Goal: Task Accomplishment & Management: Use online tool/utility

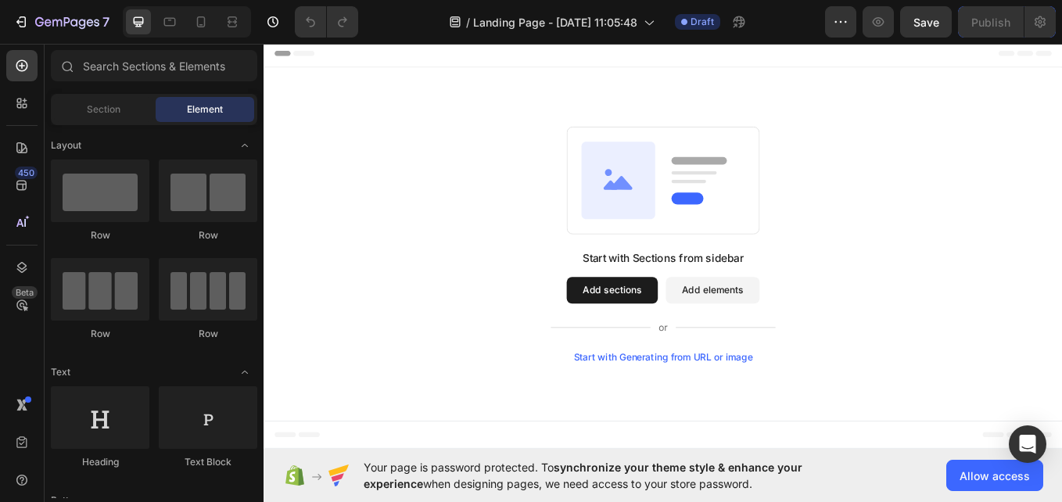
click at [692, 339] on button "Add sections" at bounding box center [673, 333] width 107 height 31
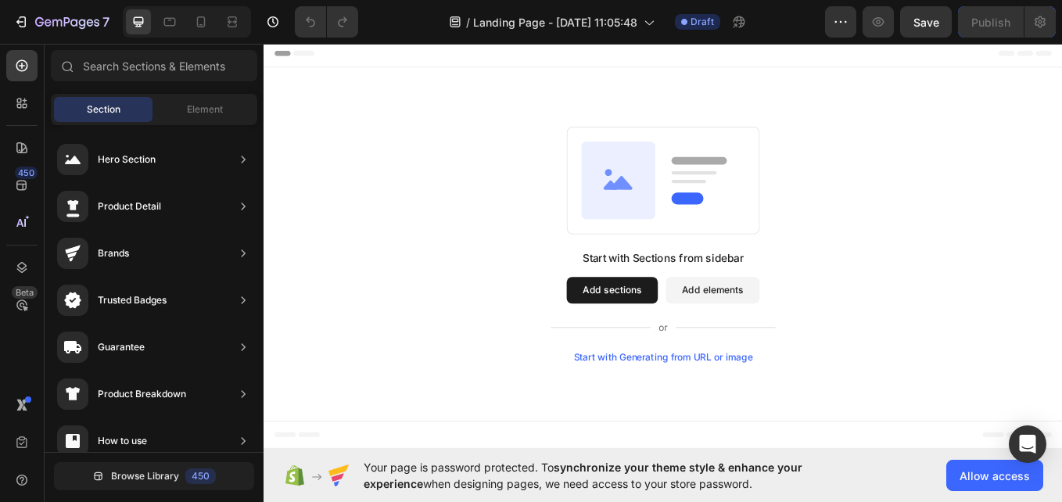
click at [776, 329] on button "Add elements" at bounding box center [791, 333] width 110 height 31
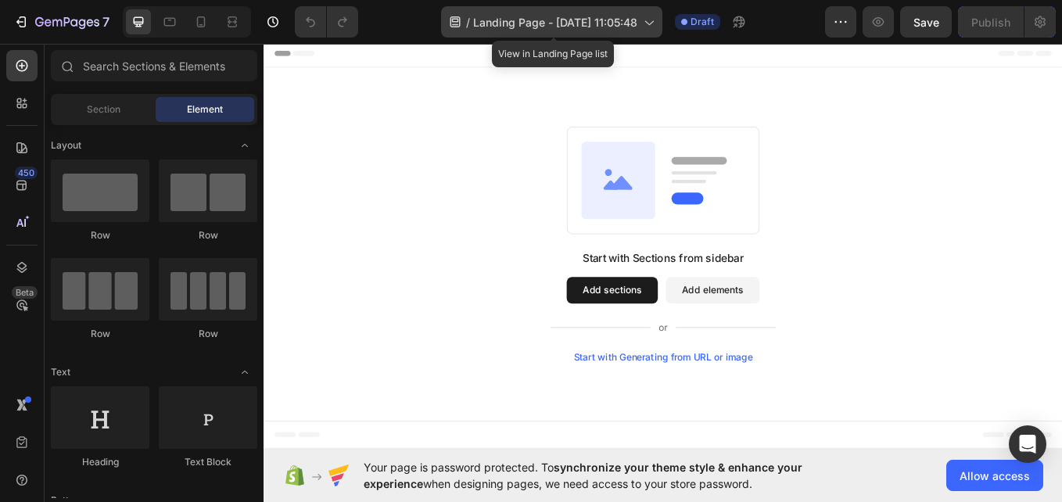
click at [583, 24] on span "Landing Page - [DATE] 11:05:48" at bounding box center [555, 22] width 164 height 16
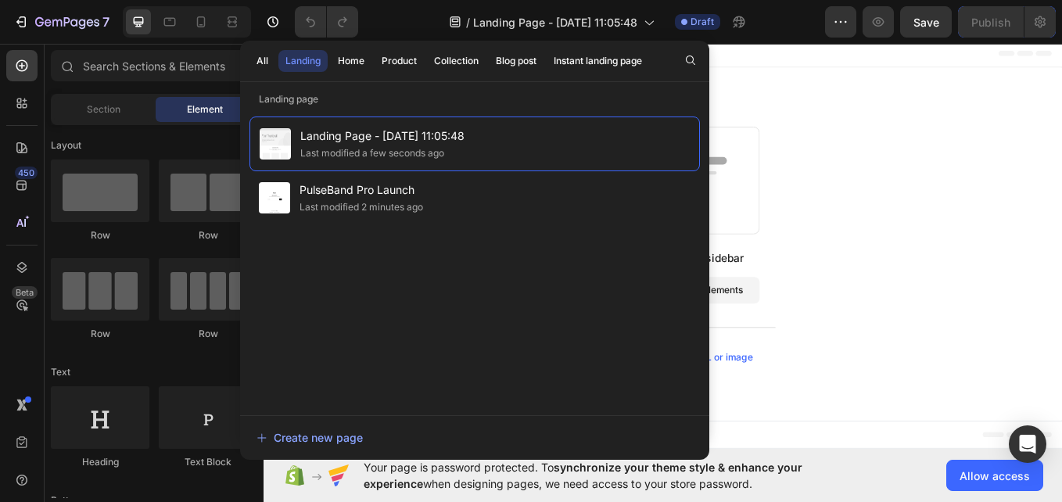
click at [872, 71] on div "Start with Sections from sidebar Add sections Add elements Start with Generatin…" at bounding box center [733, 278] width 939 height 415
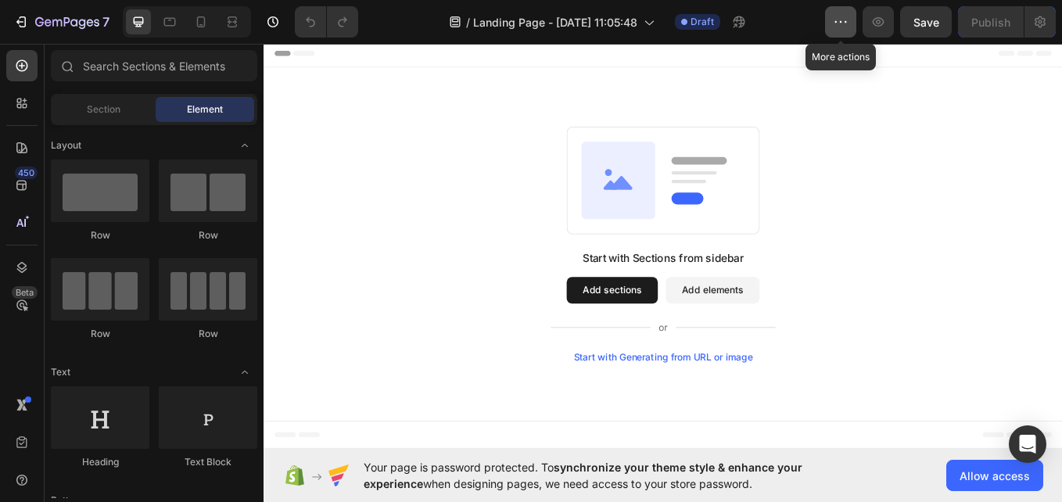
click at [832, 28] on button "button" at bounding box center [840, 21] width 31 height 31
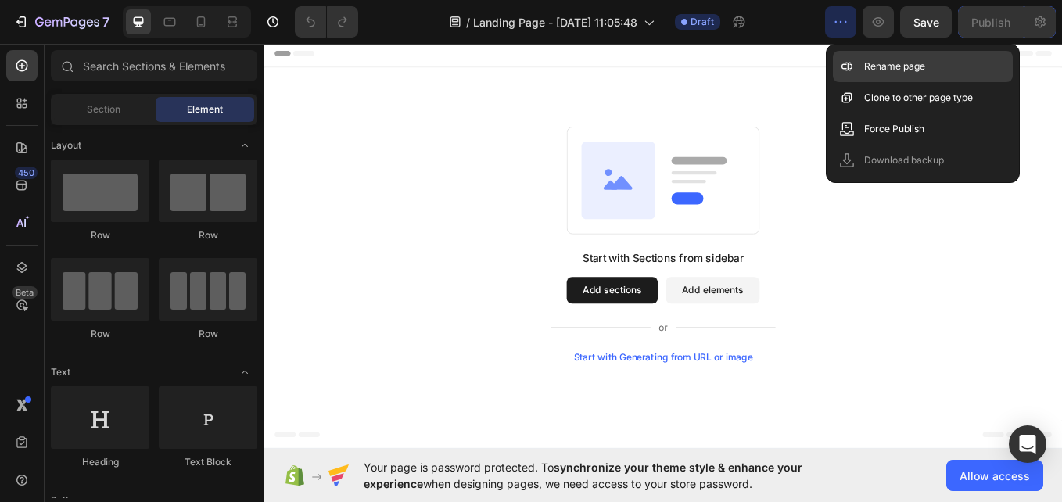
click at [858, 67] on div "Rename page" at bounding box center [923, 66] width 180 height 31
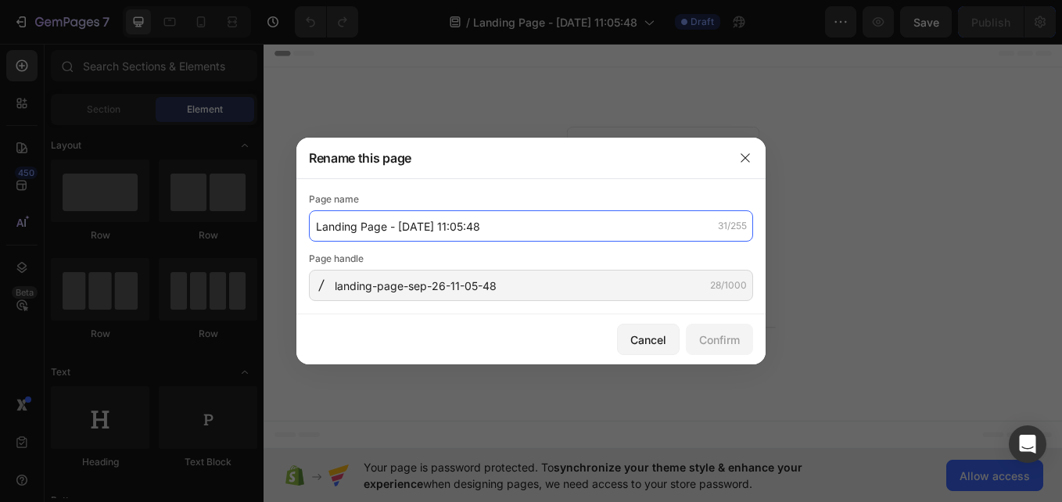
click at [644, 220] on input "Landing Page - [DATE] 11:05:48" at bounding box center [531, 225] width 444 height 31
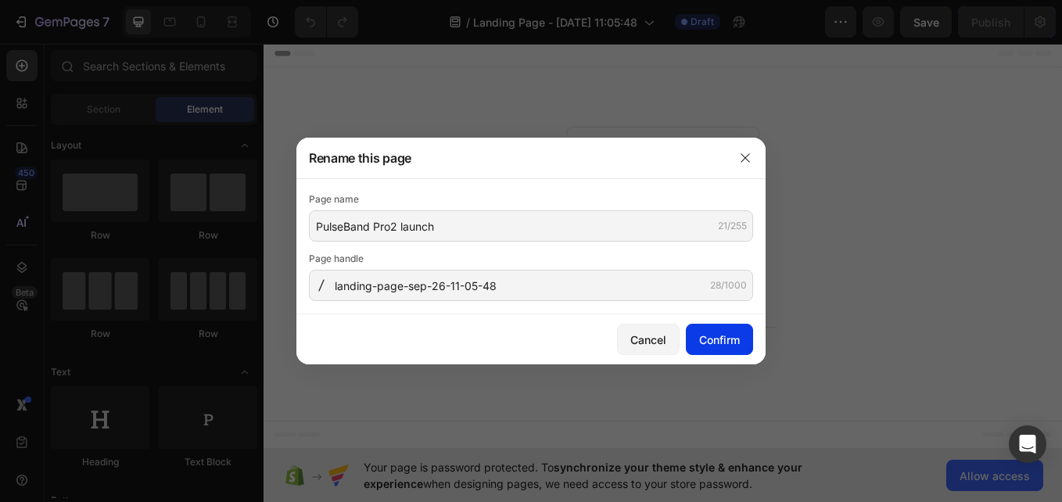
click at [711, 336] on div "Confirm" at bounding box center [719, 340] width 41 height 16
type input "PulseBand Pro2 launch"
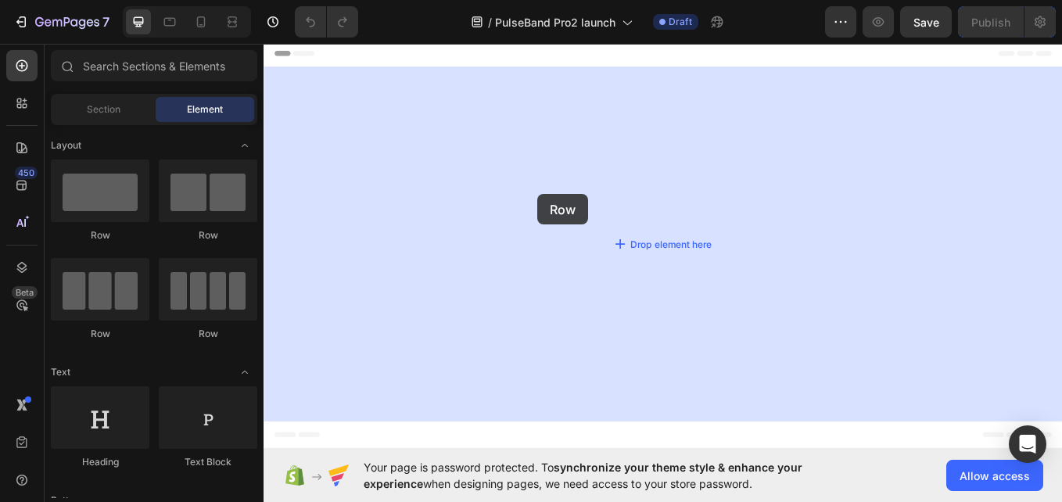
drag, startPoint x: 450, startPoint y: 244, endPoint x: 585, endPoint y: 221, distance: 137.3
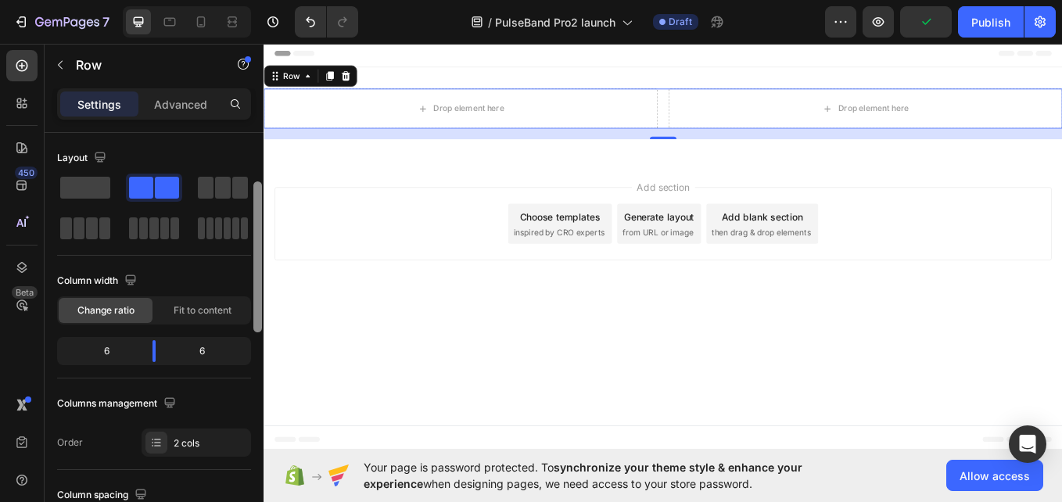
scroll to position [58, 0]
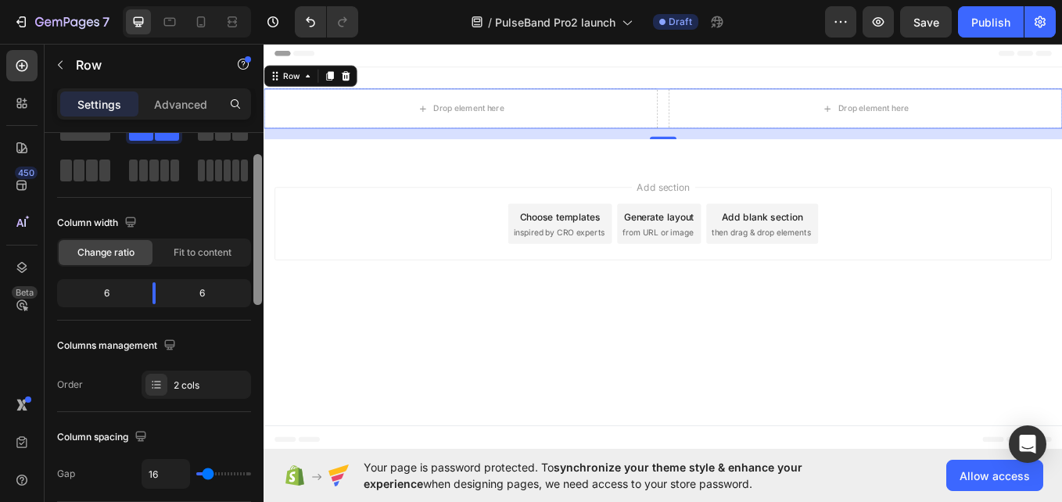
drag, startPoint x: 523, startPoint y: 300, endPoint x: 265, endPoint y: 377, distance: 269.3
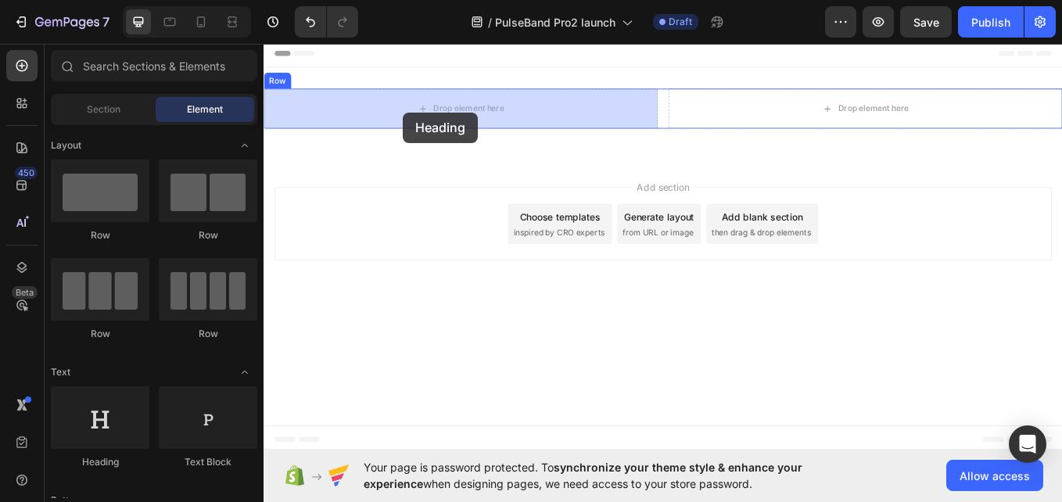
drag, startPoint x: 353, startPoint y: 471, endPoint x: 426, endPoint y: 124, distance: 355.0
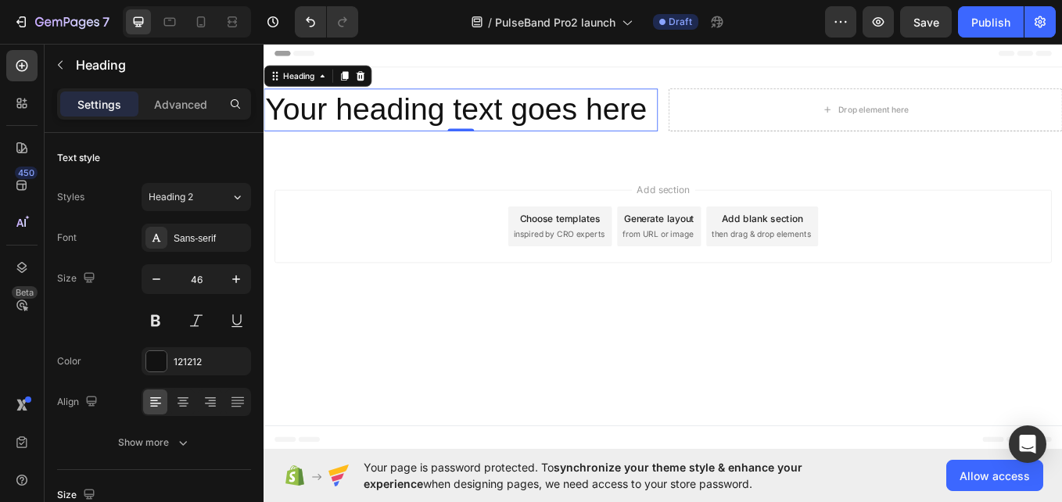
click at [715, 119] on h2 "Your heading text goes here" at bounding box center [495, 121] width 463 height 50
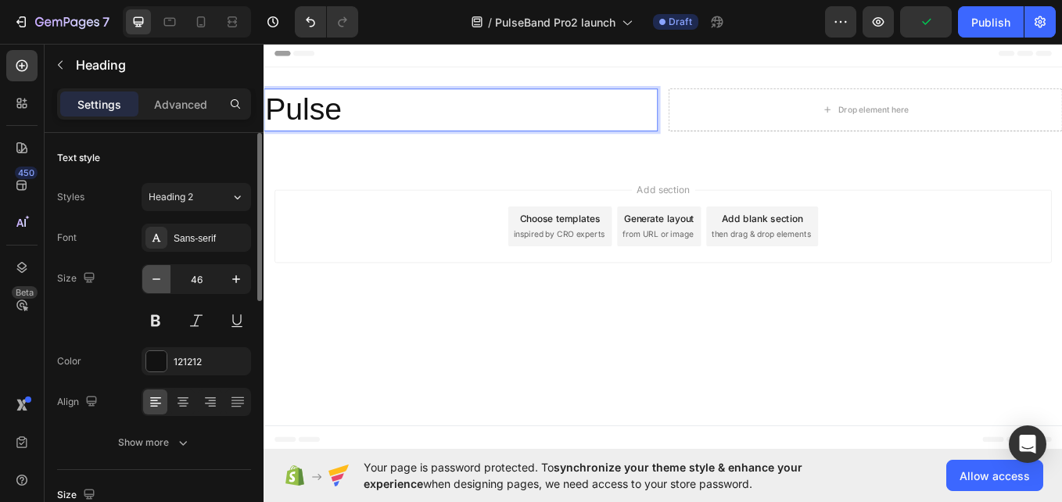
click at [153, 282] on icon "button" at bounding box center [157, 279] width 16 height 16
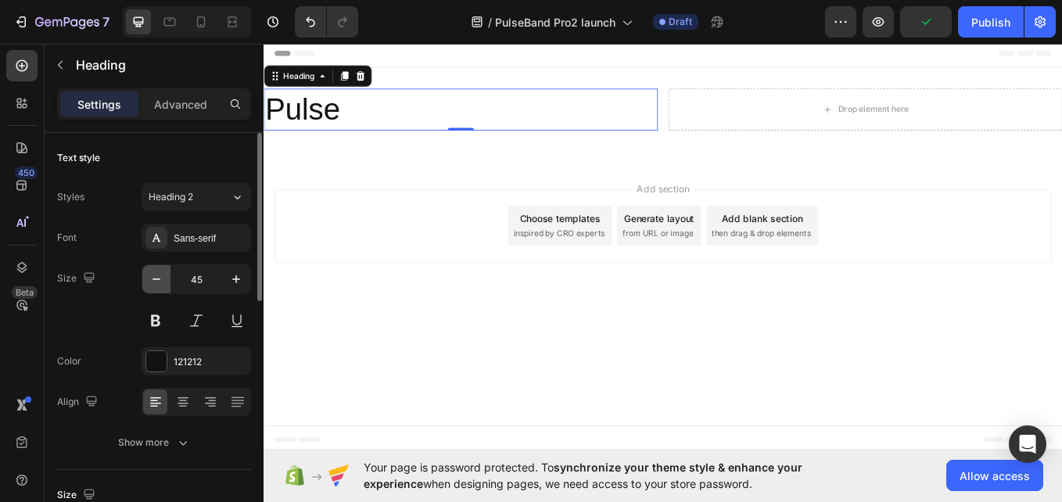
click at [153, 282] on icon "button" at bounding box center [157, 279] width 16 height 16
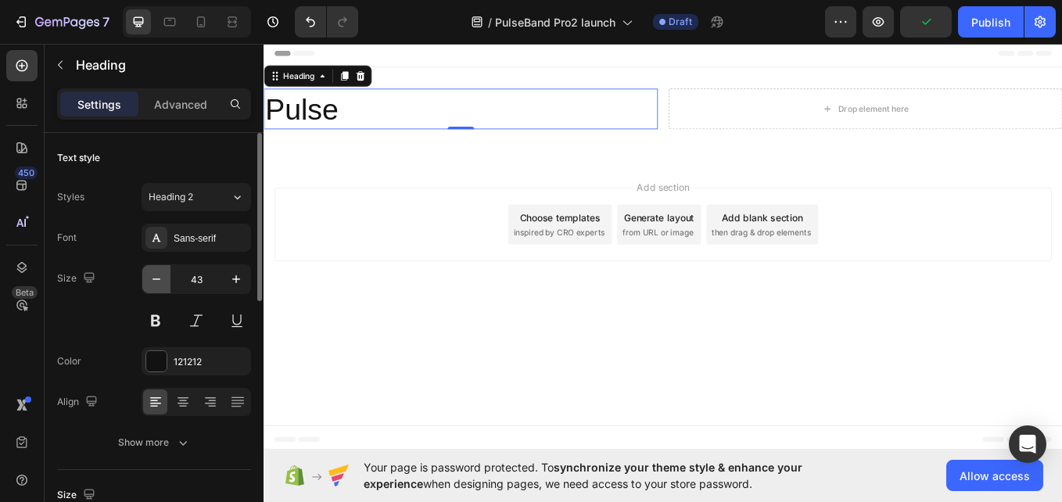
click at [153, 282] on icon "button" at bounding box center [157, 279] width 16 height 16
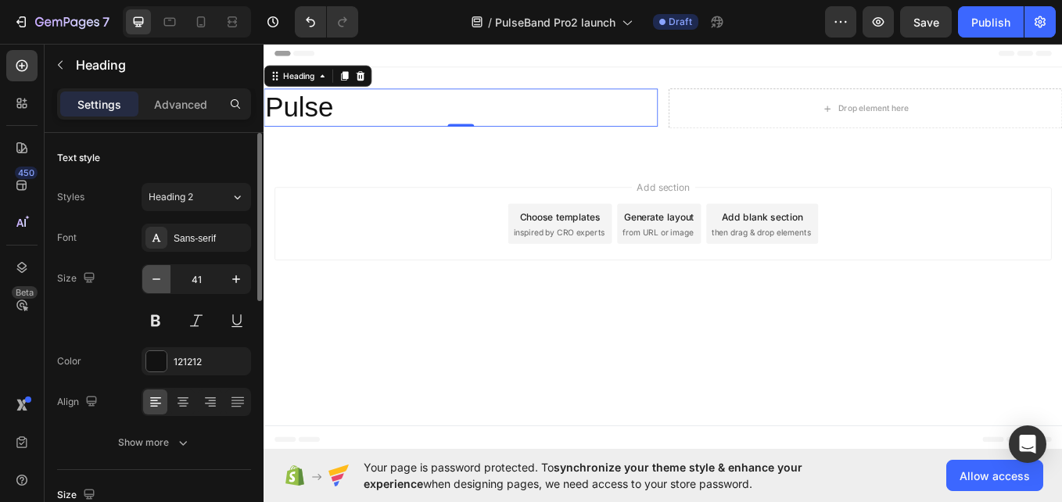
click at [153, 282] on icon "button" at bounding box center [157, 279] width 16 height 16
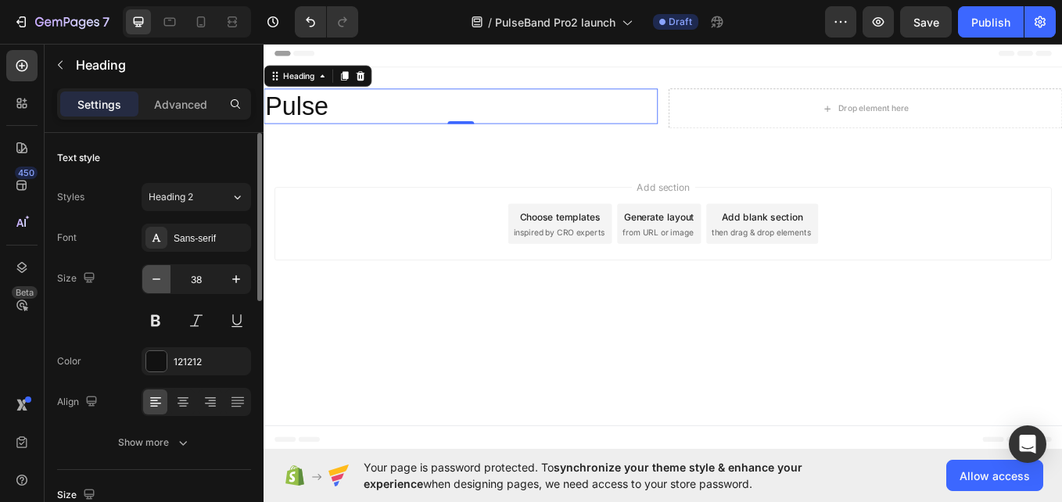
click at [153, 282] on icon "button" at bounding box center [157, 279] width 16 height 16
type input "35"
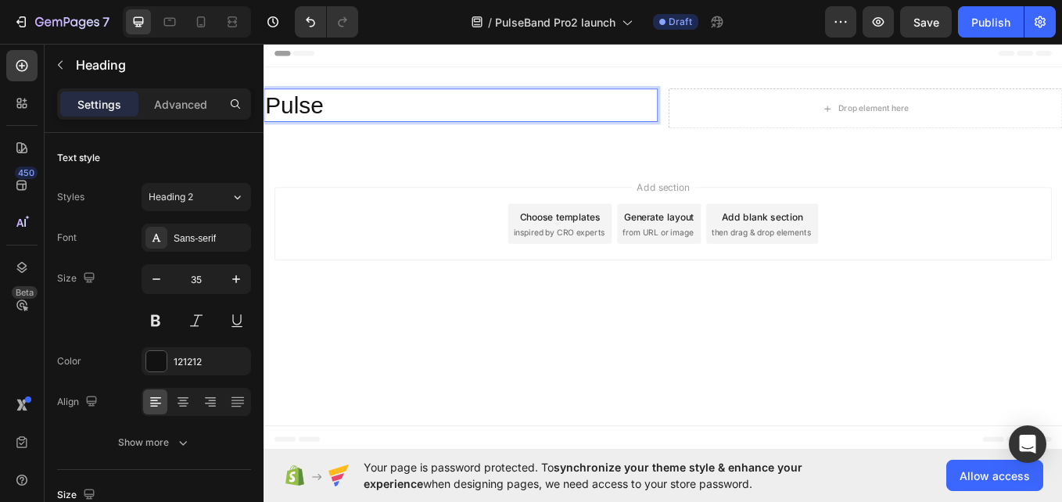
click at [382, 127] on p "Pulse" at bounding box center [495, 116] width 460 height 36
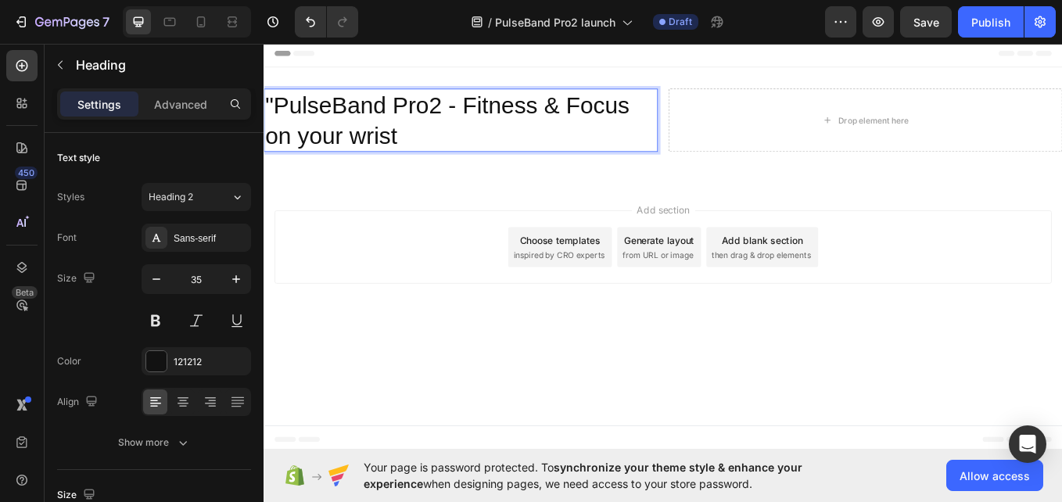
click at [476, 153] on p ""PulseBand Pro2 - Fitness & Focus on your wrist" at bounding box center [495, 133] width 460 height 71
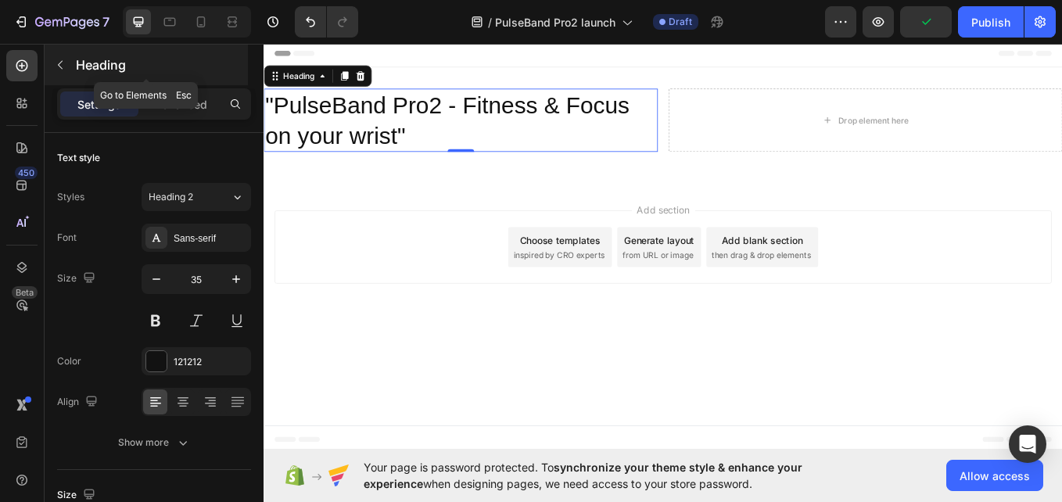
click at [59, 66] on icon "button" at bounding box center [60, 65] width 5 height 9
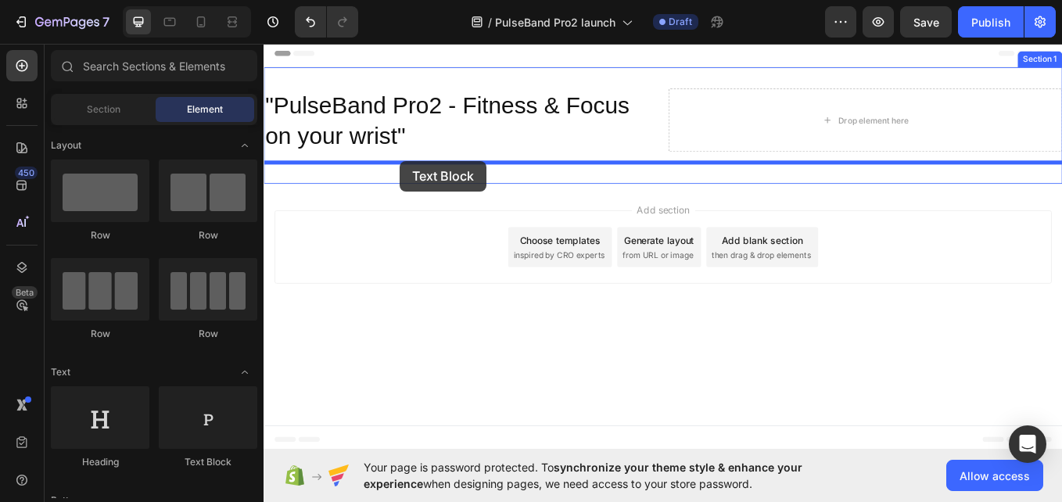
drag, startPoint x: 488, startPoint y: 450, endPoint x: 423, endPoint y: 181, distance: 276.0
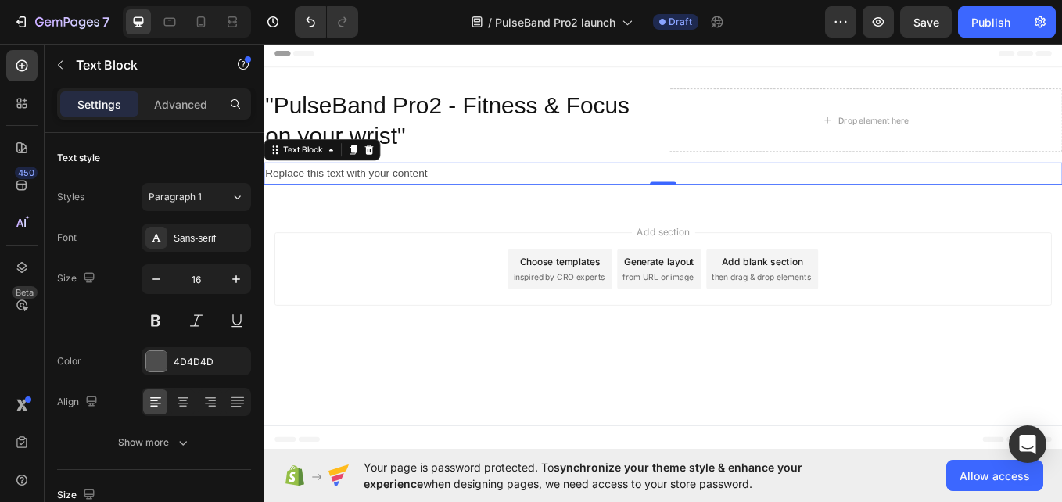
click at [597, 194] on div "Replace this text with your content" at bounding box center [733, 196] width 939 height 26
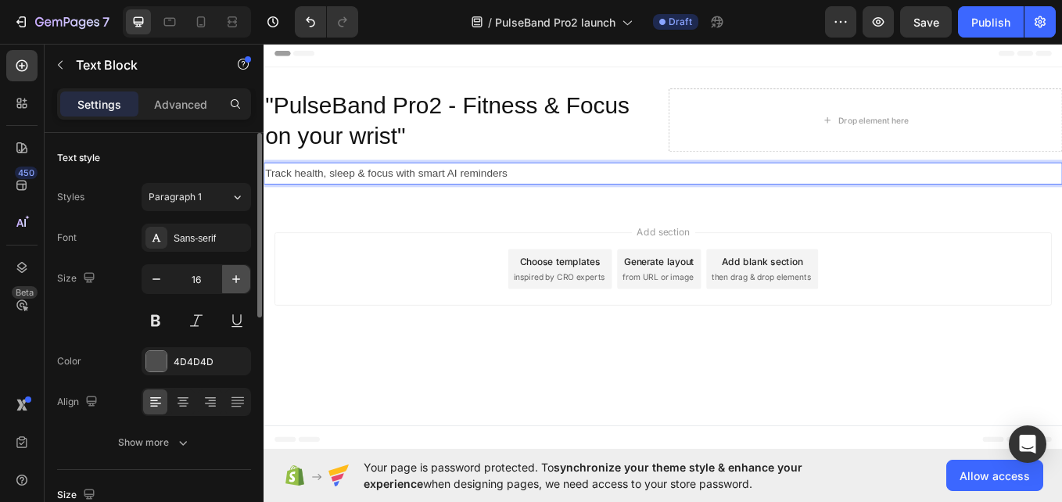
click at [236, 282] on icon "button" at bounding box center [236, 279] width 8 height 8
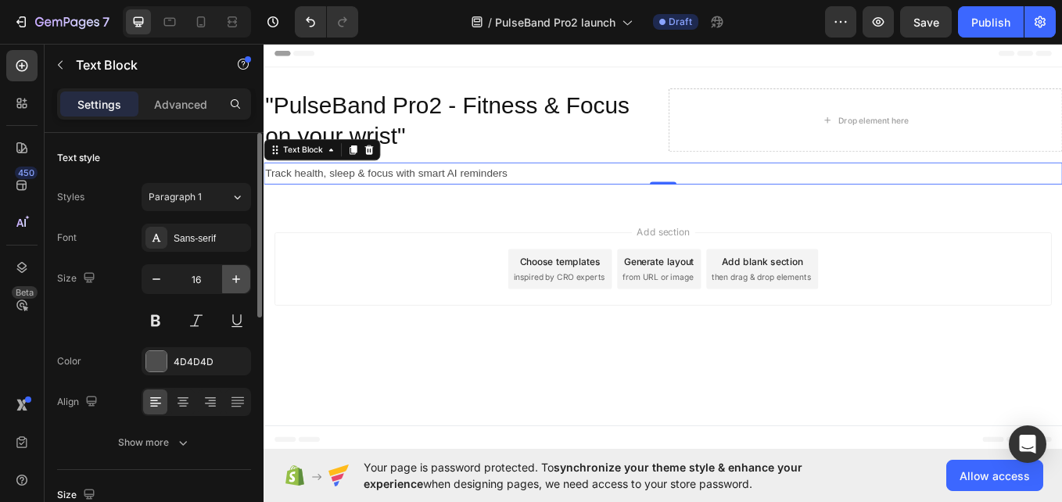
click at [236, 282] on icon "button" at bounding box center [236, 279] width 8 height 8
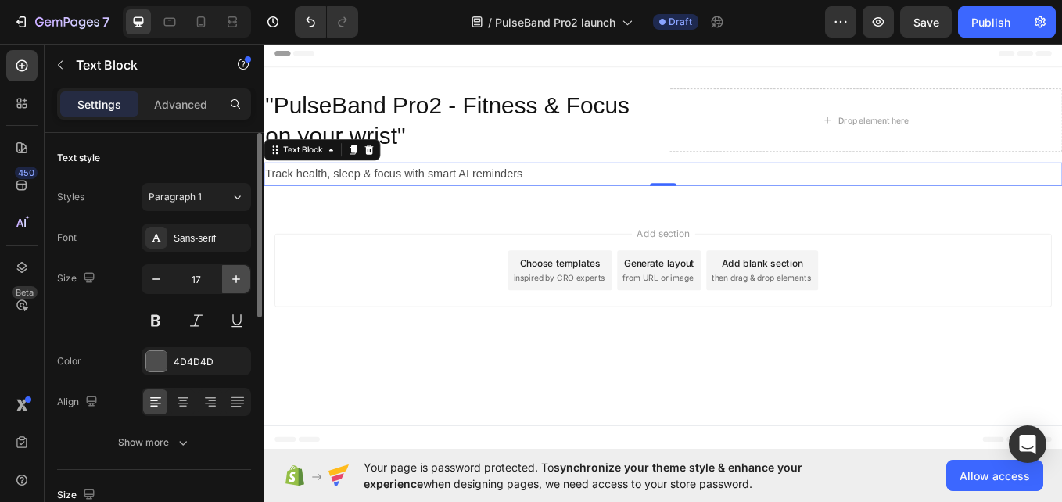
click at [236, 282] on icon "button" at bounding box center [236, 279] width 8 height 8
type input "20"
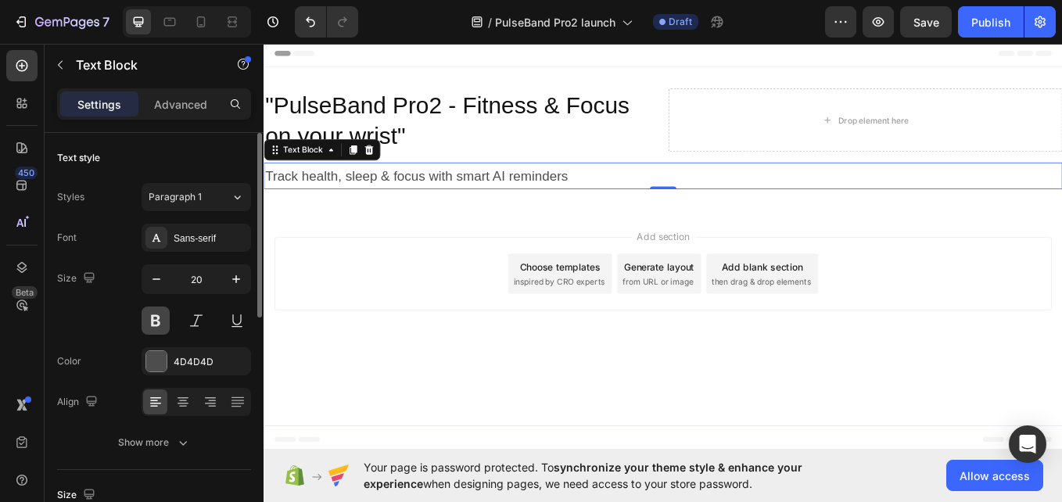
click at [167, 327] on button at bounding box center [156, 321] width 28 height 28
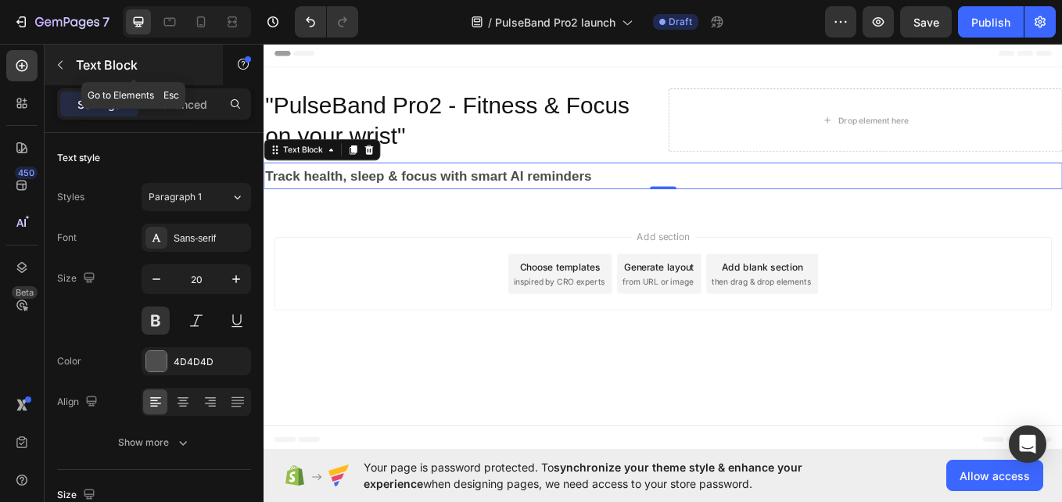
click at [60, 61] on icon "button" at bounding box center [60, 65] width 13 height 13
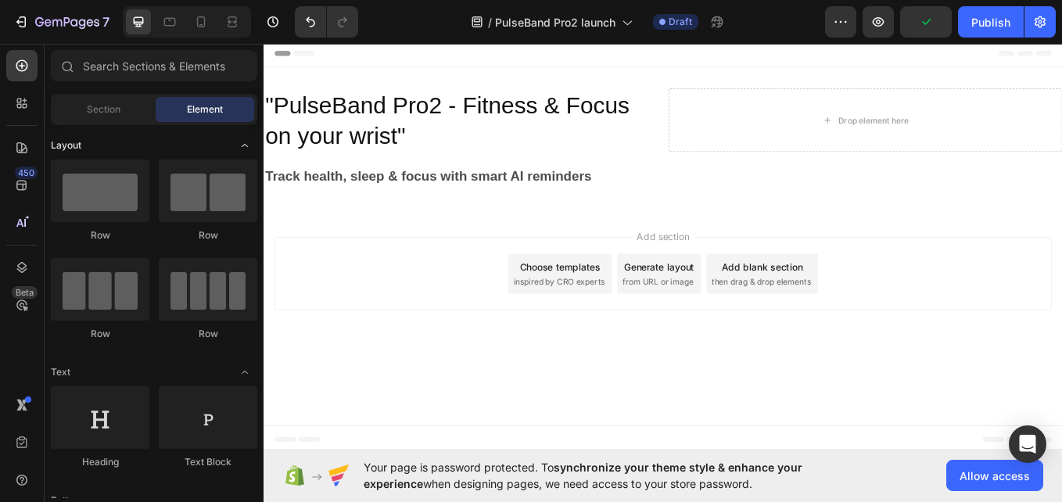
click at [257, 149] on span "Toggle open" at bounding box center [244, 145] width 25 height 25
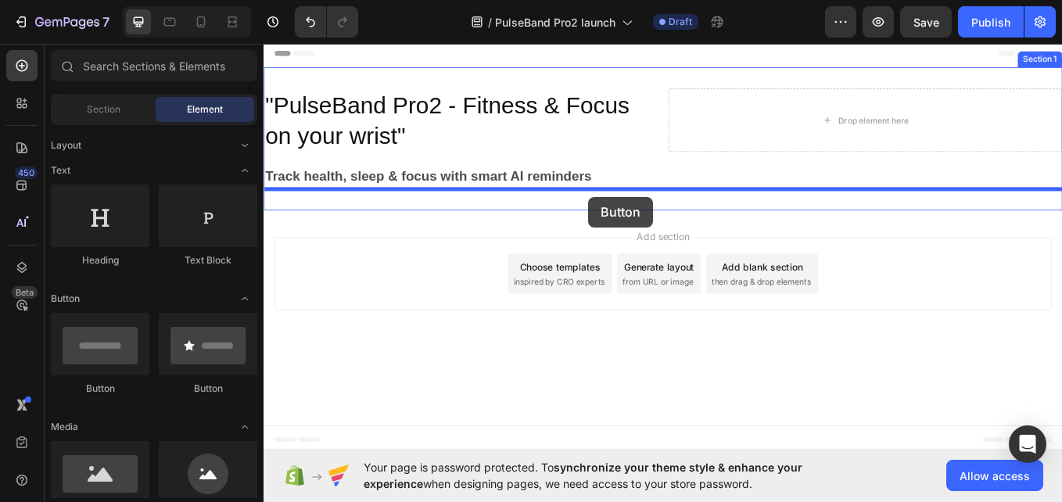
drag, startPoint x: 359, startPoint y: 394, endPoint x: 645, endPoint y: 224, distance: 333.2
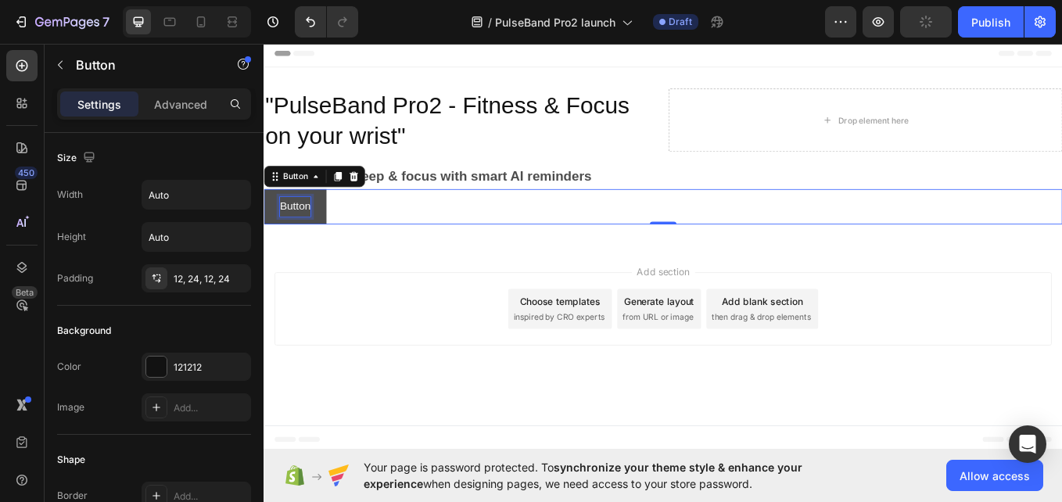
click at [315, 233] on p "Button" at bounding box center [300, 235] width 36 height 23
click at [264, 214] on button "Preorder" at bounding box center [307, 234] width 86 height 41
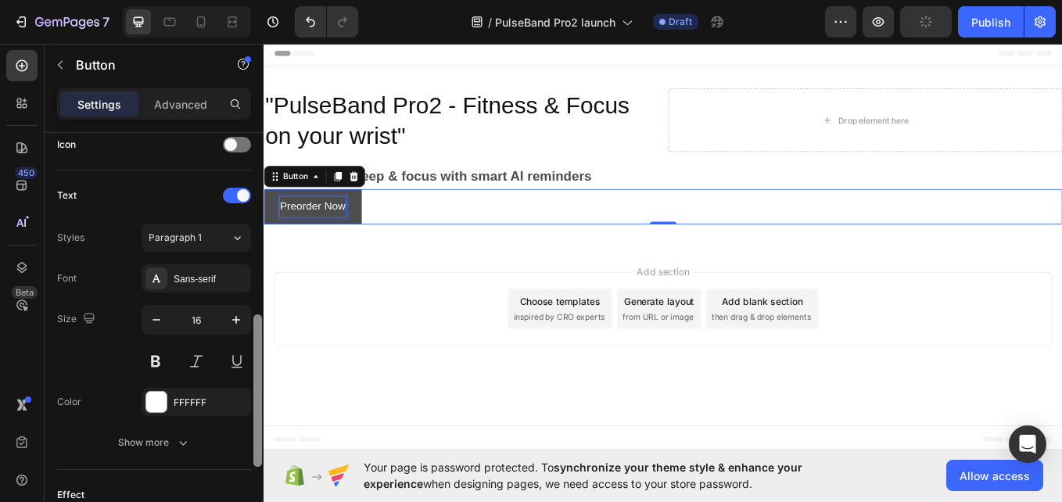
scroll to position [487, 0]
drag, startPoint x: 253, startPoint y: 281, endPoint x: 250, endPoint y: 461, distance: 179.9
click at [250, 461] on div "Size Width Auto Height Auto Padding 12, 24, 12, 24 Background Color 121212 Imag…" at bounding box center [154, 340] width 219 height 414
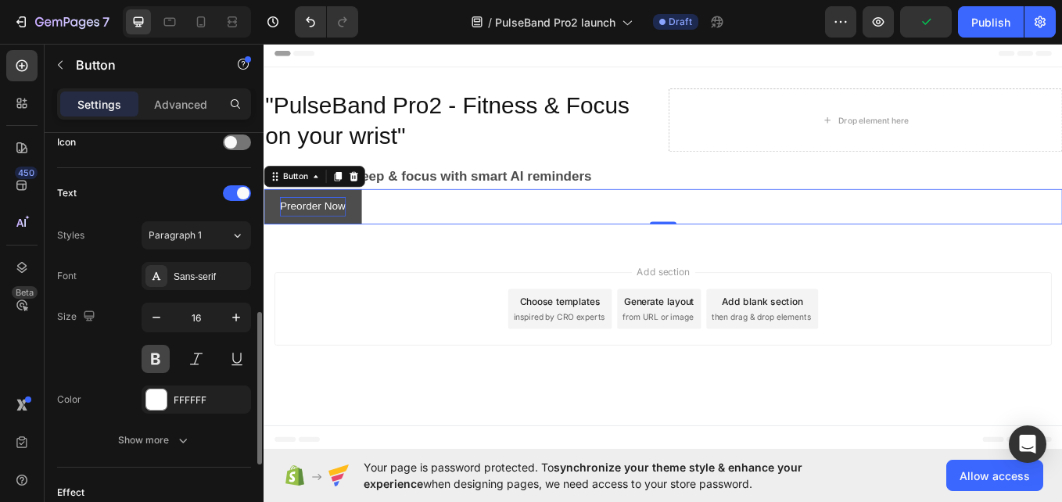
click at [160, 361] on button at bounding box center [156, 359] width 28 height 28
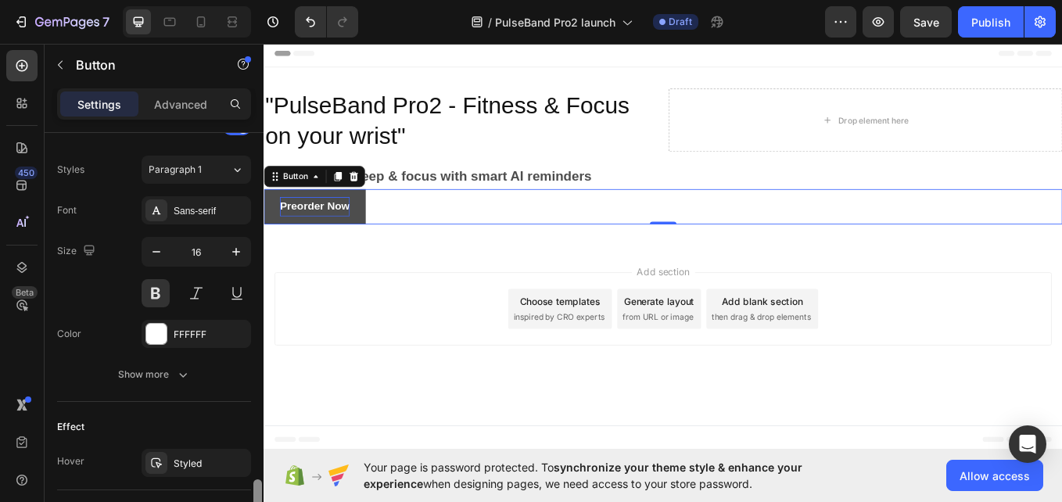
scroll to position [657, 0]
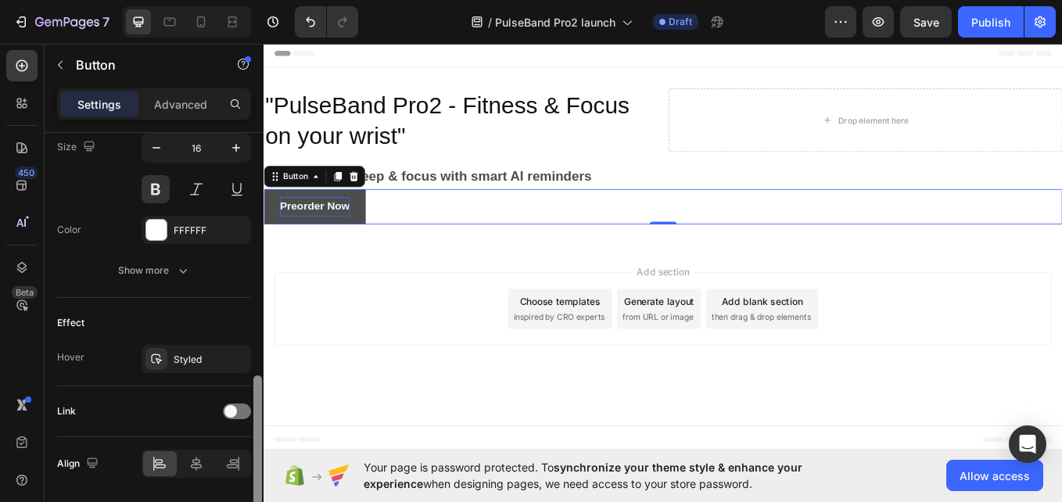
drag, startPoint x: 256, startPoint y: 382, endPoint x: 258, endPoint y: 444, distance: 62.6
click at [258, 444] on div at bounding box center [257, 451] width 9 height 153
click at [199, 453] on div at bounding box center [197, 463] width 34 height 25
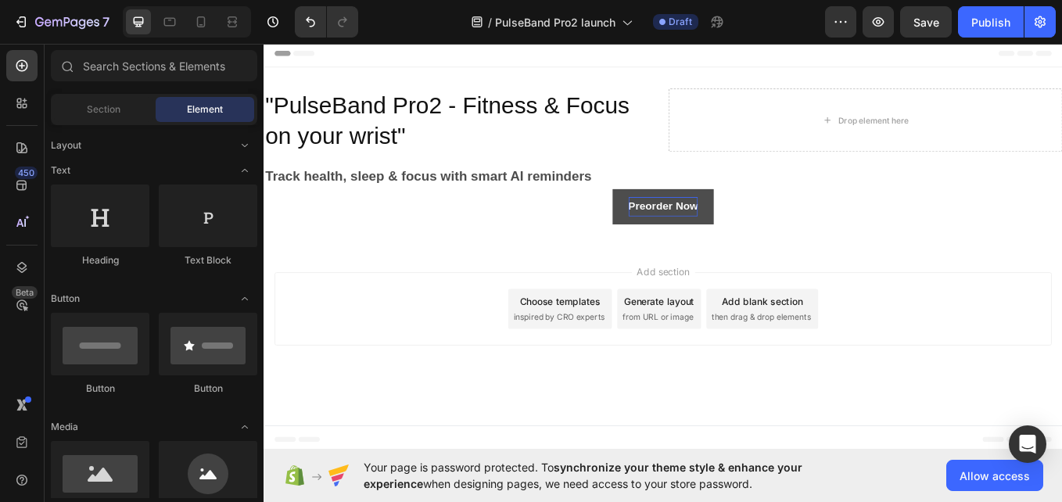
click at [457, 447] on body "Header "PulseBand Pro2 - Fitness & Focus on your wrist" Heading Drop element he…" at bounding box center [733, 282] width 939 height 486
drag, startPoint x: 259, startPoint y: 139, endPoint x: 260, endPoint y: 174, distance: 35.2
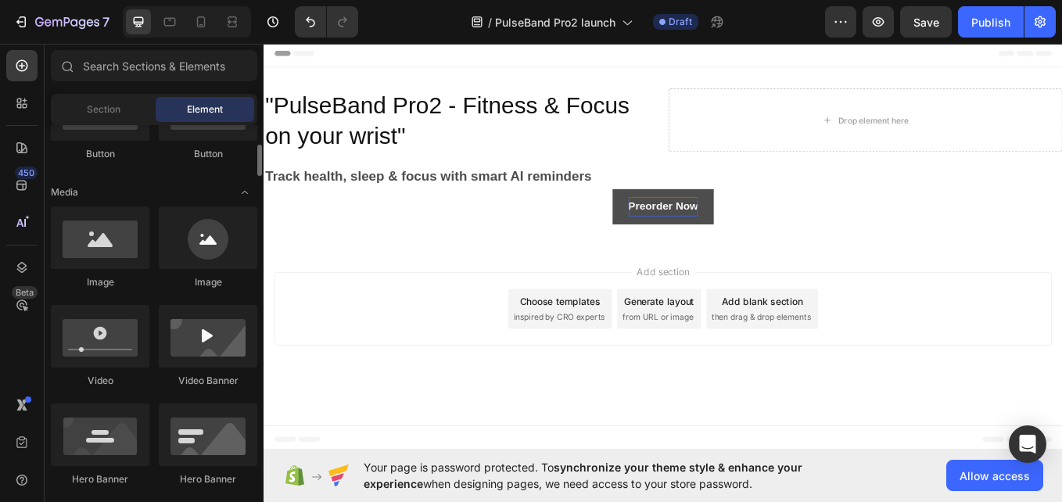
scroll to position [258, 0]
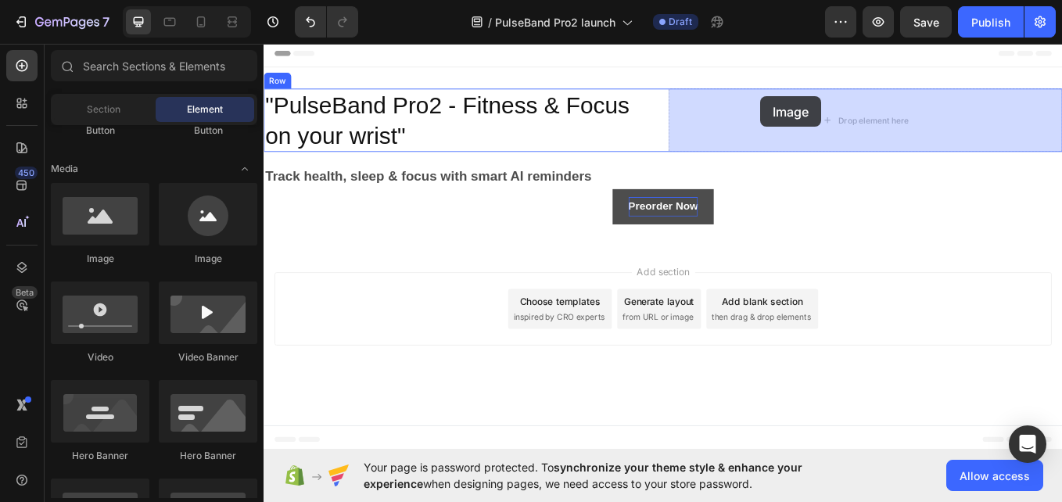
drag, startPoint x: 458, startPoint y: 254, endPoint x: 847, endPoint y: 106, distance: 416.9
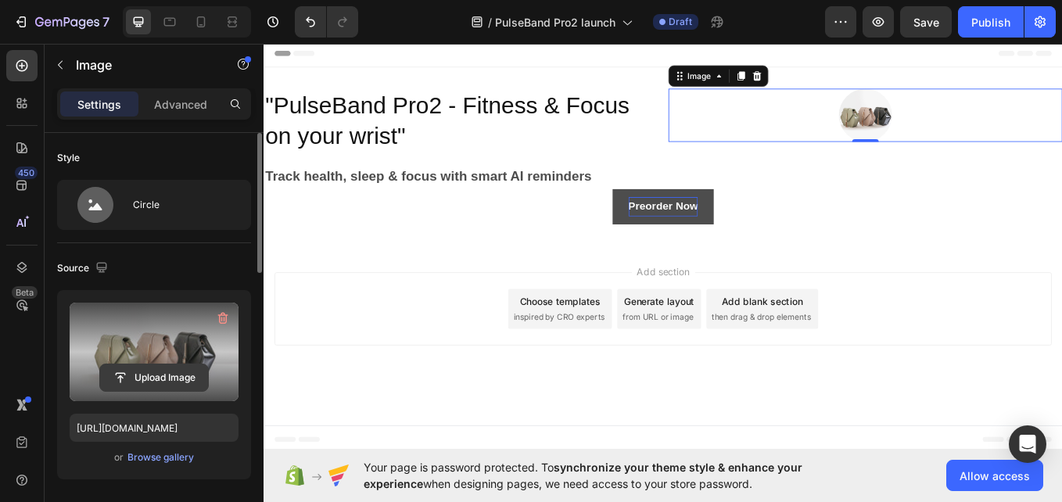
click at [178, 367] on input "file" at bounding box center [154, 378] width 108 height 27
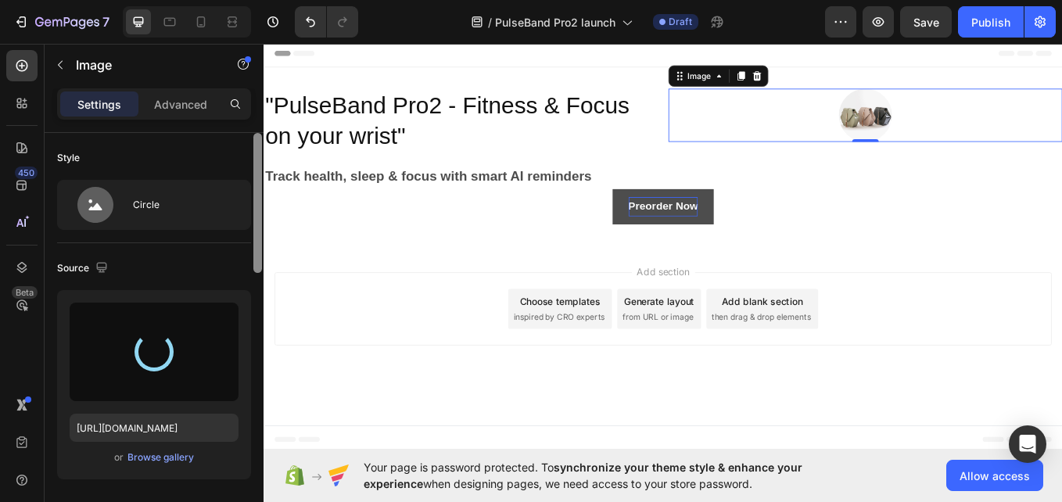
type input "[URL][DOMAIN_NAME]"
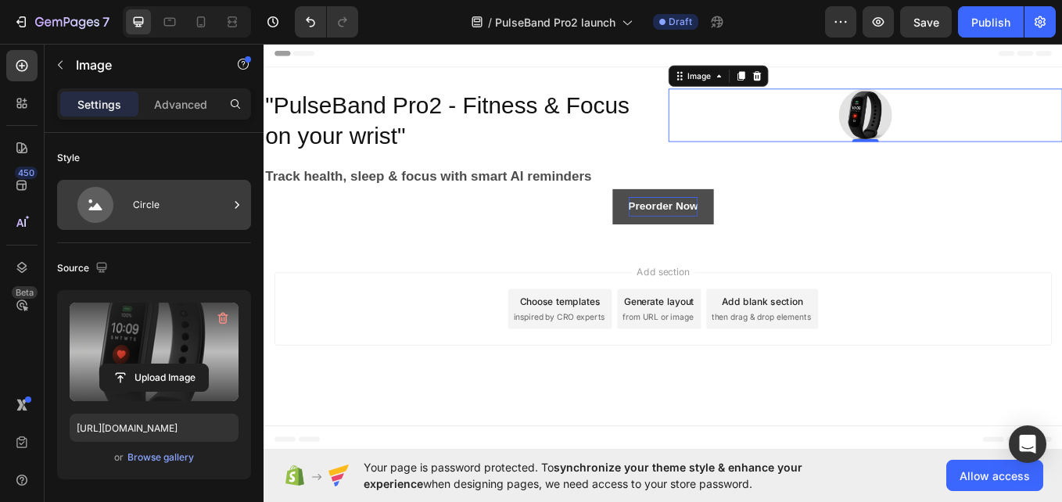
click at [151, 215] on div "Circle" at bounding box center [180, 205] width 95 height 36
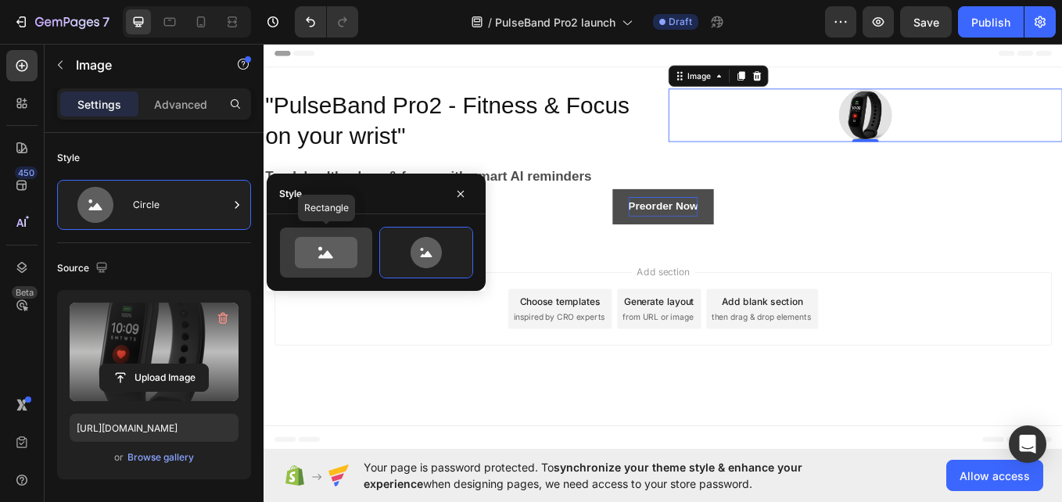
click at [300, 238] on icon at bounding box center [326, 252] width 63 height 31
type input "100"
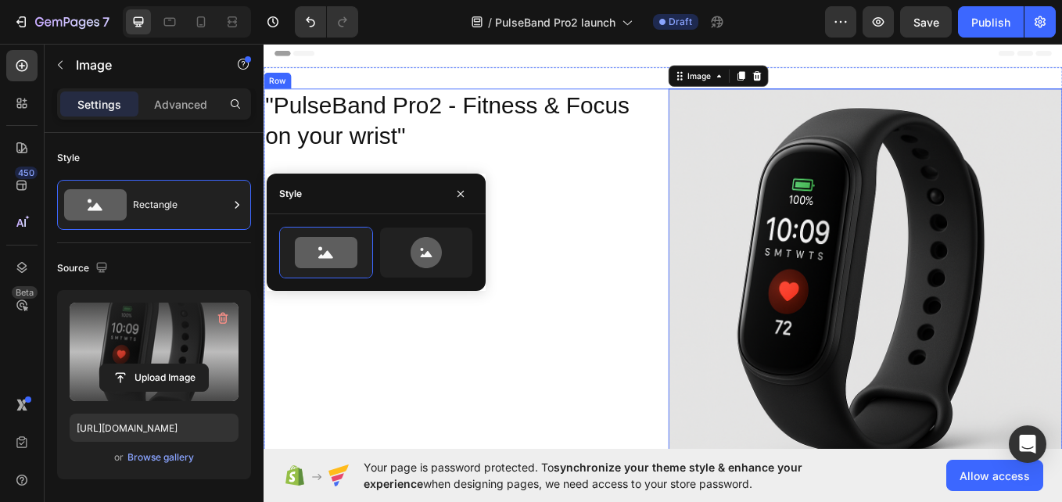
click at [554, 245] on div ""PulseBand Pro2 - Fitness & Focus on your wrist" Heading" at bounding box center [495, 327] width 463 height 463
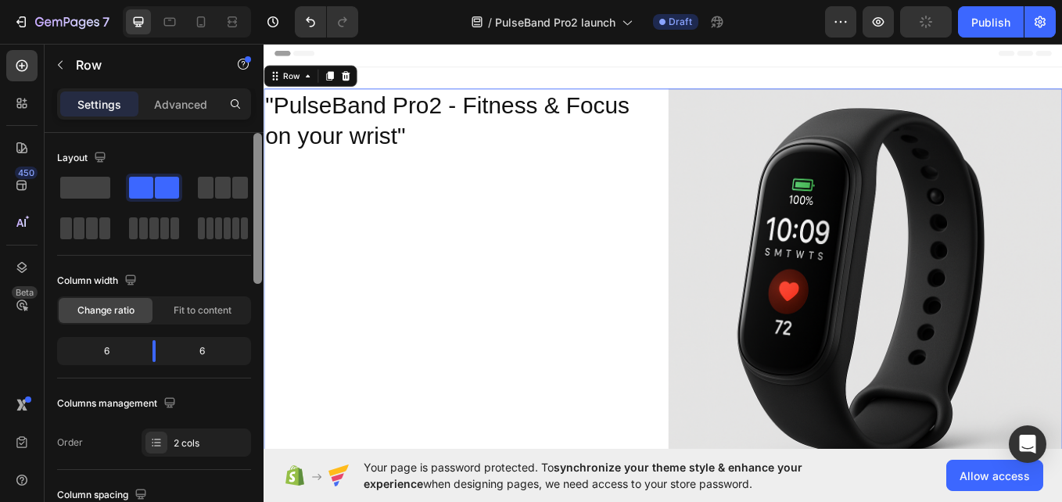
scroll to position [414, 0]
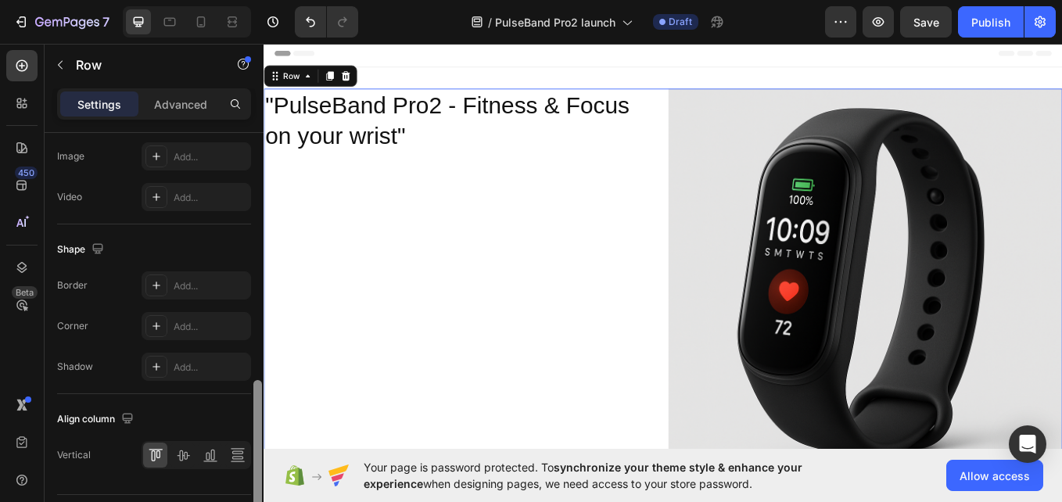
scroll to position [719, 0]
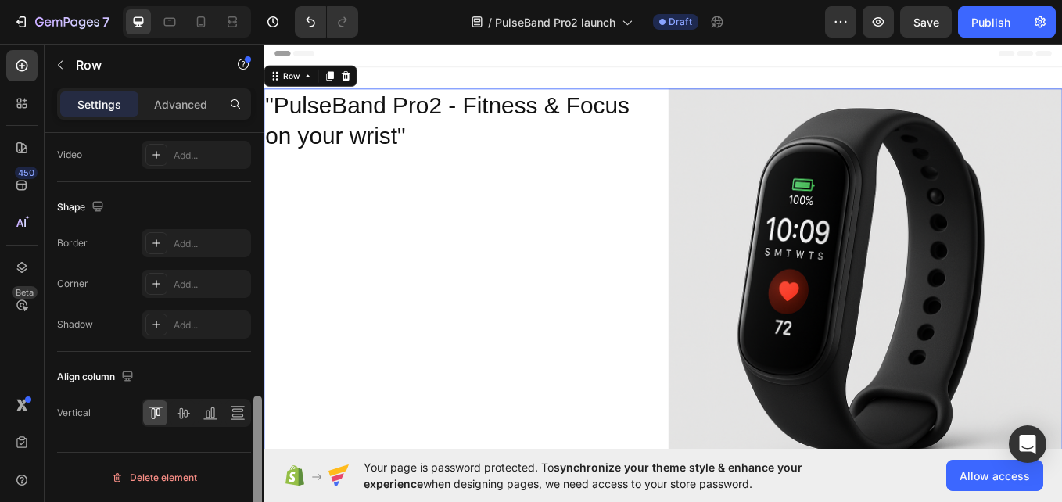
drag, startPoint x: 257, startPoint y: 339, endPoint x: 221, endPoint y: 452, distance: 118.2
click at [221, 452] on div "Layout Column width Change ratio Fit to content 6 6 Columns management Order 2 …" at bounding box center [154, 340] width 219 height 414
click at [240, 419] on icon at bounding box center [238, 419] width 14 height 1
click at [218, 417] on div at bounding box center [210, 412] width 24 height 25
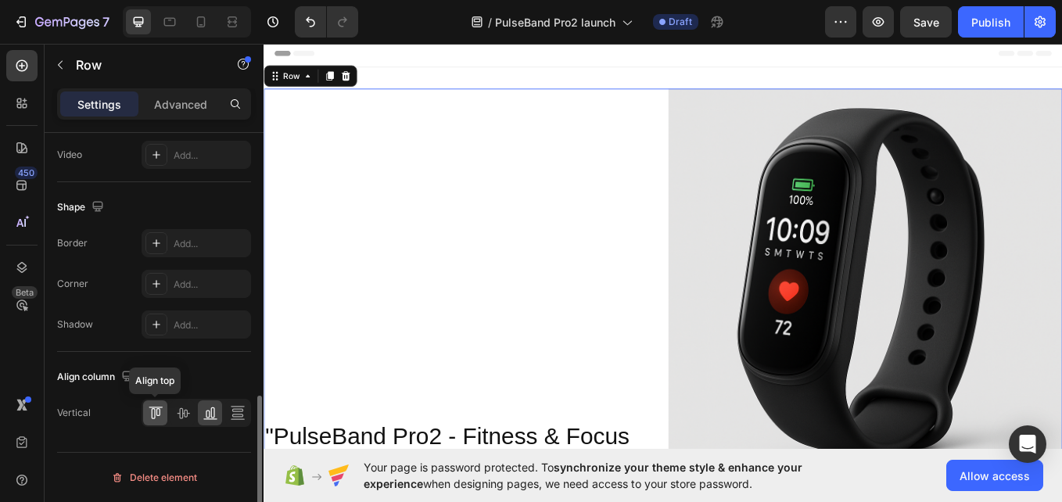
click at [149, 417] on icon at bounding box center [156, 413] width 16 height 16
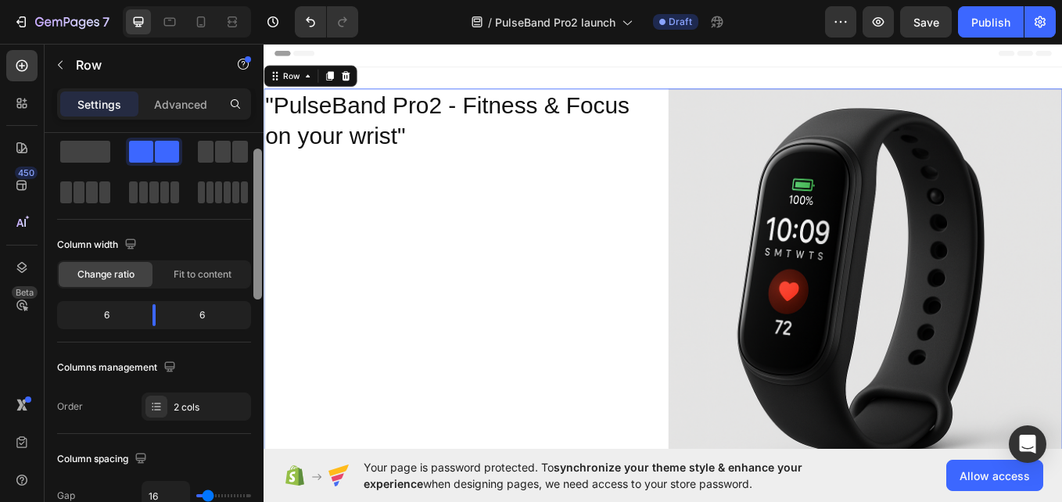
scroll to position [43, 0]
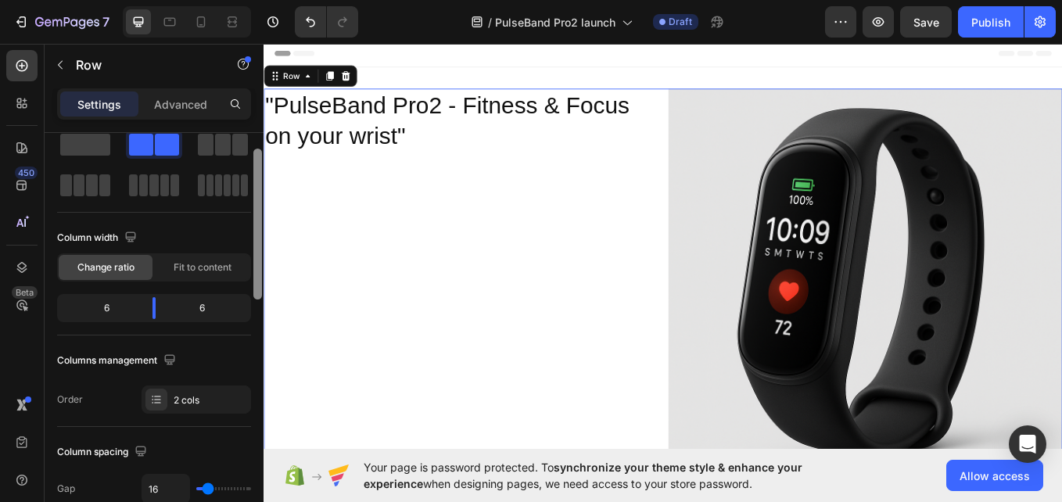
drag, startPoint x: 256, startPoint y: 422, endPoint x: 259, endPoint y: 174, distance: 247.2
click at [259, 174] on div at bounding box center [257, 224] width 9 height 151
click at [214, 262] on span "Fit to content" at bounding box center [203, 267] width 58 height 14
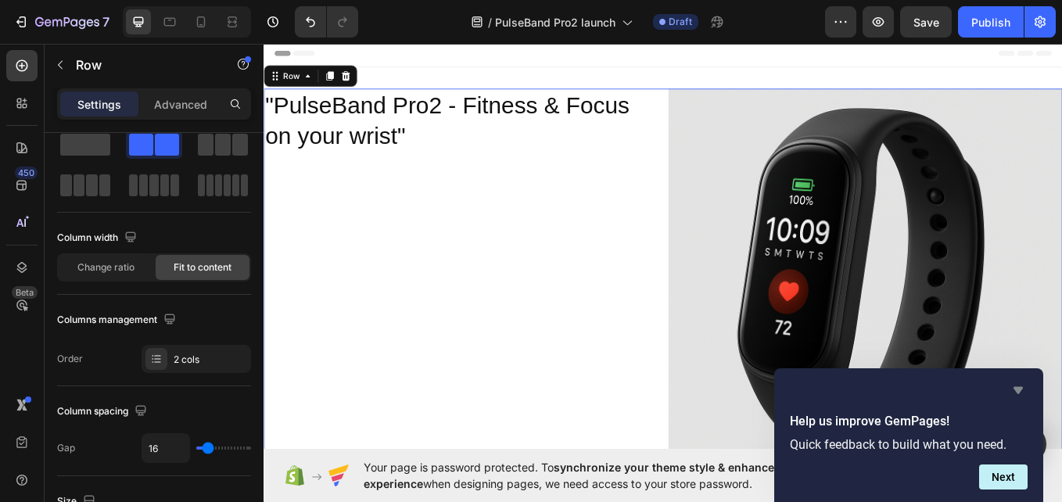
click at [1011, 386] on icon "Hide survey" at bounding box center [1018, 390] width 19 height 19
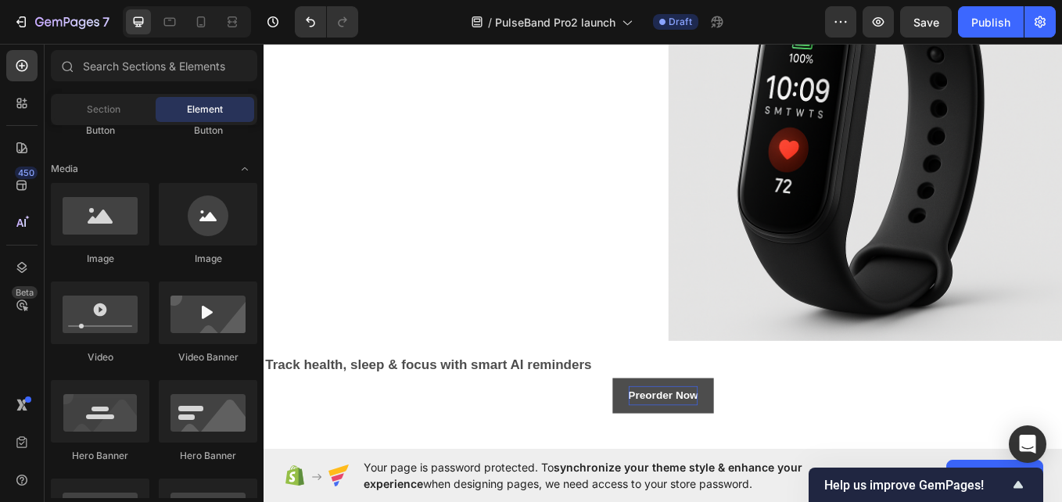
scroll to position [168, 0]
click at [197, 100] on div "Element" at bounding box center [205, 109] width 99 height 25
click at [124, 113] on div "Section" at bounding box center [103, 109] width 99 height 25
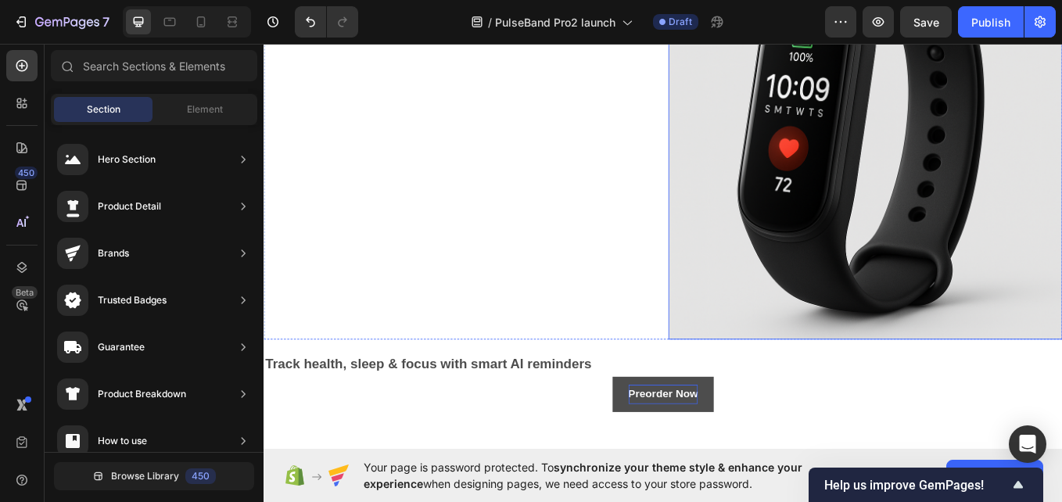
click at [774, 251] on img at bounding box center [970, 159] width 463 height 463
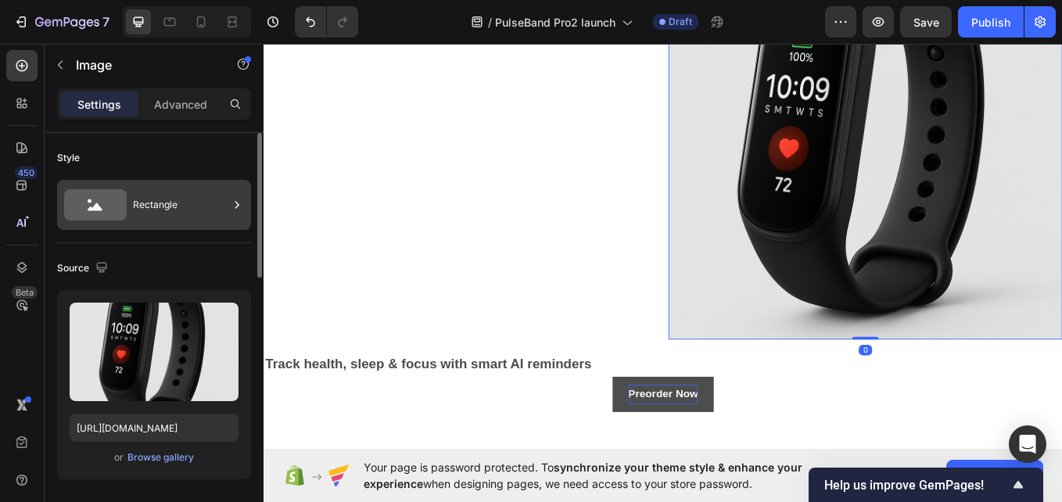
click at [181, 209] on div "Rectangle" at bounding box center [180, 205] width 95 height 36
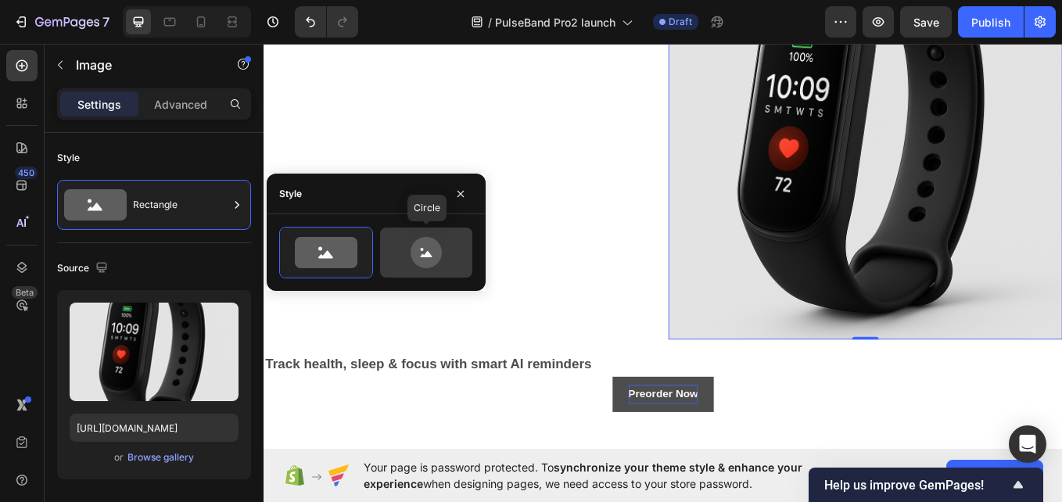
click at [404, 246] on icon at bounding box center [427, 252] width 74 height 31
type input "80"
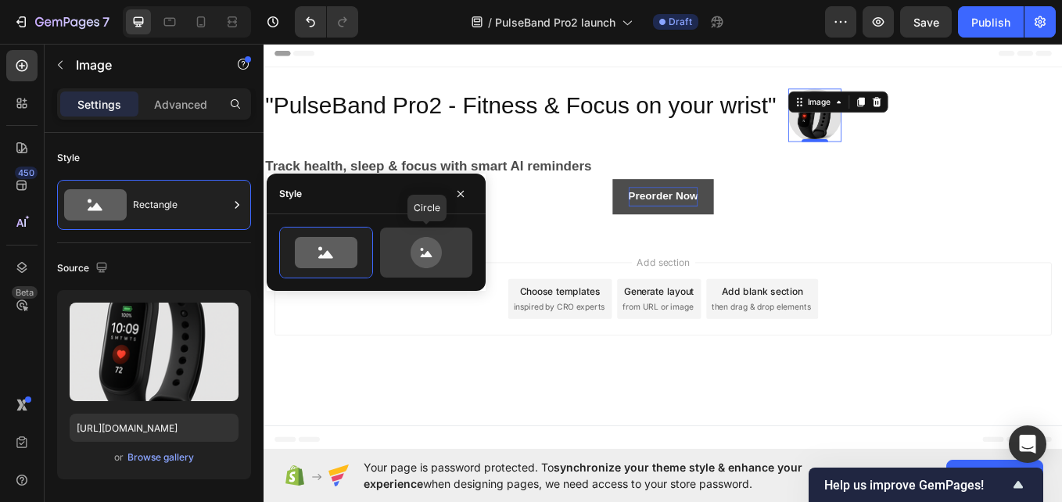
scroll to position [0, 0]
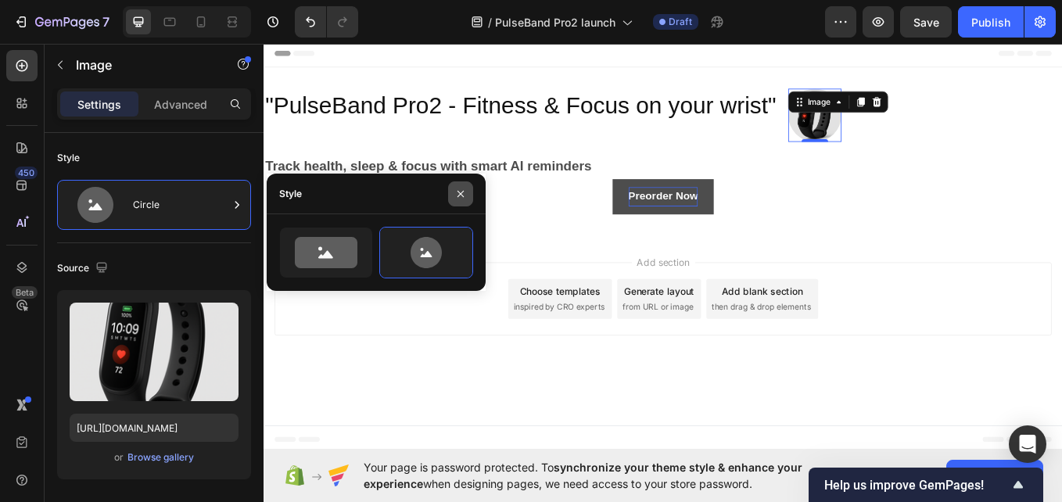
click at [462, 190] on icon "button" at bounding box center [460, 194] width 13 height 13
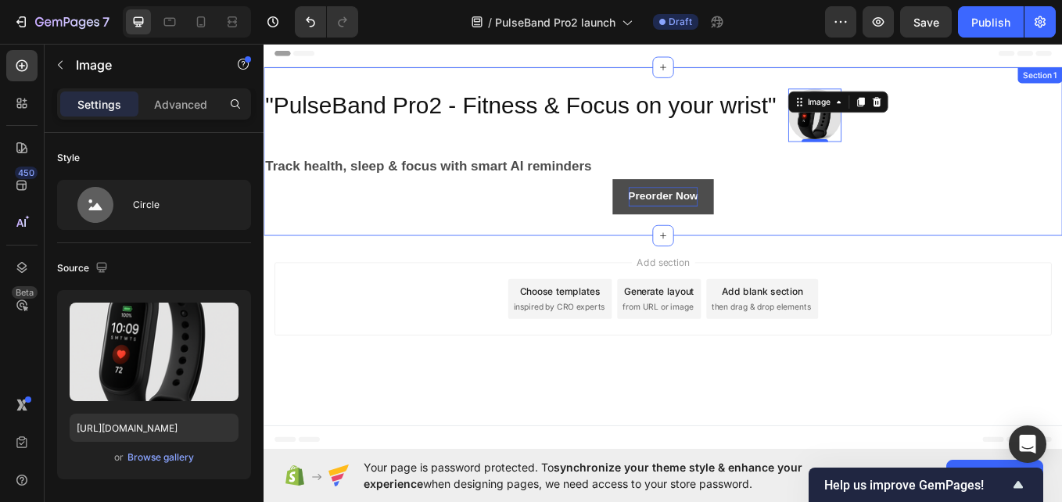
click at [1004, 163] on div ""PulseBand Pro2 - Fitness & Focus on your wrist" Heading Image 0 Row Track heal…" at bounding box center [733, 170] width 939 height 148
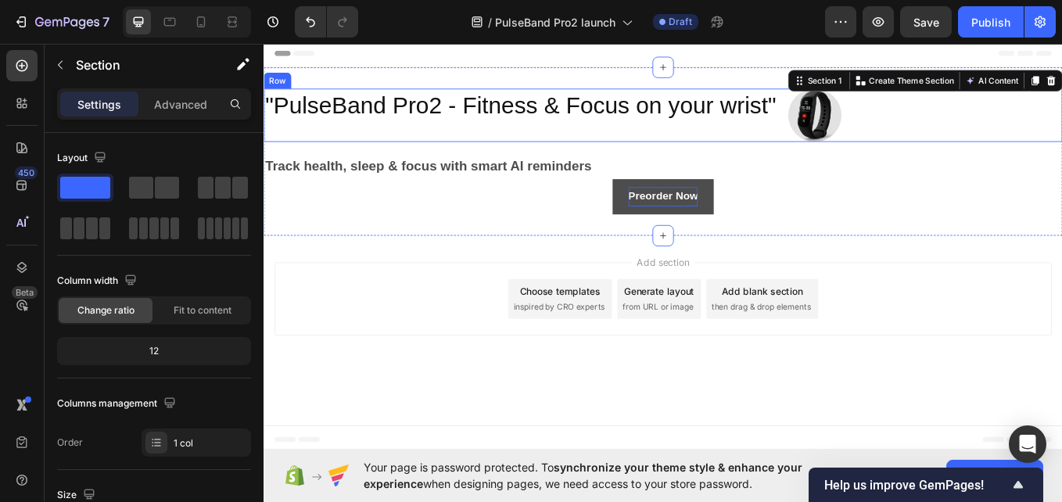
click at [964, 110] on div ""PulseBand Pro2 - Fitness & Focus on your wrist" Heading Image Row" at bounding box center [733, 127] width 939 height 63
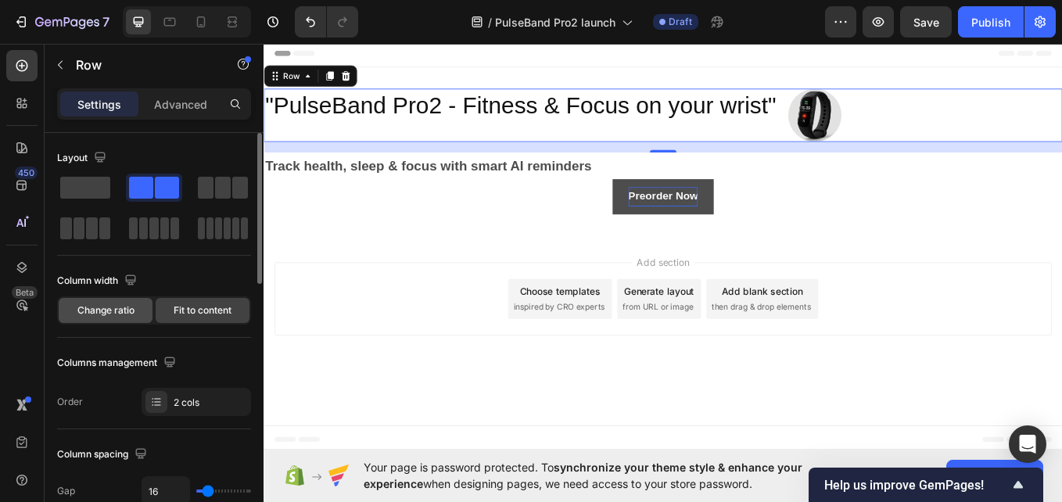
click at [127, 312] on span "Change ratio" at bounding box center [105, 310] width 57 height 14
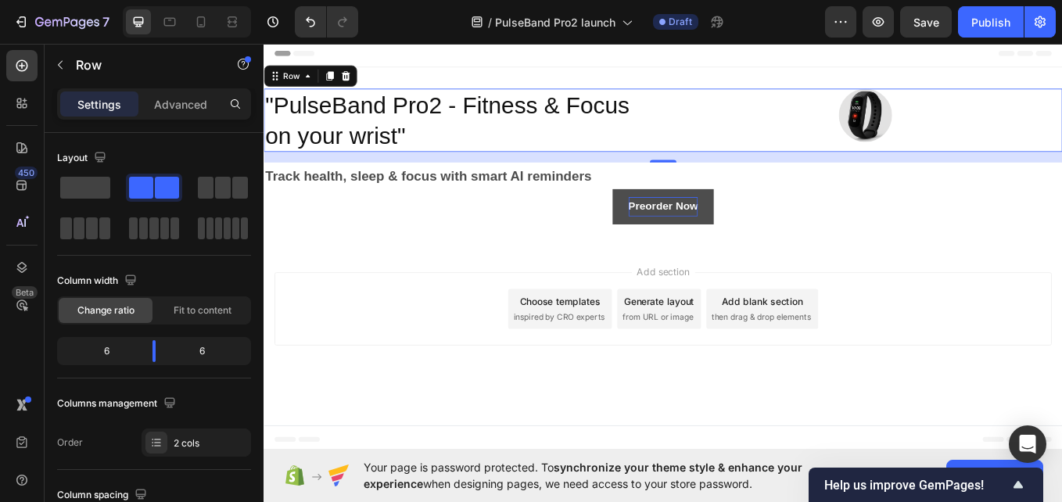
click at [99, 125] on div "Settings Advanced" at bounding box center [154, 110] width 219 height 45
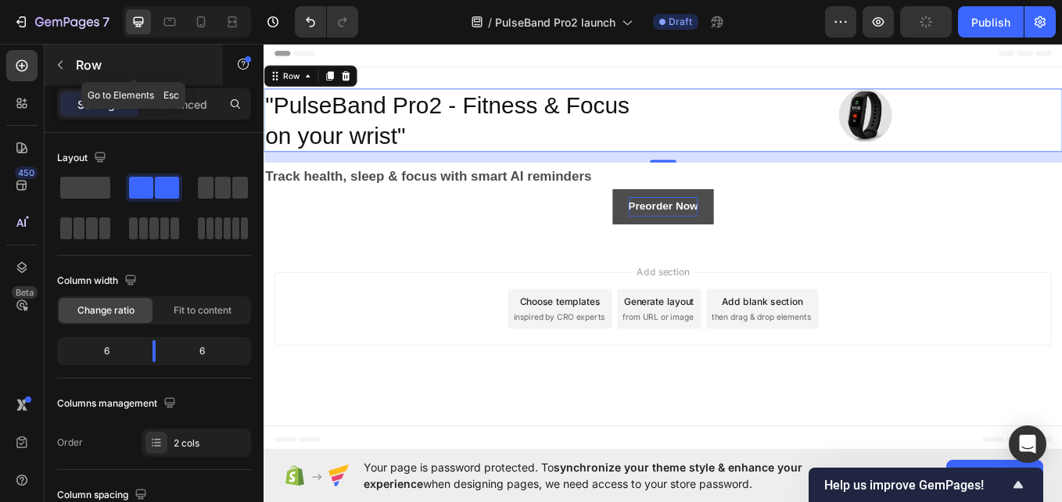
click at [63, 64] on icon "button" at bounding box center [60, 65] width 13 height 13
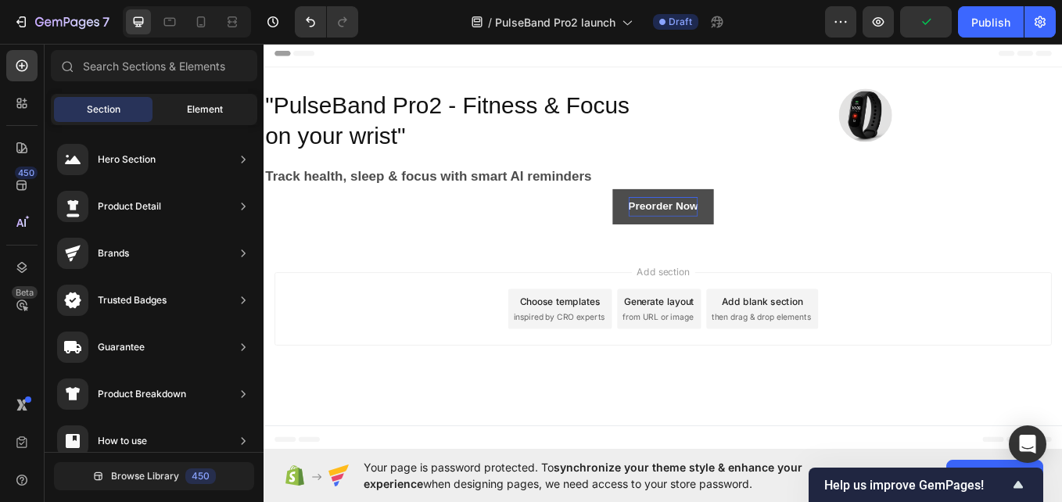
click at [201, 112] on span "Element" at bounding box center [205, 109] width 36 height 14
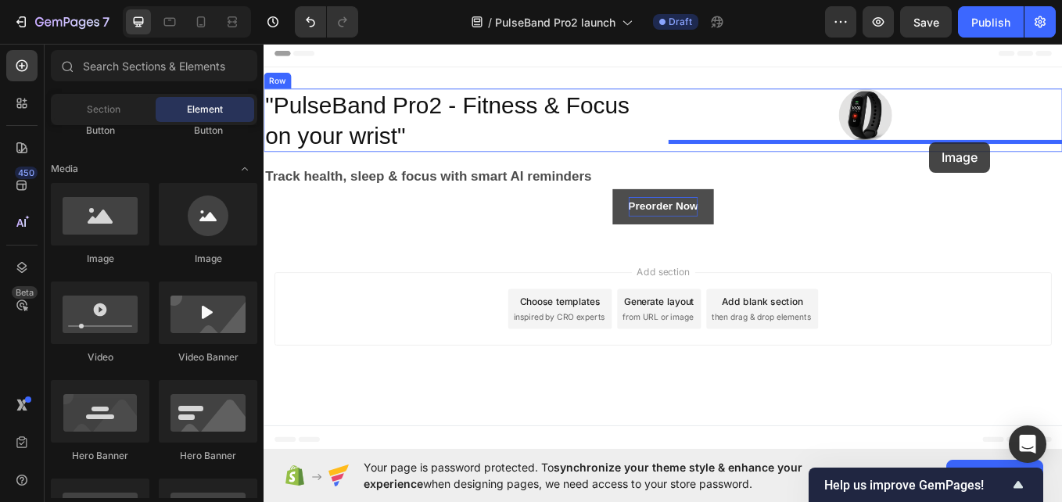
drag, startPoint x: 469, startPoint y: 285, endPoint x: 1046, endPoint y: 160, distance: 590.7
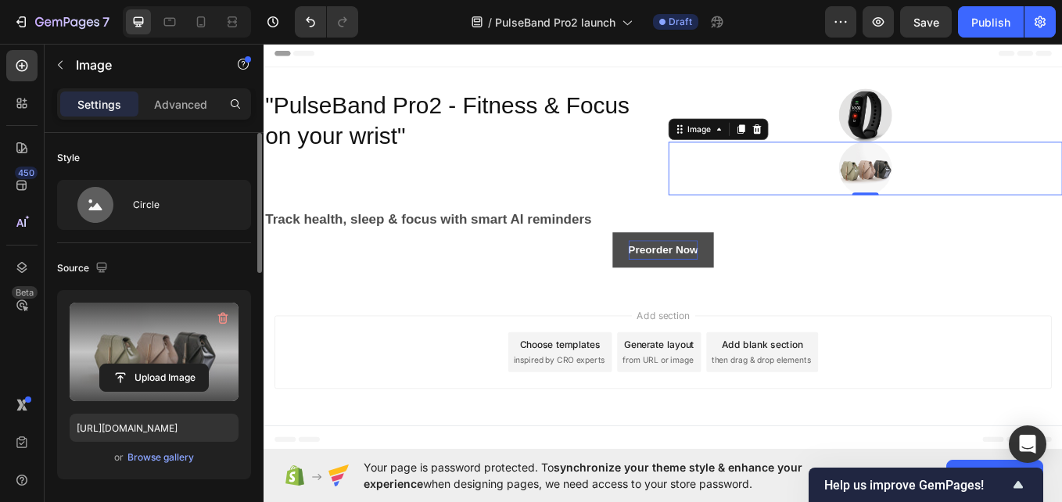
click at [187, 363] on label at bounding box center [154, 352] width 169 height 99
click at [187, 365] on input "file" at bounding box center [154, 378] width 108 height 27
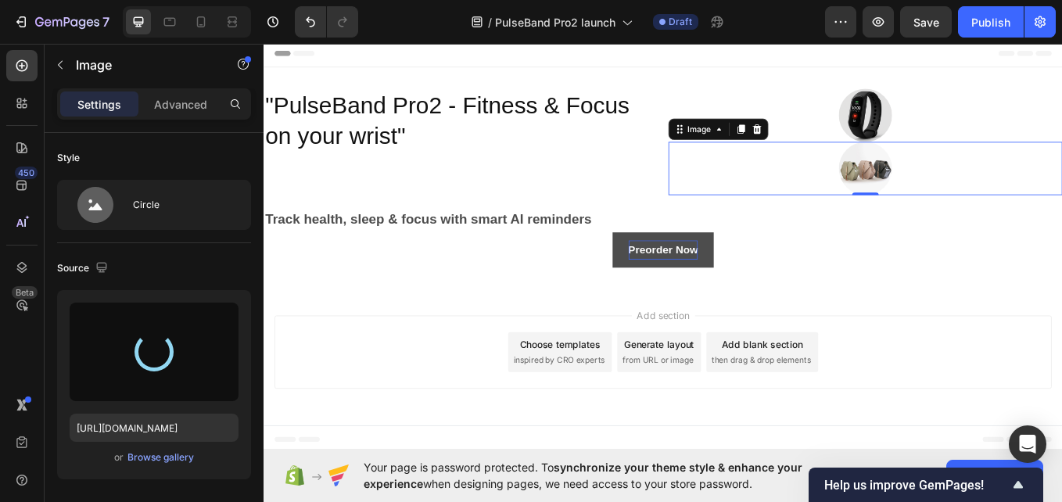
type input "[URL][DOMAIN_NAME]"
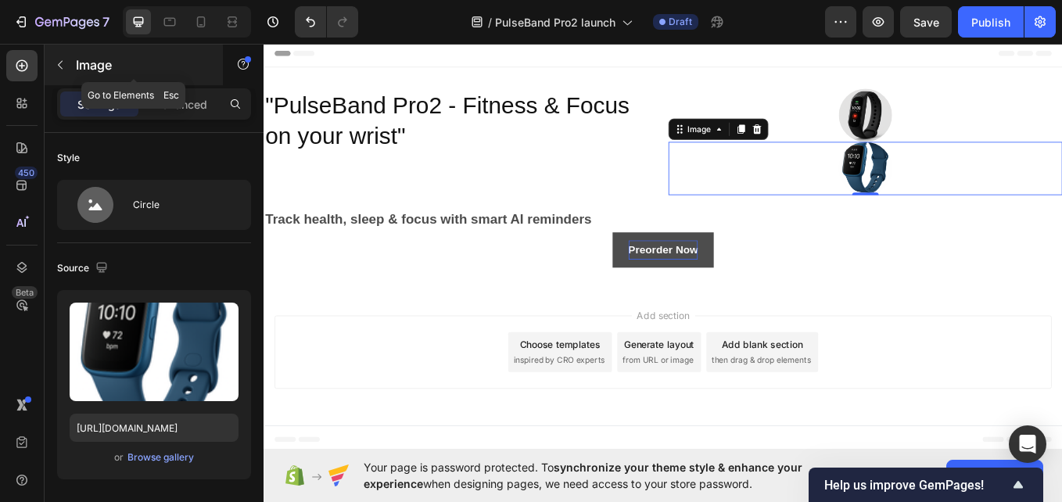
click at [60, 71] on button "button" at bounding box center [60, 64] width 25 height 25
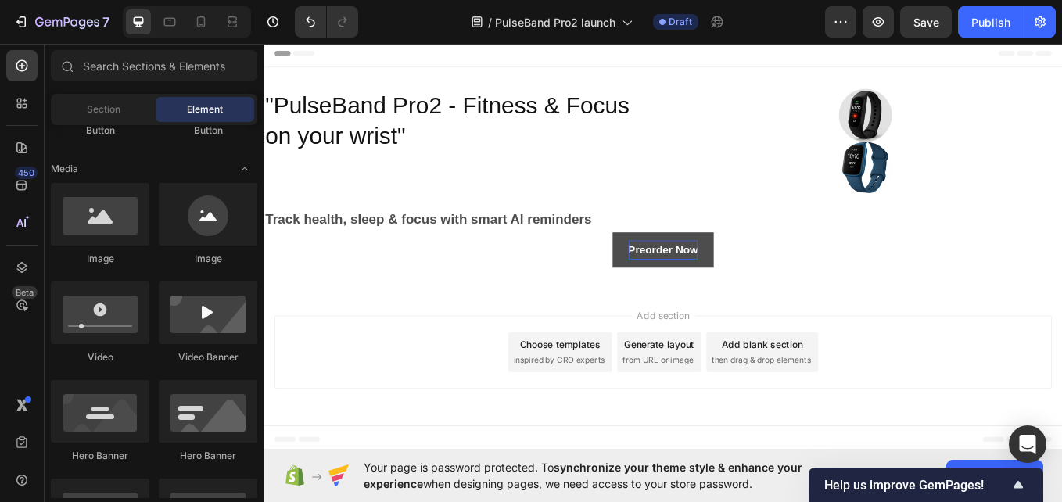
click at [235, 145] on div "Button Button" at bounding box center [154, 103] width 207 height 97
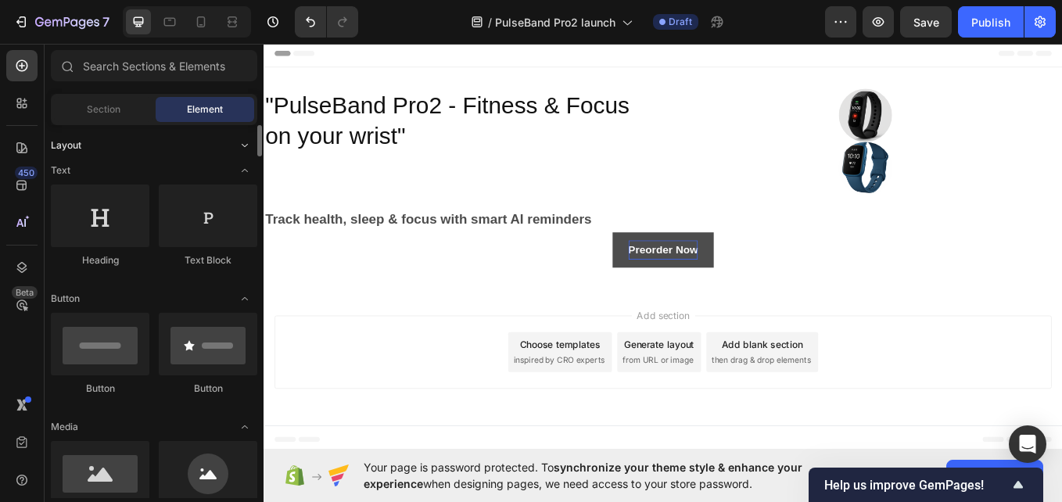
click at [243, 143] on icon "Toggle open" at bounding box center [245, 145] width 13 height 13
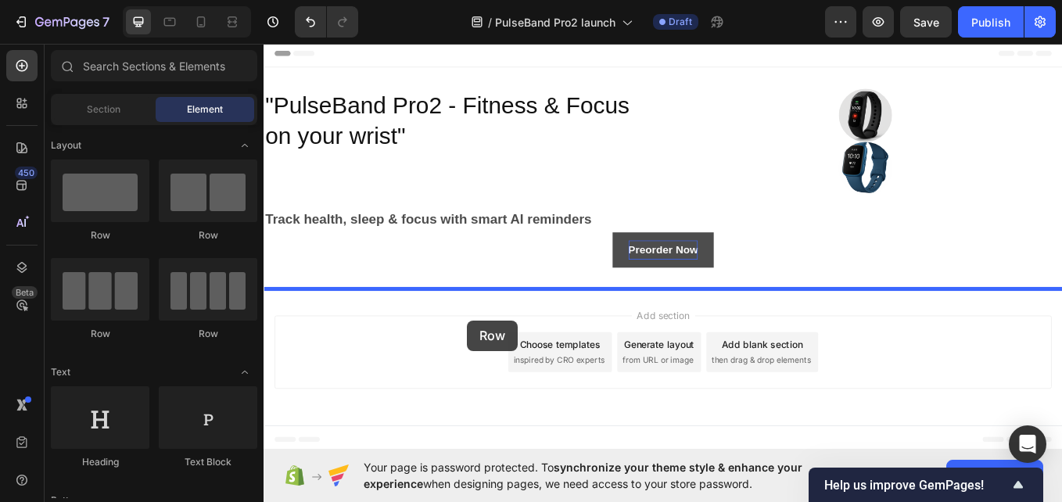
drag, startPoint x: 375, startPoint y: 351, endPoint x: 502, endPoint y: 369, distance: 128.0
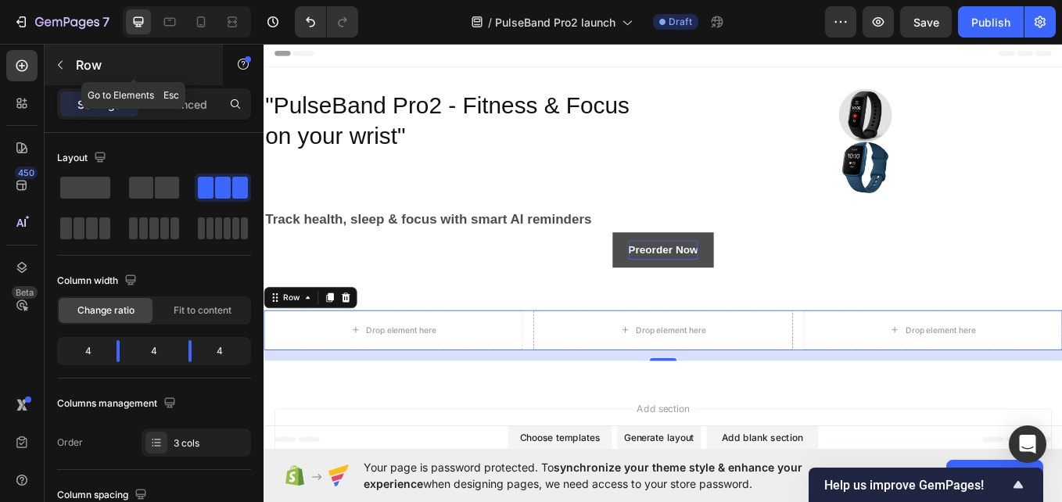
click at [64, 71] on button "button" at bounding box center [60, 64] width 25 height 25
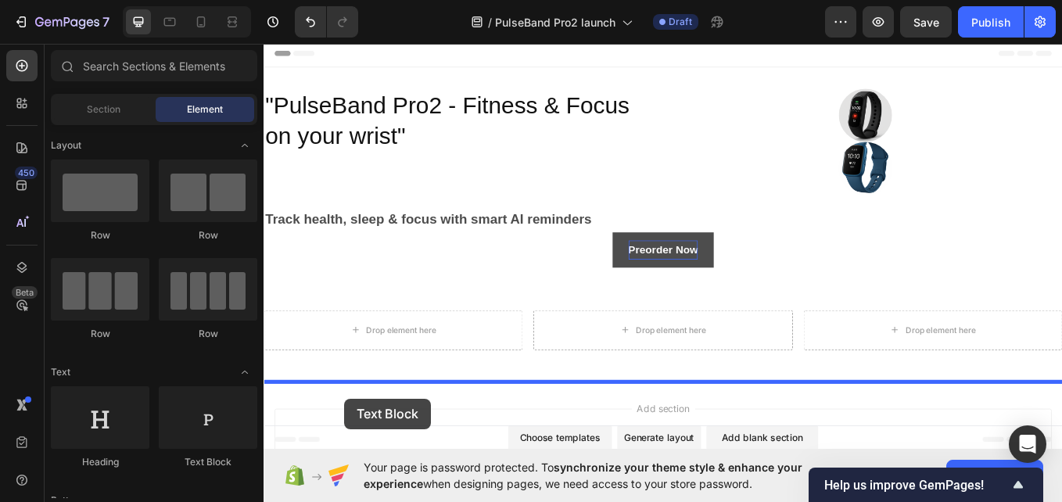
scroll to position [71, 0]
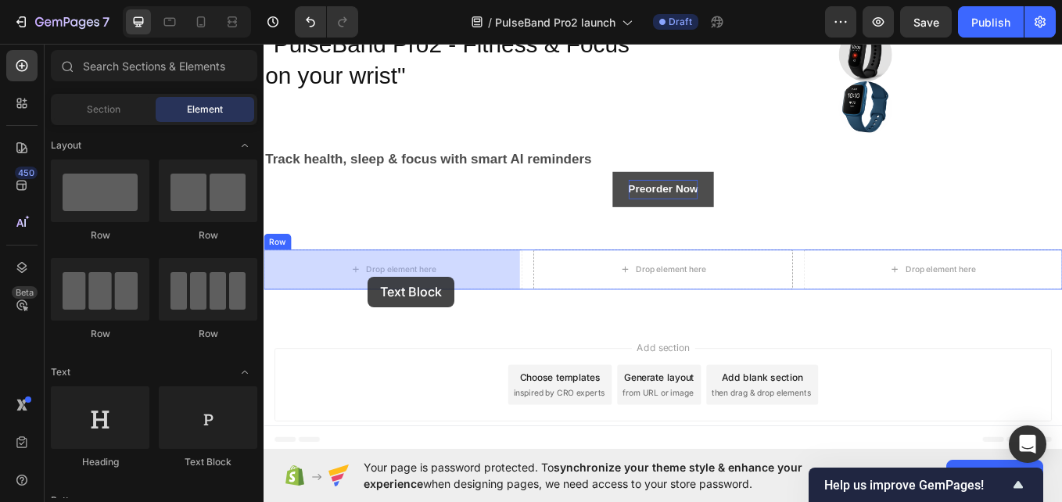
drag, startPoint x: 493, startPoint y: 465, endPoint x: 386, endPoint y: 318, distance: 182.6
click at [386, 318] on div "Drop element here" at bounding box center [416, 309] width 304 height 47
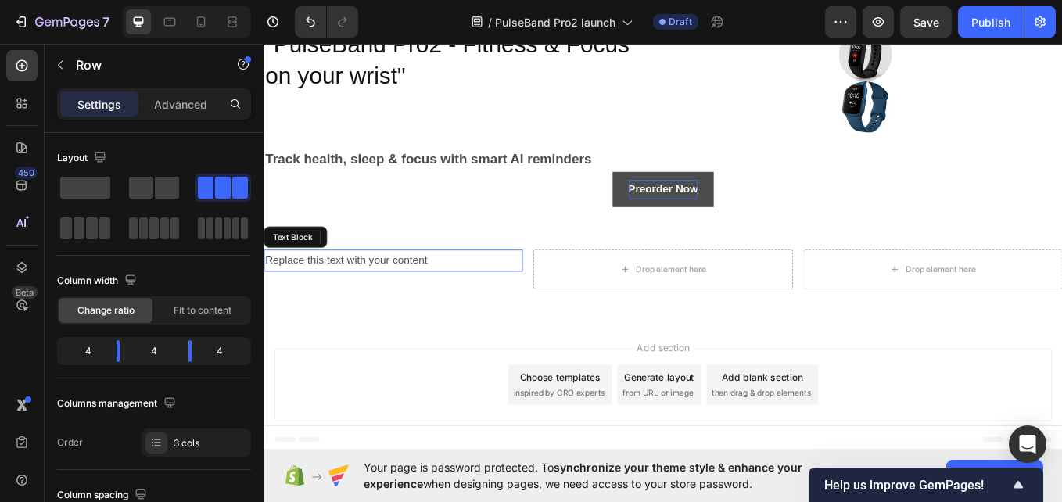
click at [480, 297] on div "Replace this text with your content" at bounding box center [416, 299] width 304 height 26
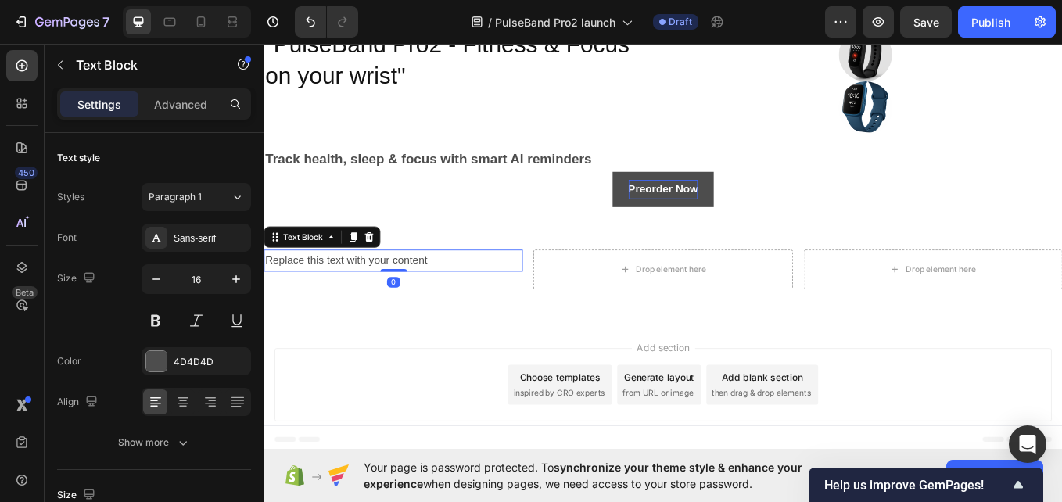
click at [480, 297] on div "Replace this text with your content" at bounding box center [416, 299] width 304 height 26
click at [148, 326] on button at bounding box center [156, 321] width 28 height 28
click at [240, 282] on icon "button" at bounding box center [236, 279] width 16 height 16
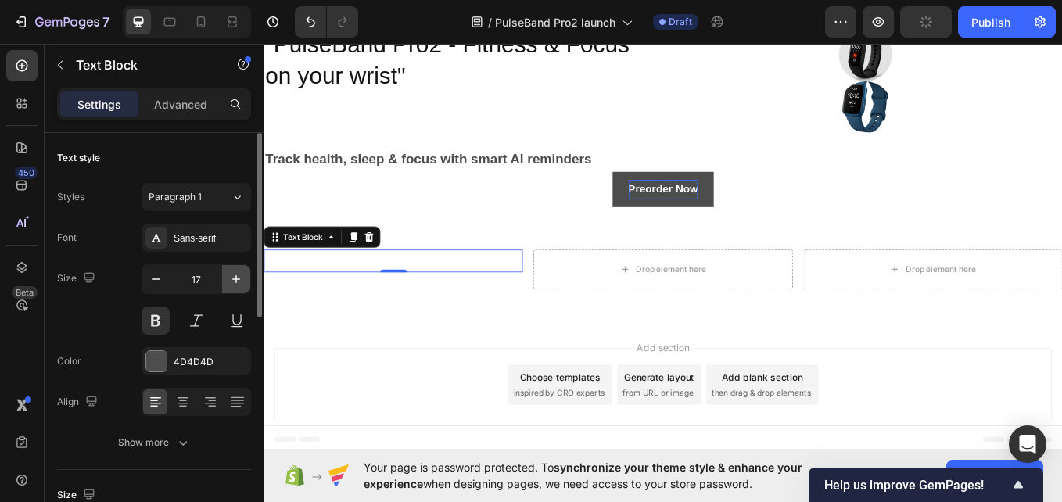
click at [240, 282] on icon "button" at bounding box center [236, 279] width 16 height 16
type input "20"
click at [293, 295] on div "Rich Text Editor. Editing area: main" at bounding box center [416, 301] width 304 height 31
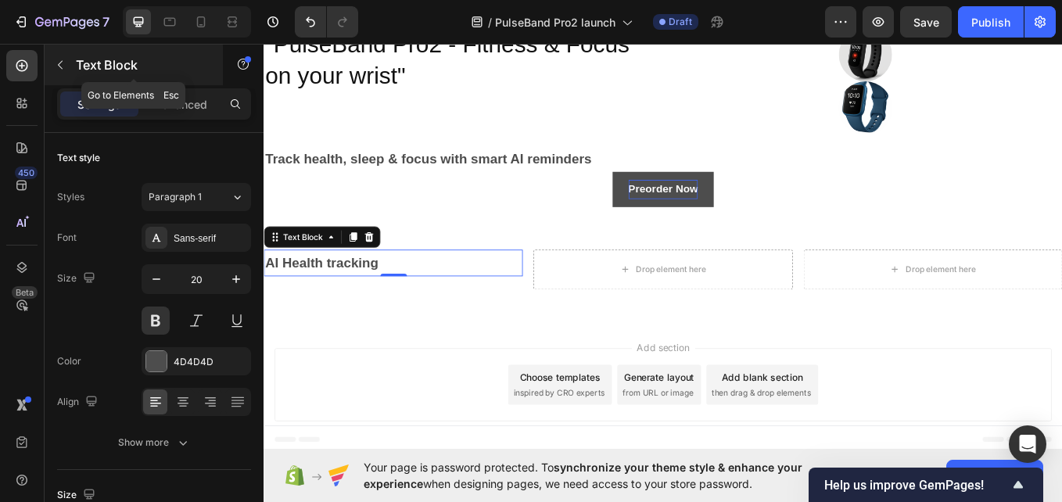
click at [61, 58] on button "button" at bounding box center [60, 64] width 25 height 25
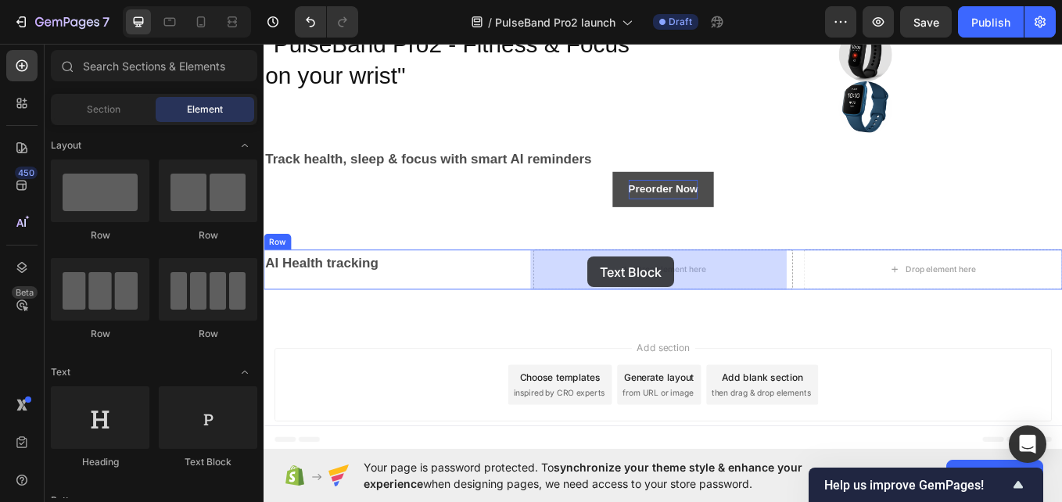
drag, startPoint x: 487, startPoint y: 464, endPoint x: 645, endPoint y: 292, distance: 233.6
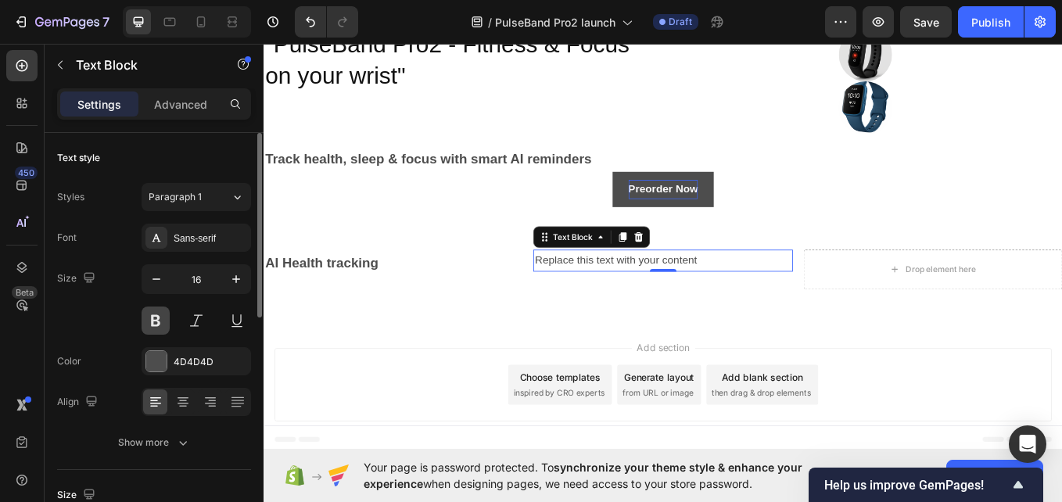
click at [156, 321] on button at bounding box center [156, 321] width 28 height 28
click at [238, 282] on icon "button" at bounding box center [236, 279] width 16 height 16
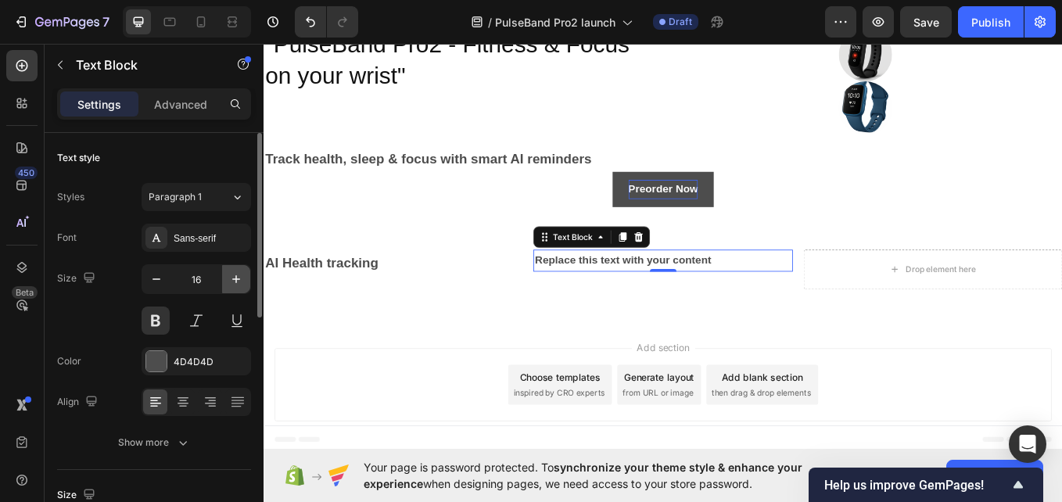
click at [238, 282] on icon "button" at bounding box center [236, 279] width 16 height 16
type input "20"
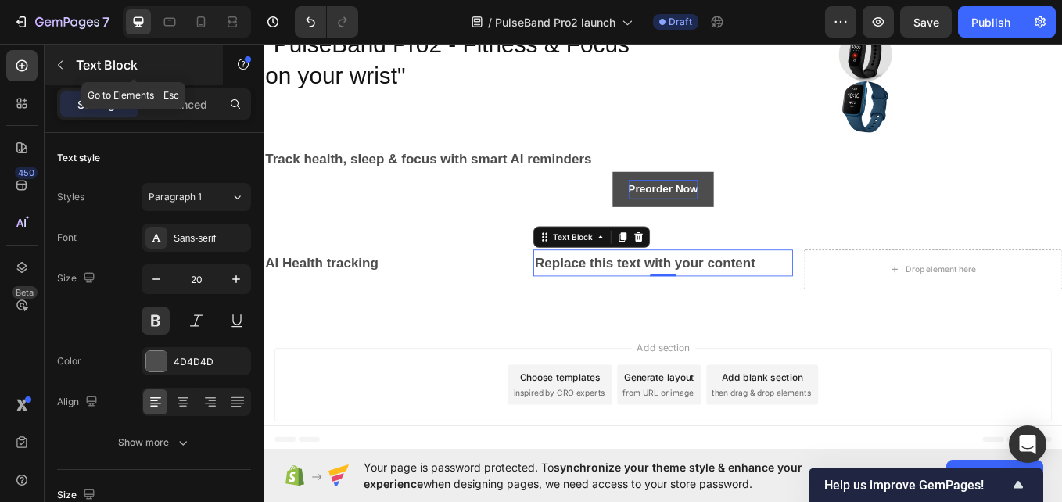
click at [59, 59] on icon "button" at bounding box center [60, 65] width 13 height 13
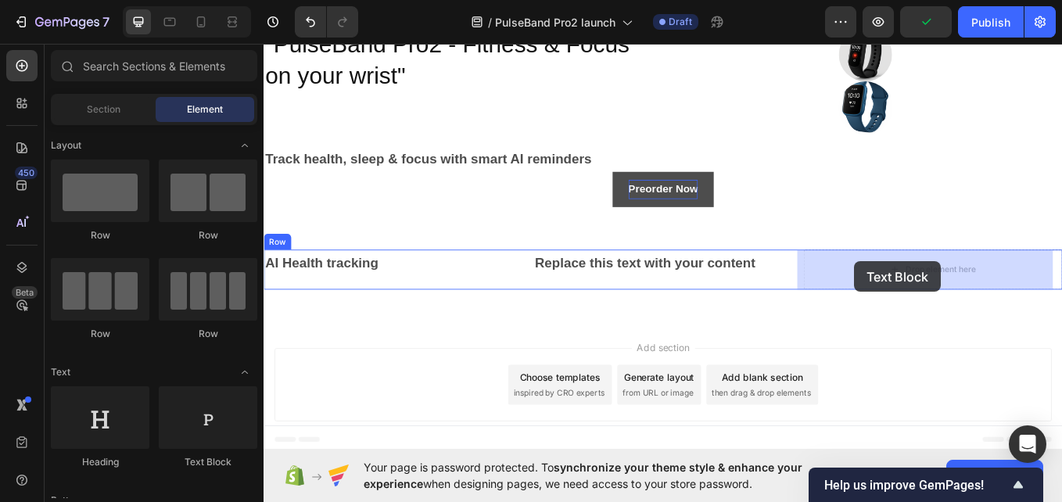
drag, startPoint x: 453, startPoint y: 449, endPoint x: 957, endPoint y: 300, distance: 526.2
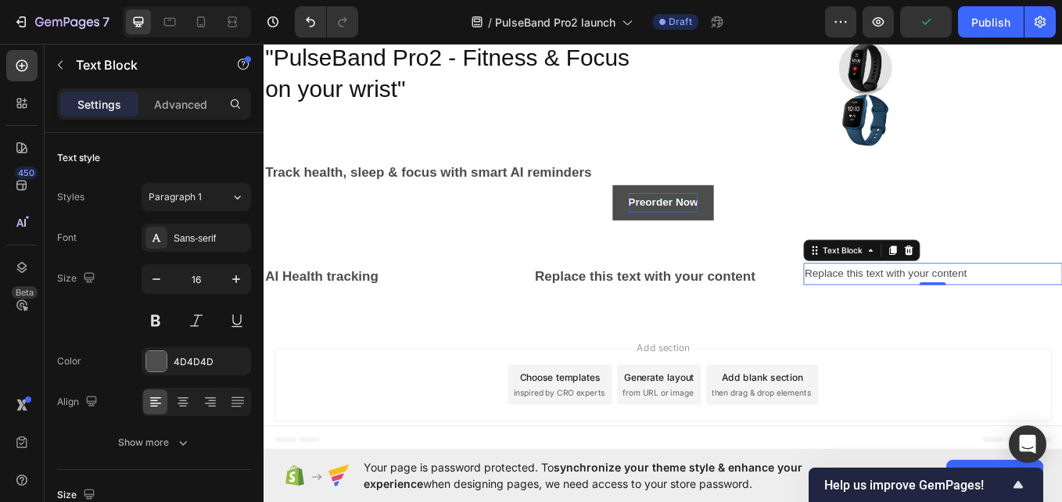
scroll to position [56, 0]
click at [156, 312] on button at bounding box center [156, 321] width 28 height 28
click at [236, 274] on icon "button" at bounding box center [236, 279] width 16 height 16
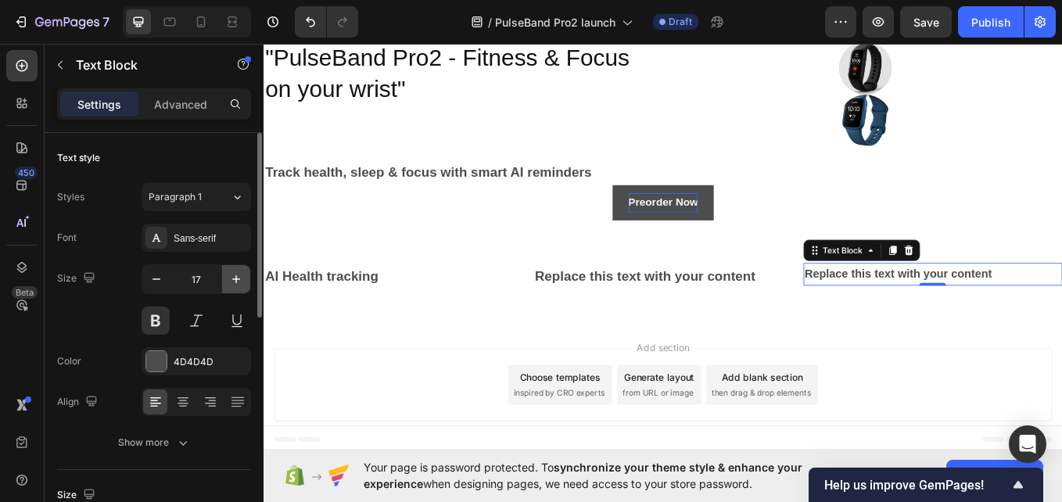
click at [236, 274] on icon "button" at bounding box center [236, 279] width 16 height 16
type input "20"
click at [1061, 303] on div "Replace this text with your content" at bounding box center [1050, 316] width 304 height 31
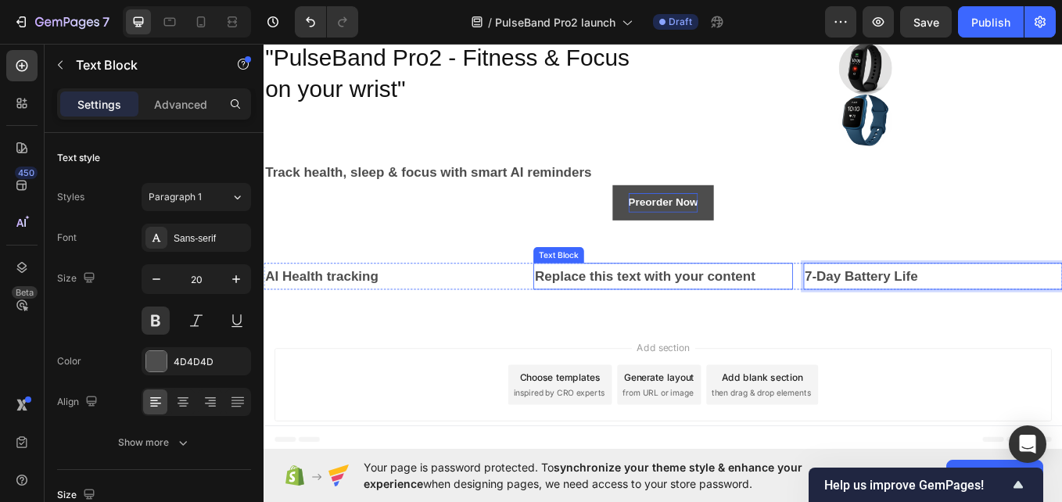
click at [835, 314] on div "Replace this text with your content" at bounding box center [732, 316] width 304 height 31
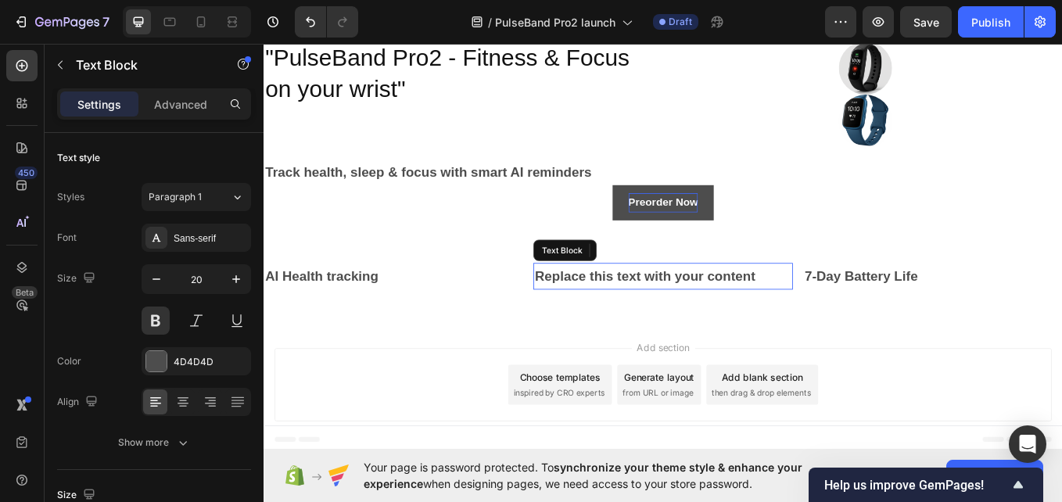
click at [835, 314] on div "Replace this text with your content" at bounding box center [732, 316] width 304 height 31
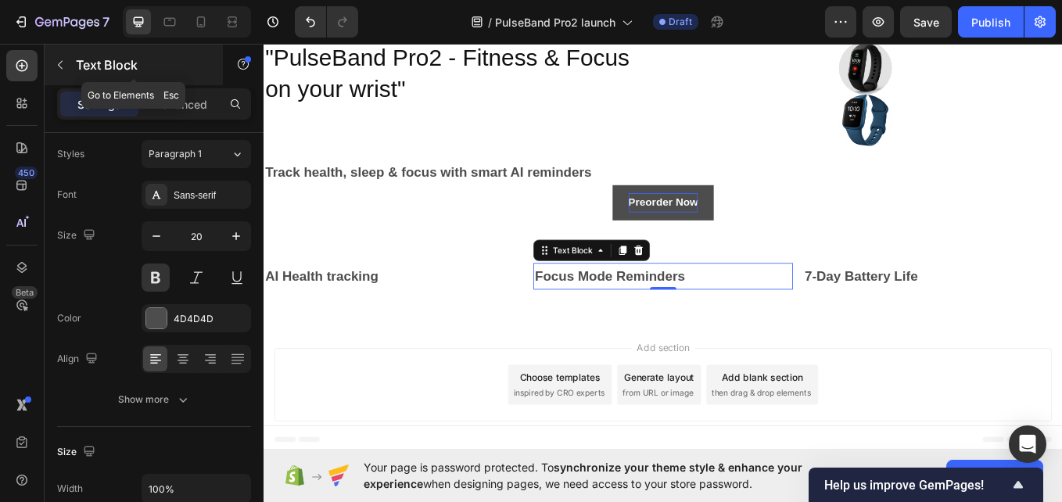
click at [62, 63] on icon "button" at bounding box center [60, 65] width 13 height 13
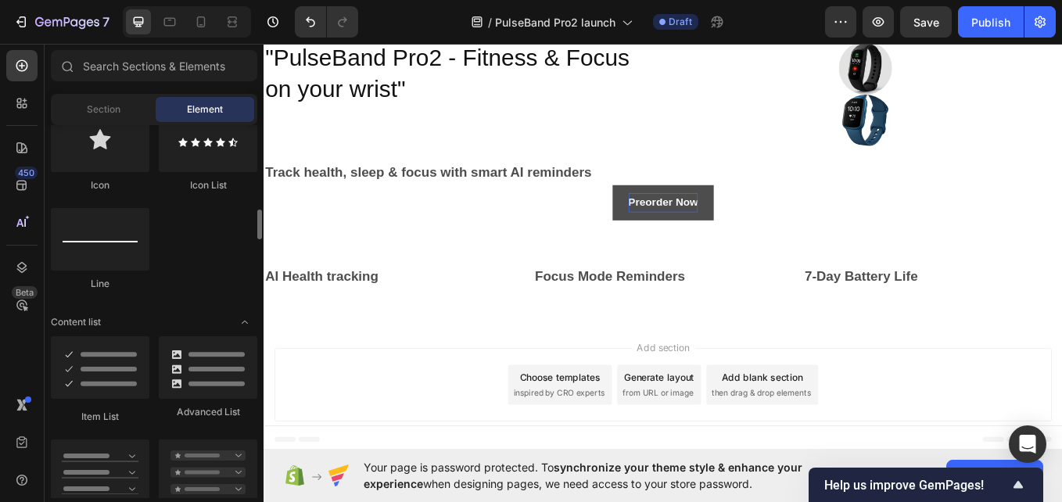
scroll to position [1033, 0]
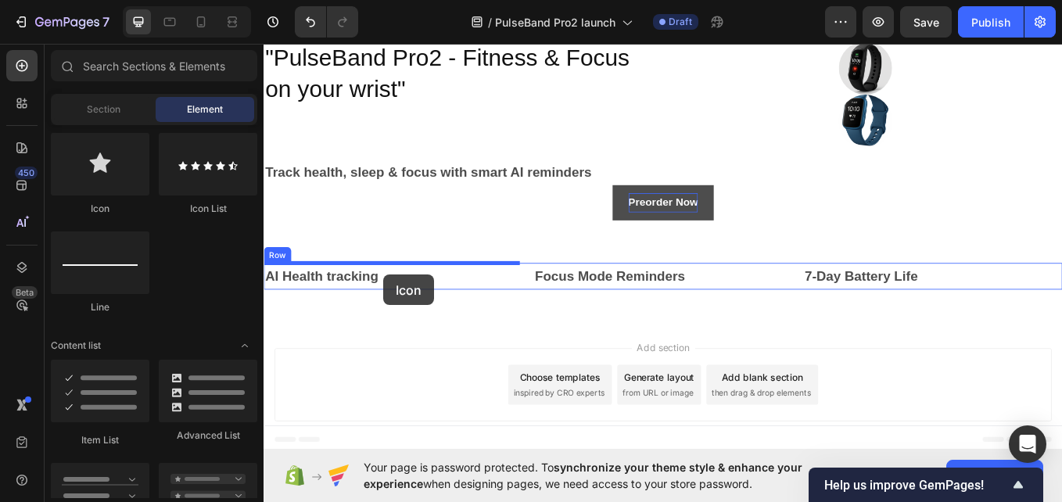
drag, startPoint x: 354, startPoint y: 214, endPoint x: 404, endPoint y: 315, distance: 113.0
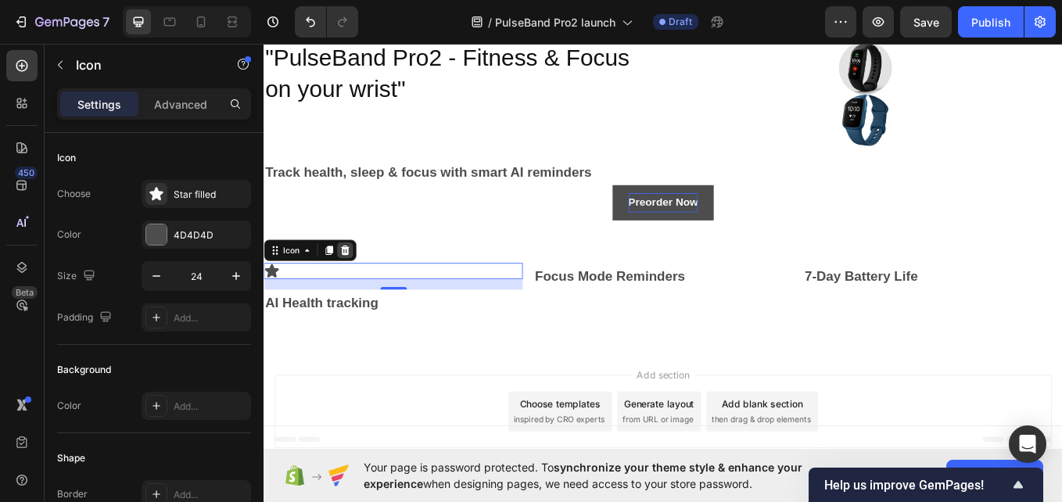
click at [356, 280] on icon at bounding box center [359, 286] width 13 height 13
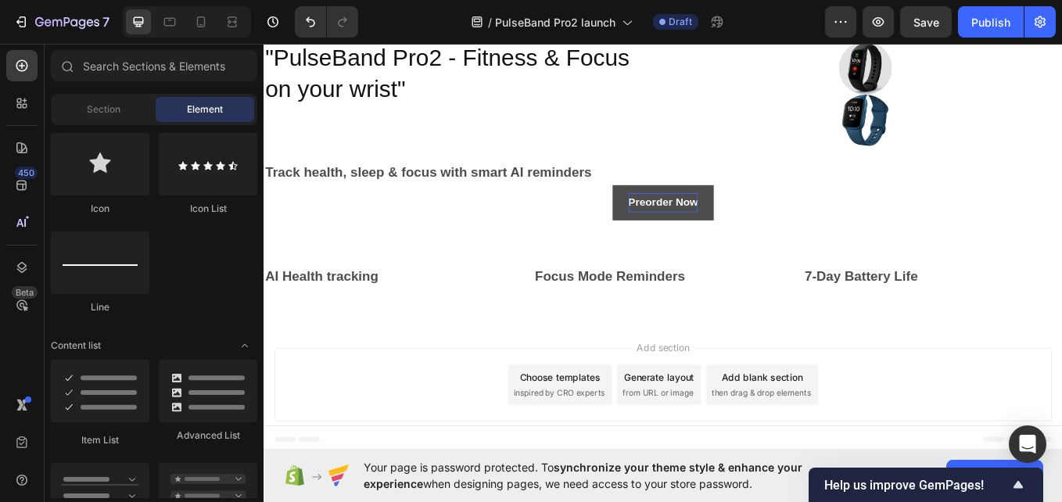
click at [248, 296] on div "Icon Icon List Line" at bounding box center [154, 231] width 207 height 196
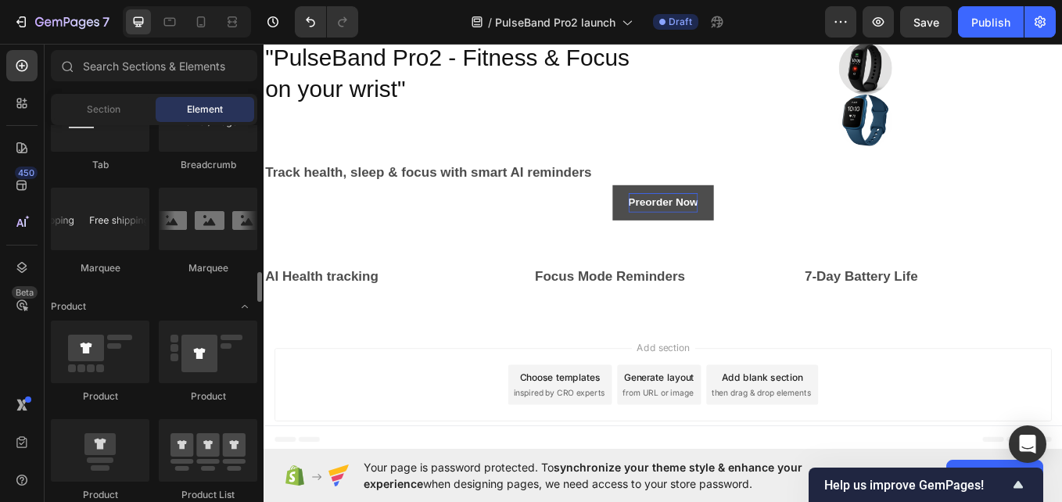
scroll to position [1854, 0]
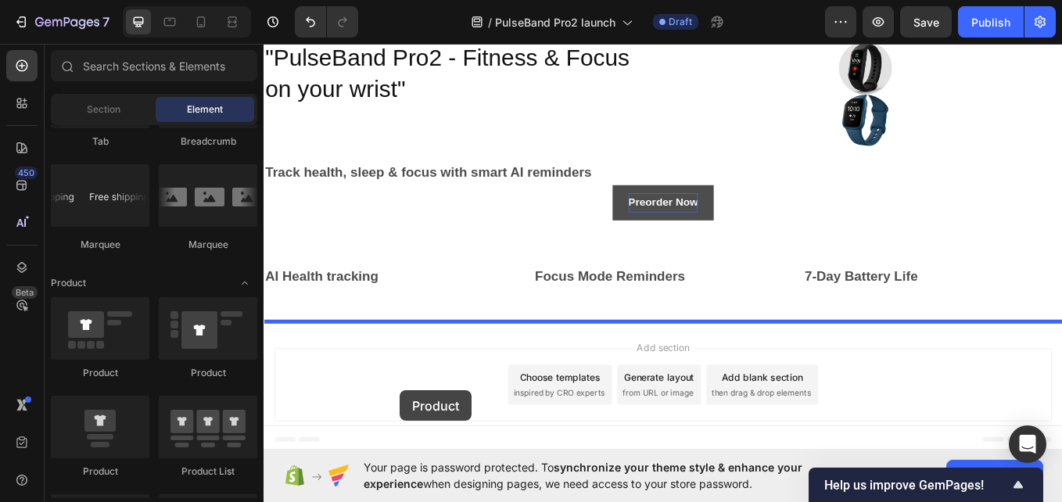
drag, startPoint x: 461, startPoint y: 376, endPoint x: 423, endPoint y: 451, distance: 84.0
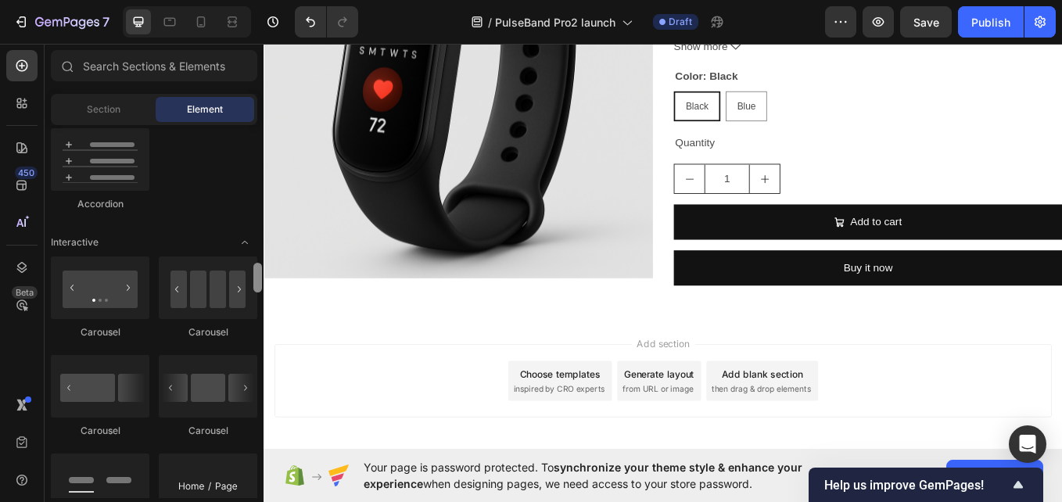
scroll to position [1504, 0]
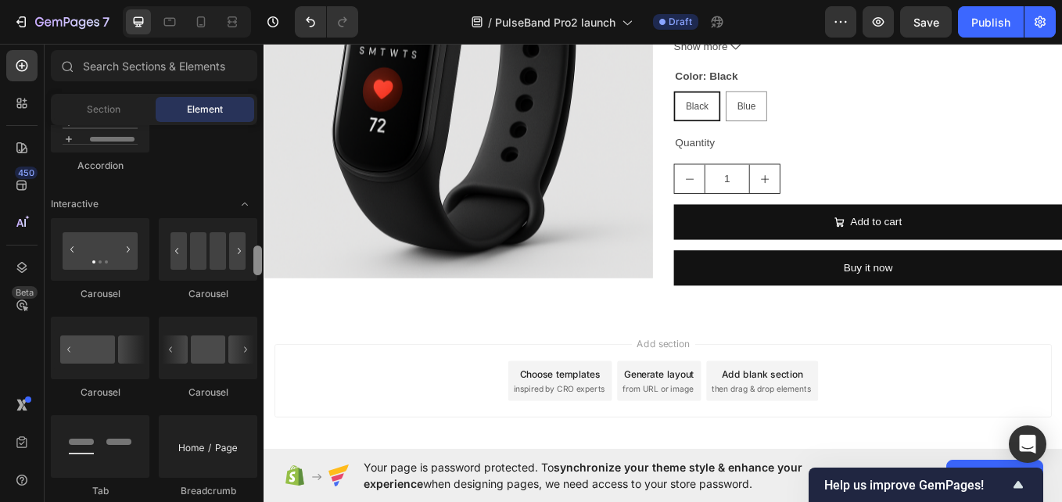
drag, startPoint x: 257, startPoint y: 290, endPoint x: 256, endPoint y: 262, distance: 28.2
click at [256, 262] on div at bounding box center [257, 261] width 9 height 30
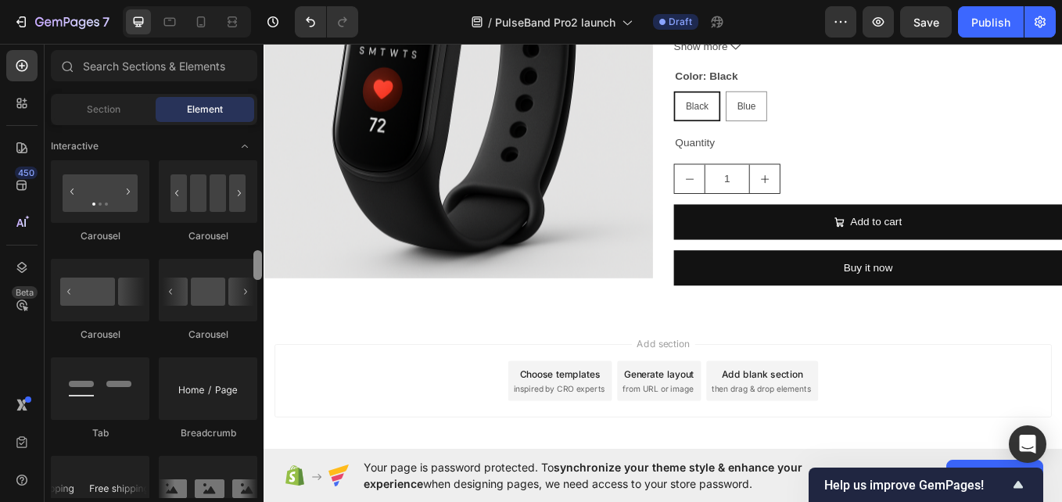
scroll to position [1572, 0]
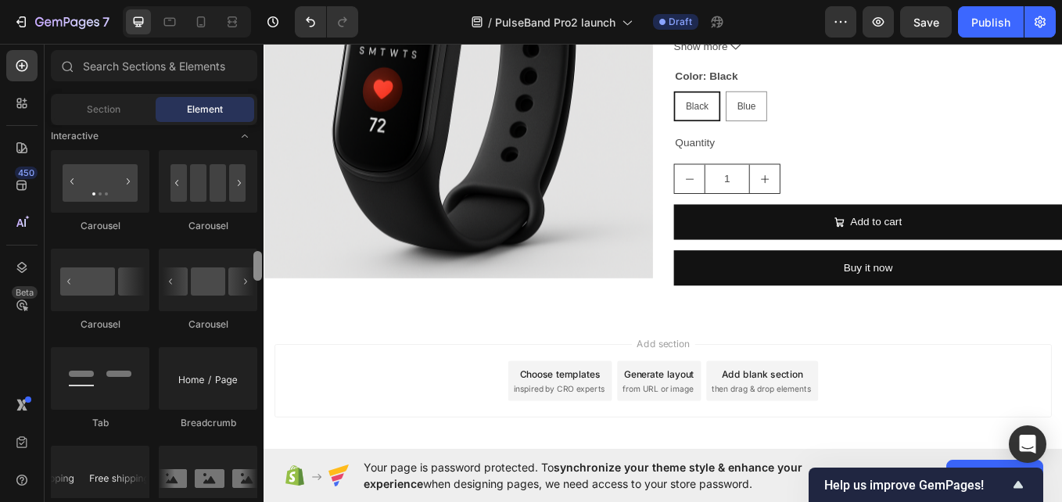
click at [257, 268] on div at bounding box center [257, 266] width 9 height 30
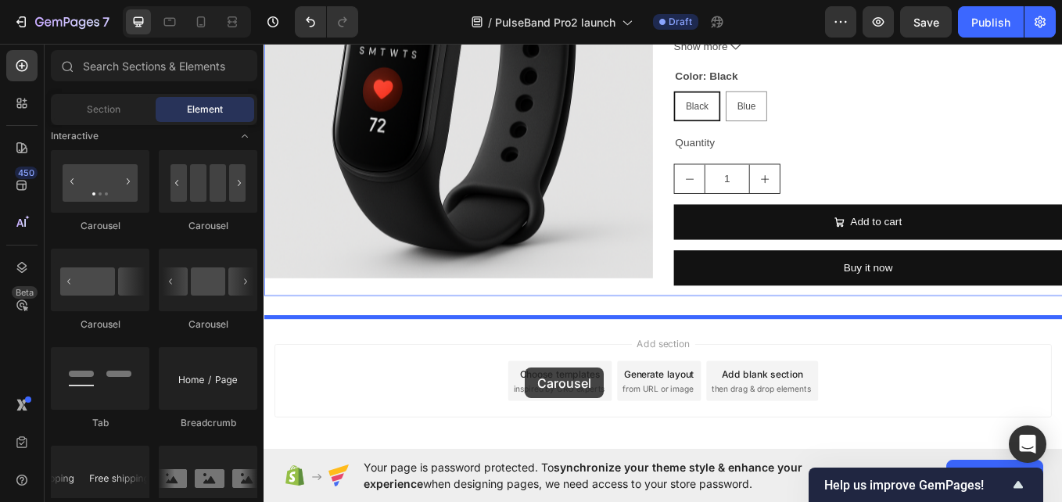
scroll to position [616, 0]
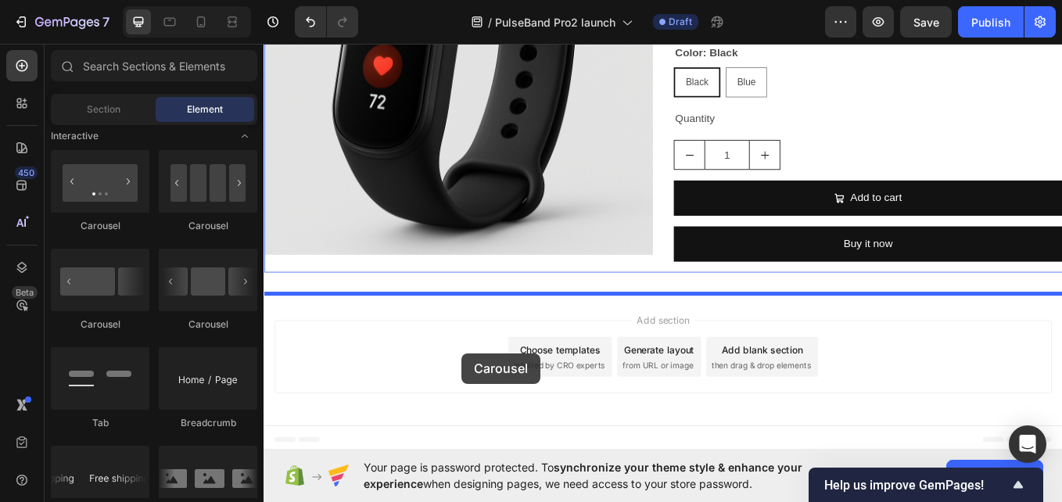
drag, startPoint x: 382, startPoint y: 312, endPoint x: 496, endPoint y: 408, distance: 148.8
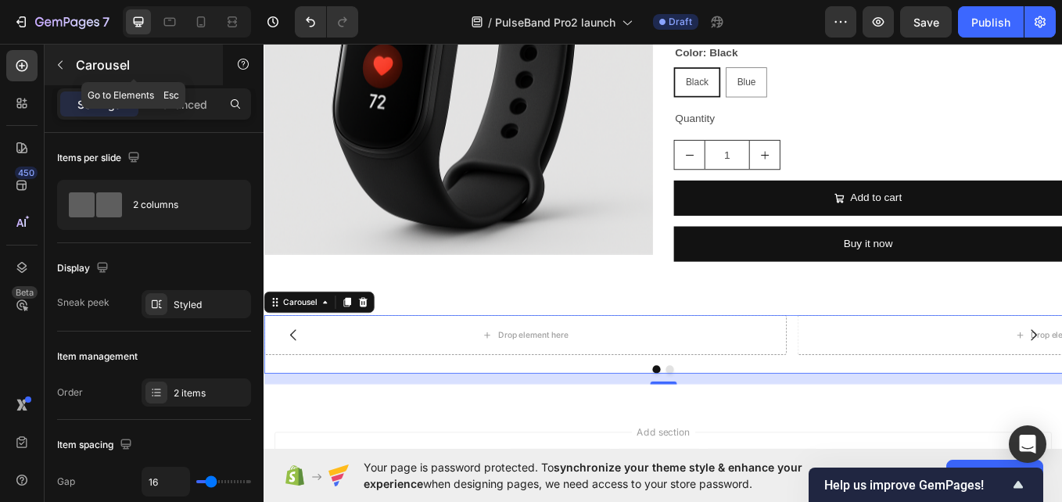
click at [59, 60] on icon "button" at bounding box center [60, 65] width 13 height 13
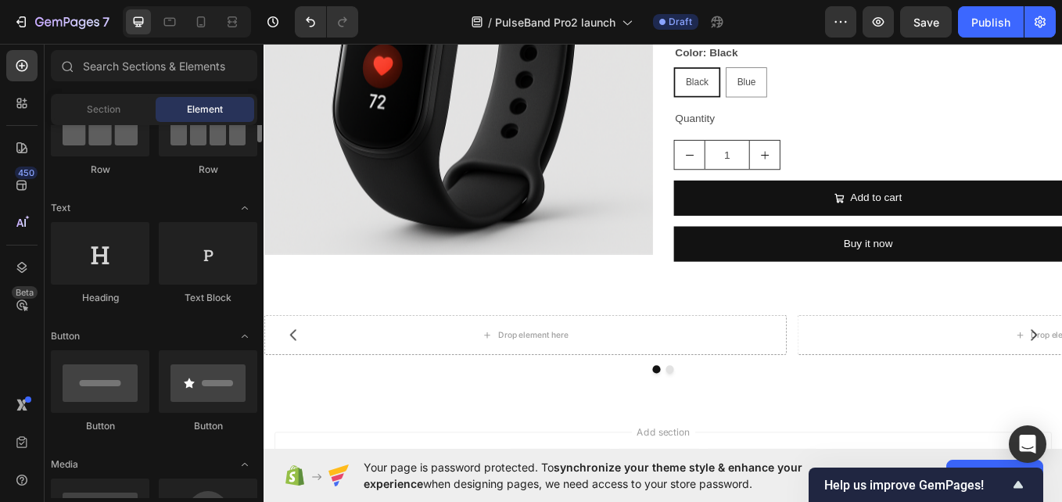
scroll to position [141, 0]
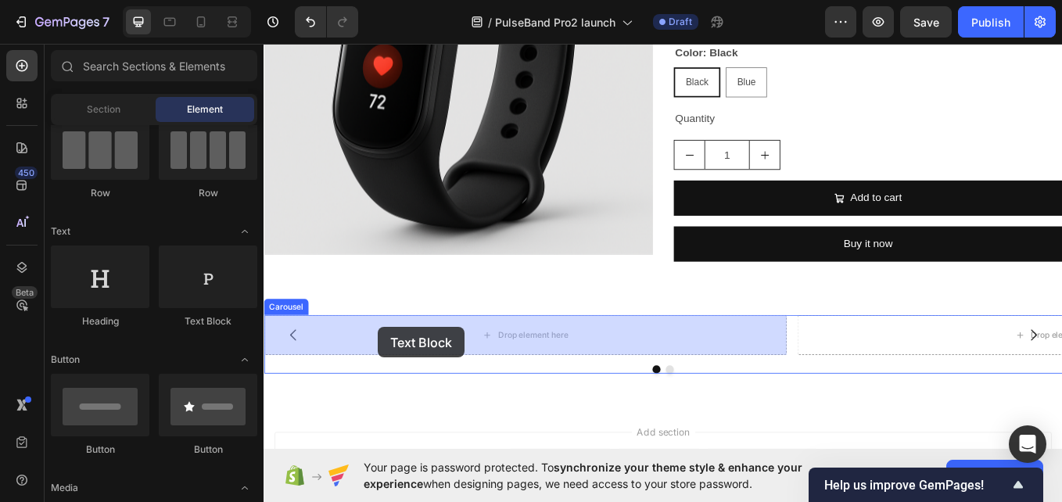
drag, startPoint x: 477, startPoint y: 323, endPoint x: 398, endPoint y: 377, distance: 95.7
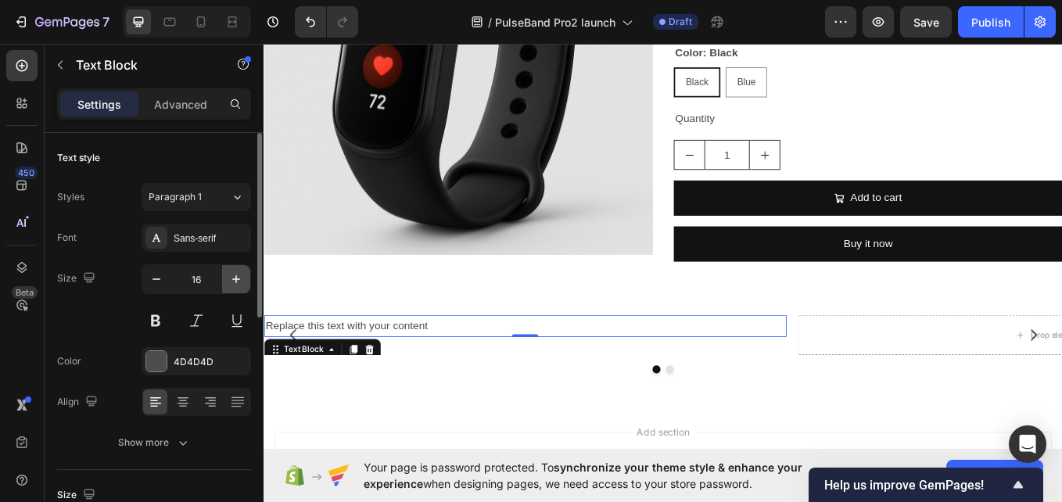
click at [233, 274] on icon "button" at bounding box center [236, 279] width 16 height 16
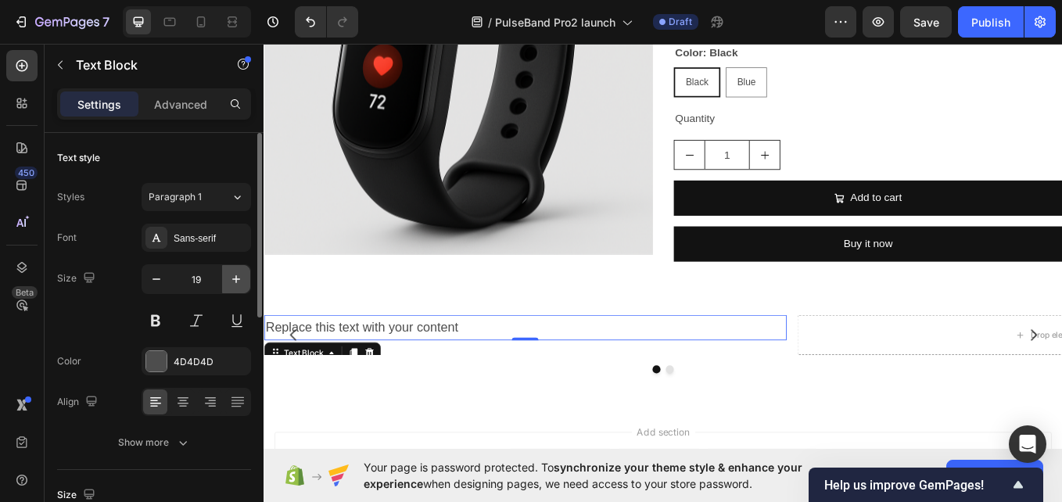
type input "20"
click at [159, 320] on button at bounding box center [156, 321] width 28 height 28
click at [631, 383] on div "Replace this text with your content" at bounding box center [571, 377] width 614 height 31
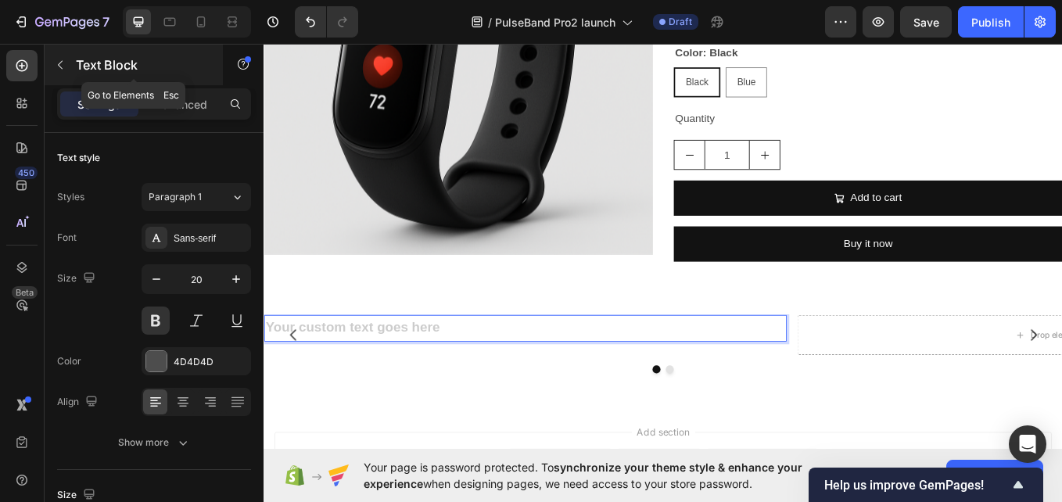
click at [60, 72] on button "button" at bounding box center [60, 64] width 25 height 25
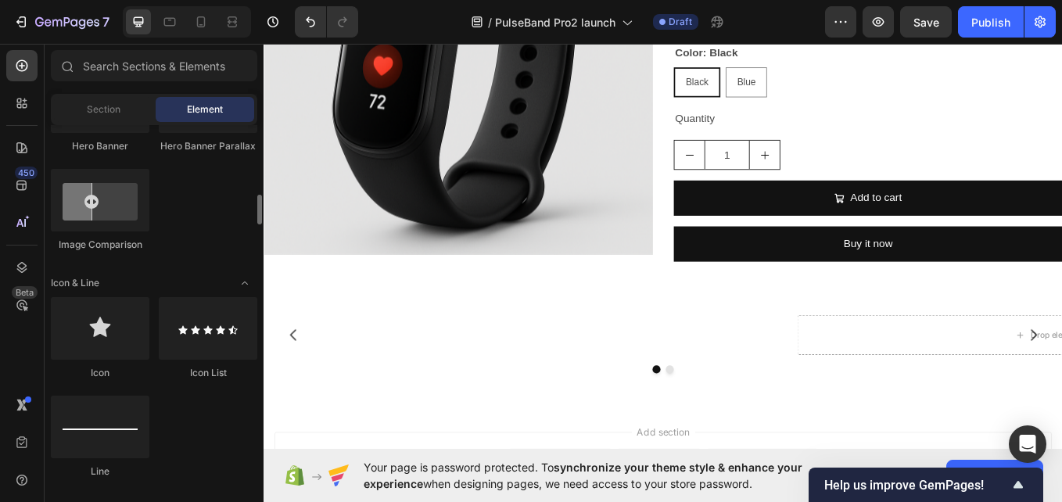
scroll to position [892, 0]
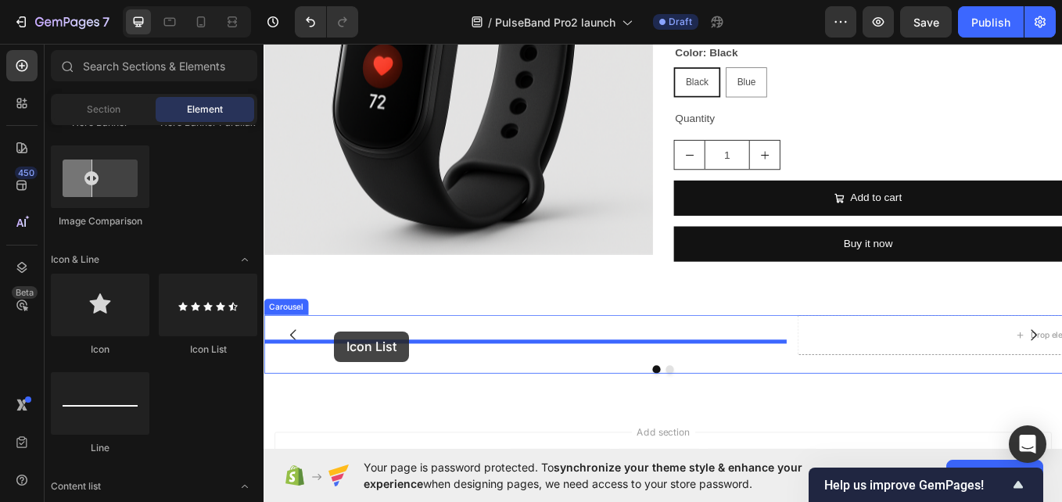
drag, startPoint x: 483, startPoint y: 345, endPoint x: 347, endPoint y: 382, distance: 141.7
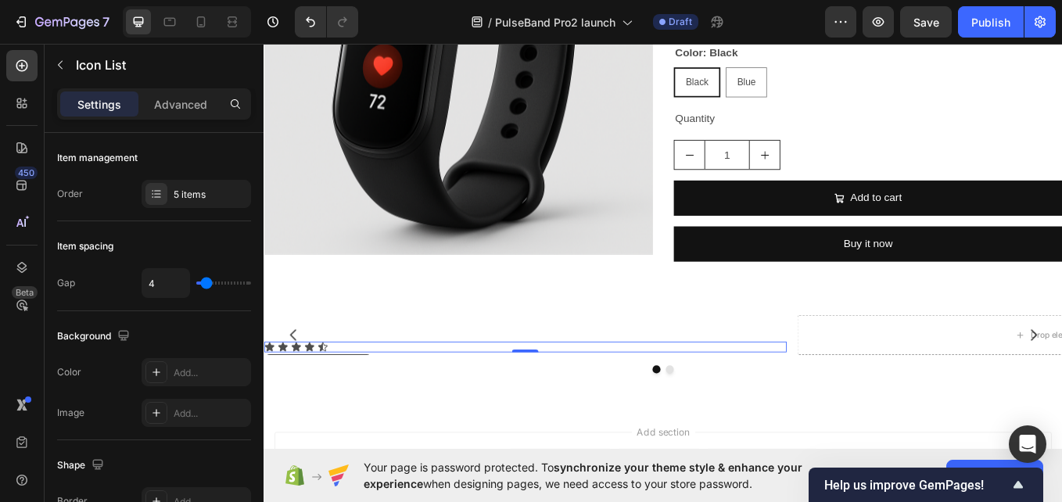
click at [370, 400] on div "Icon Icon Icon Icon Icon" at bounding box center [571, 399] width 614 height 13
click at [382, 377] on p "Rich Text Editor. Editing area: main" at bounding box center [570, 378] width 611 height 28
click at [414, 399] on div "Icon Icon Icon Icon Icon" at bounding box center [571, 399] width 614 height 13
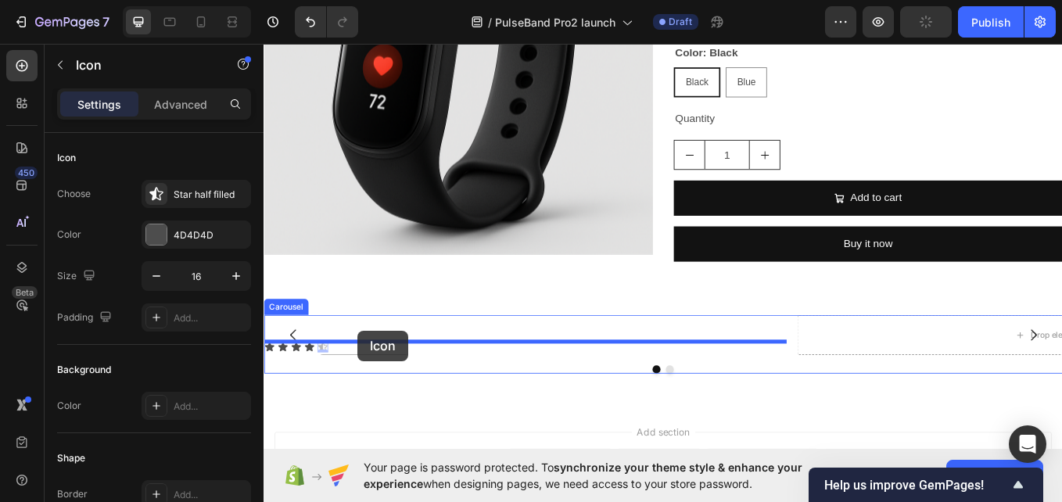
drag, startPoint x: 332, startPoint y: 402, endPoint x: 374, endPoint y: 381, distance: 46.5
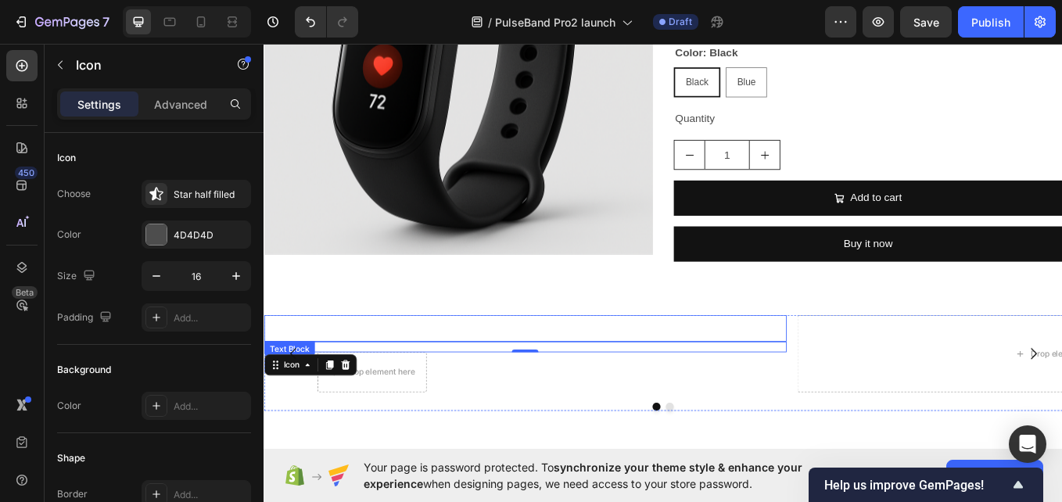
click at [444, 383] on p "Rich Text Editor. Editing area: main" at bounding box center [570, 378] width 611 height 28
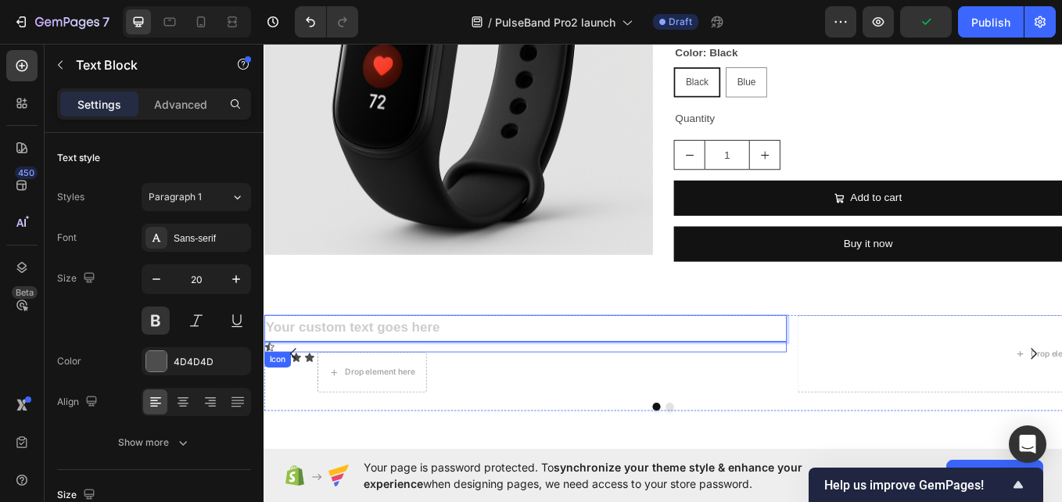
click at [273, 409] on div "Icon" at bounding box center [279, 414] width 31 height 19
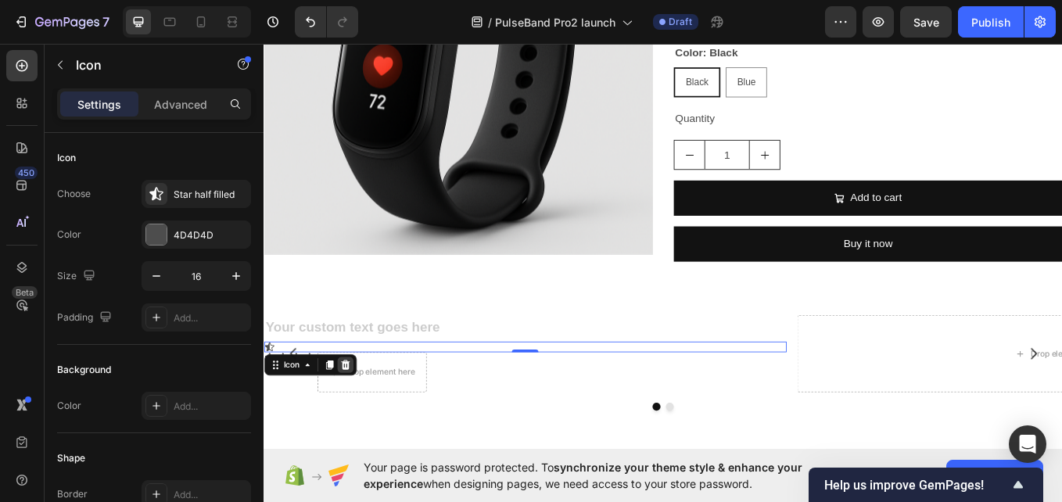
click at [366, 428] on div at bounding box center [359, 420] width 19 height 19
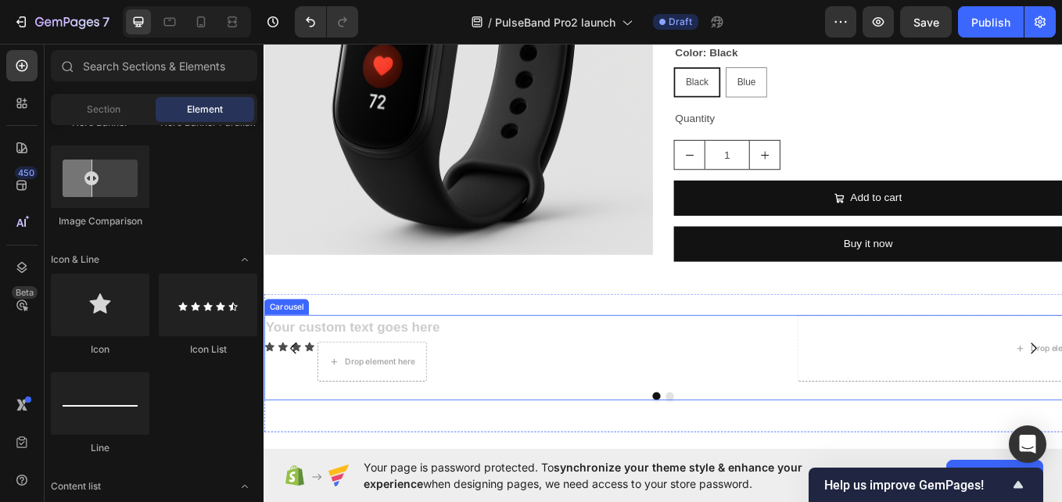
click at [314, 400] on button "Carousel Back Arrow" at bounding box center [298, 401] width 44 height 44
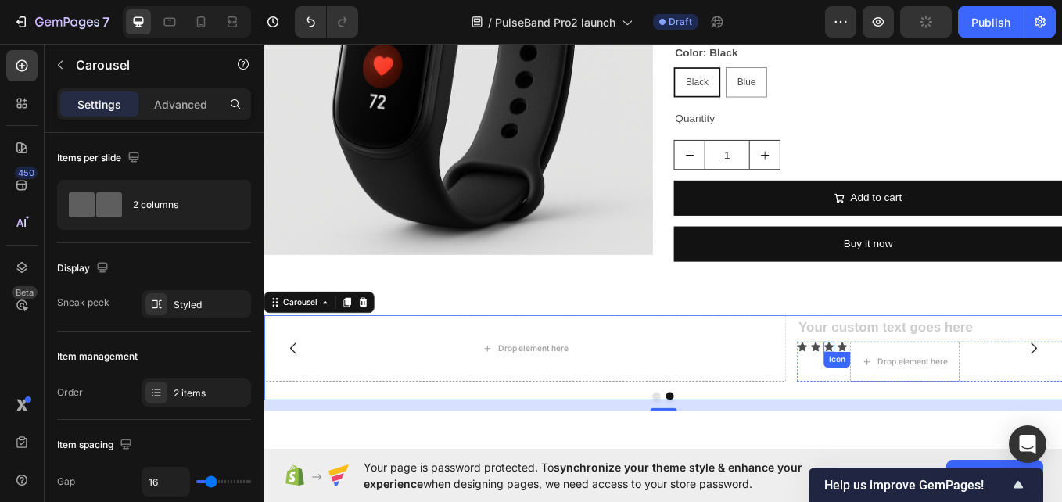
click at [927, 397] on icon at bounding box center [927, 399] width 11 height 10
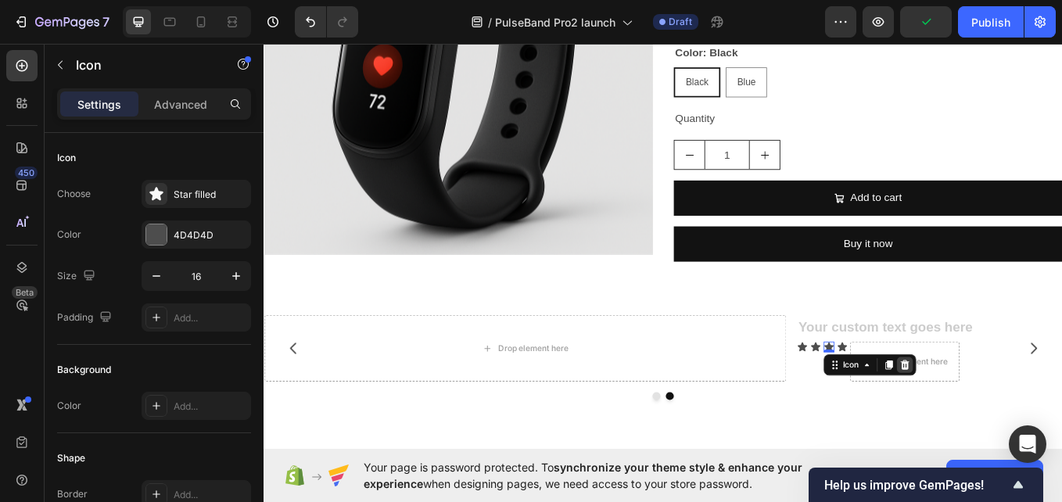
click at [1023, 418] on div at bounding box center [1016, 420] width 19 height 19
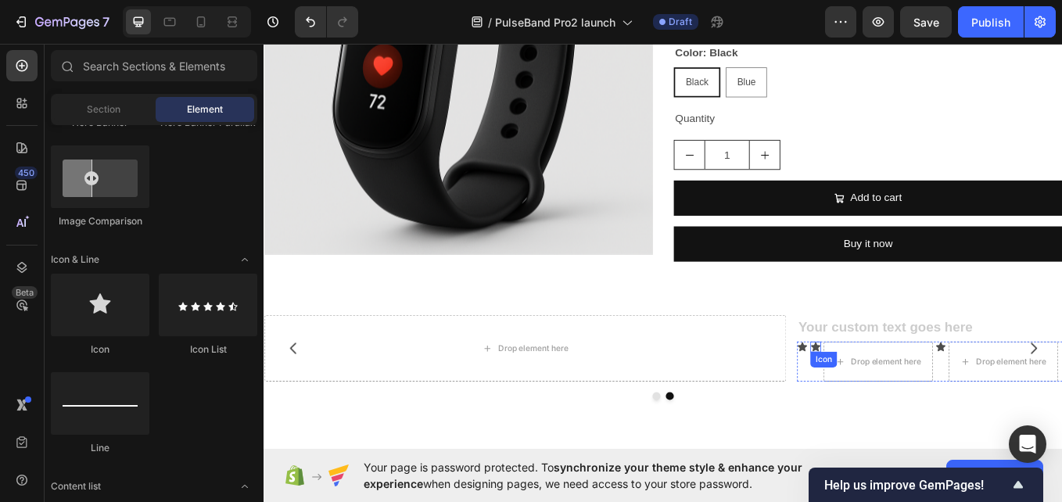
click at [910, 398] on icon at bounding box center [912, 399] width 11 height 10
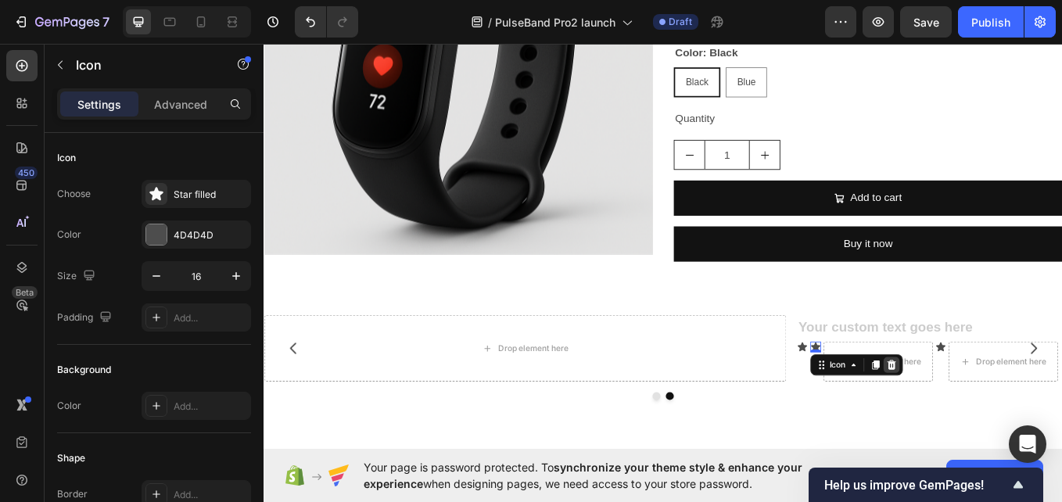
click at [1010, 427] on div at bounding box center [1001, 420] width 19 height 19
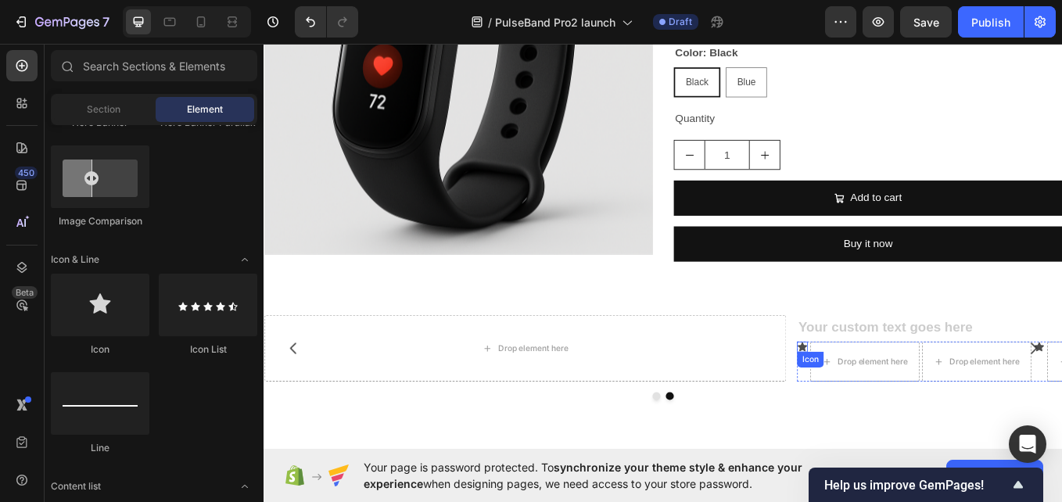
click at [899, 404] on icon at bounding box center [896, 399] width 11 height 10
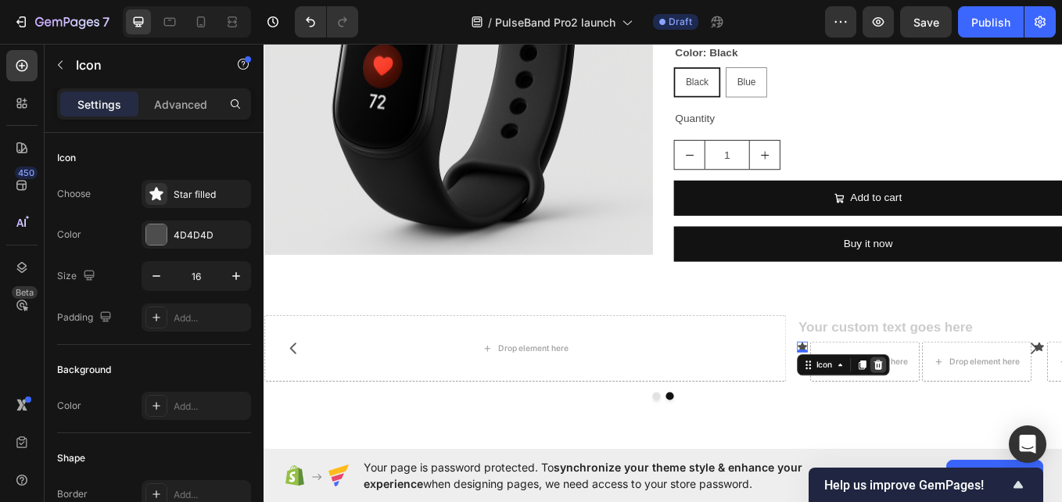
click at [982, 419] on icon at bounding box center [985, 420] width 10 height 11
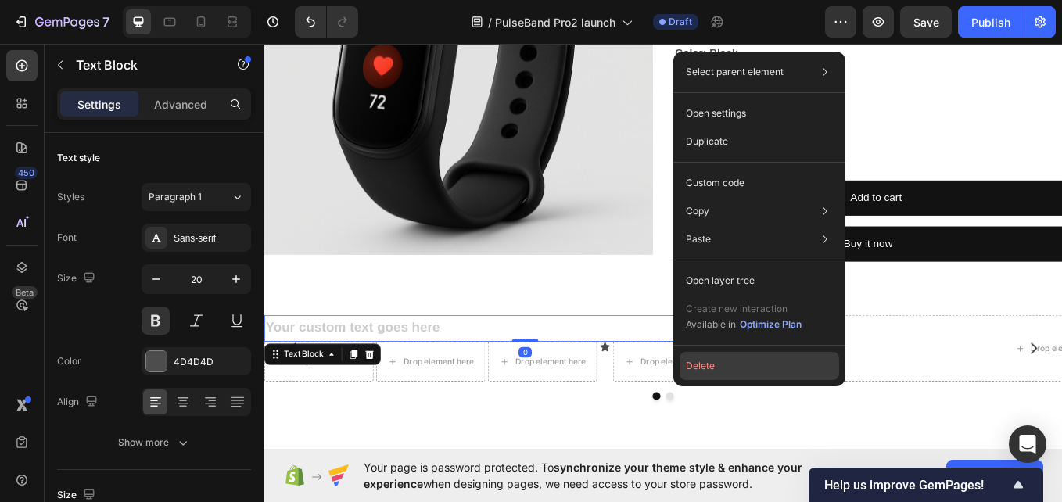
click at [737, 365] on button "Delete" at bounding box center [760, 366] width 160 height 28
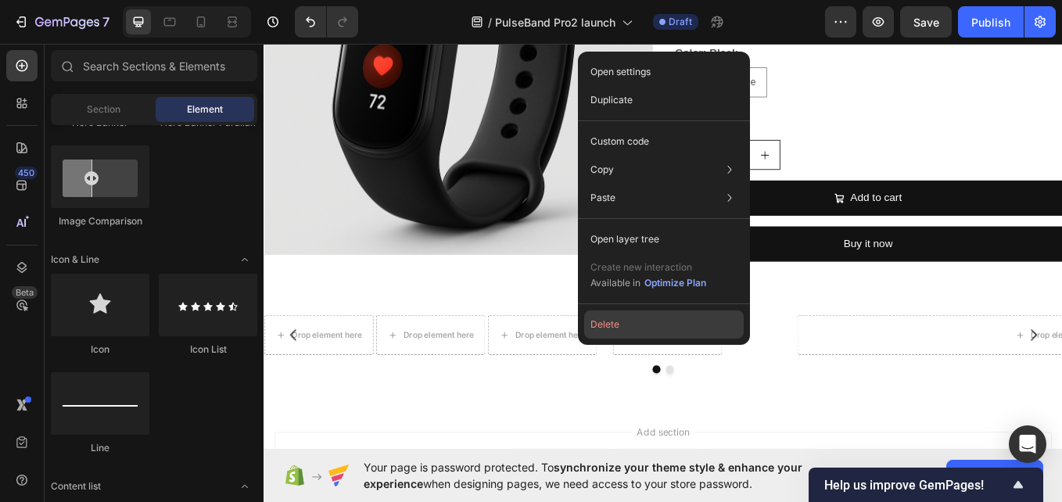
click at [648, 333] on button "Delete" at bounding box center [664, 325] width 160 height 28
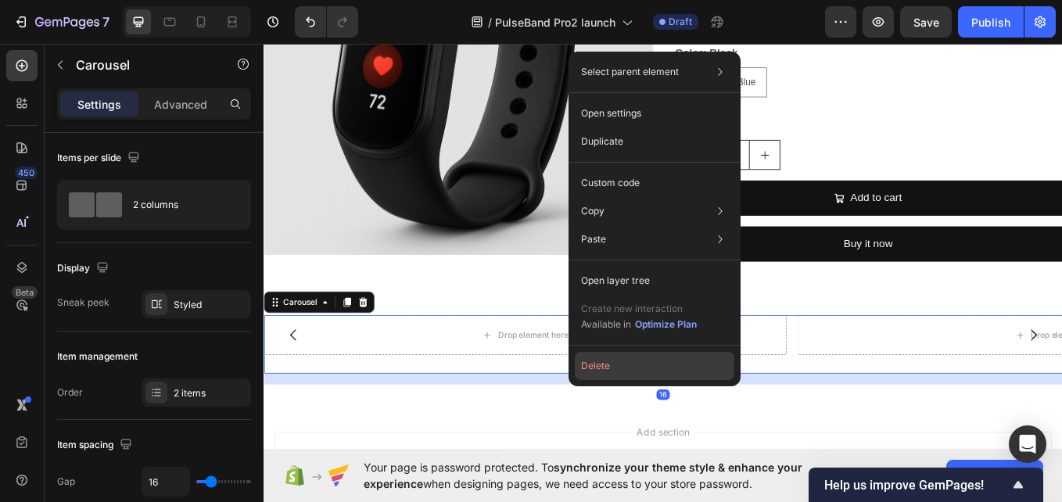
click at [629, 372] on button "Delete" at bounding box center [655, 366] width 160 height 28
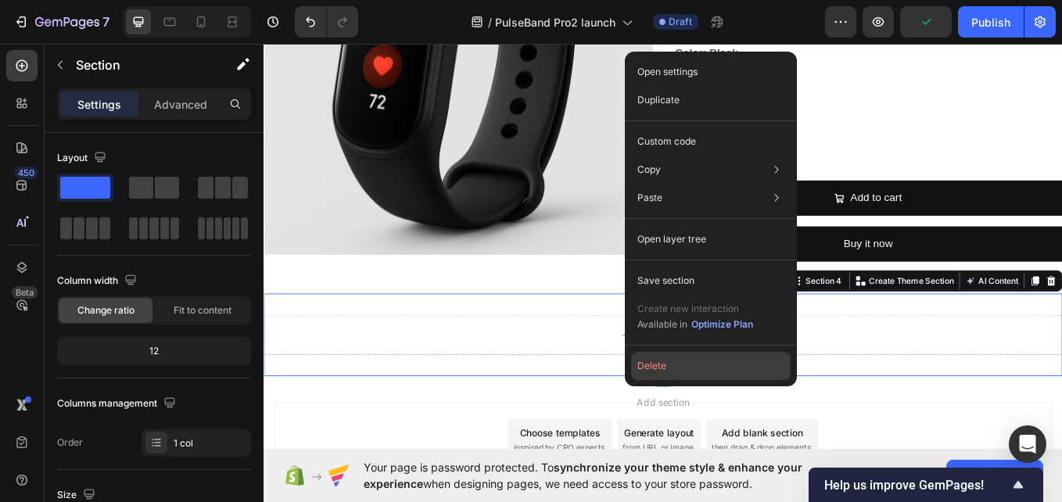
click at [684, 368] on button "Delete" at bounding box center [711, 366] width 160 height 28
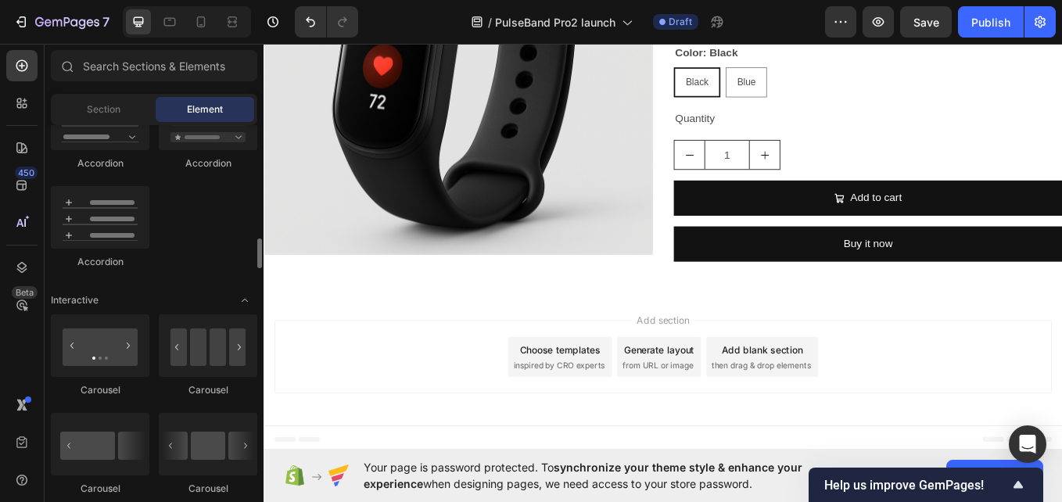
scroll to position [1502, 0]
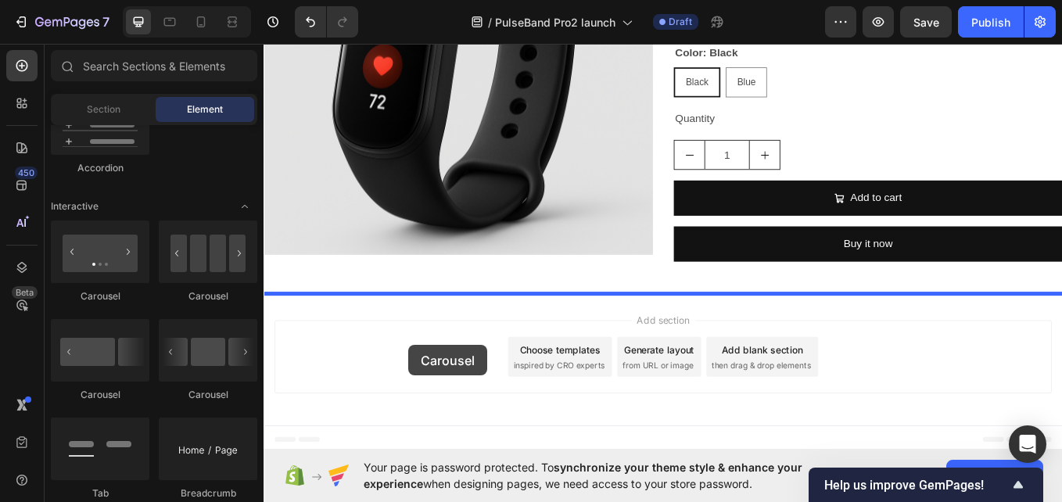
drag, startPoint x: 454, startPoint y: 389, endPoint x: 434, endPoint y: 398, distance: 22.4
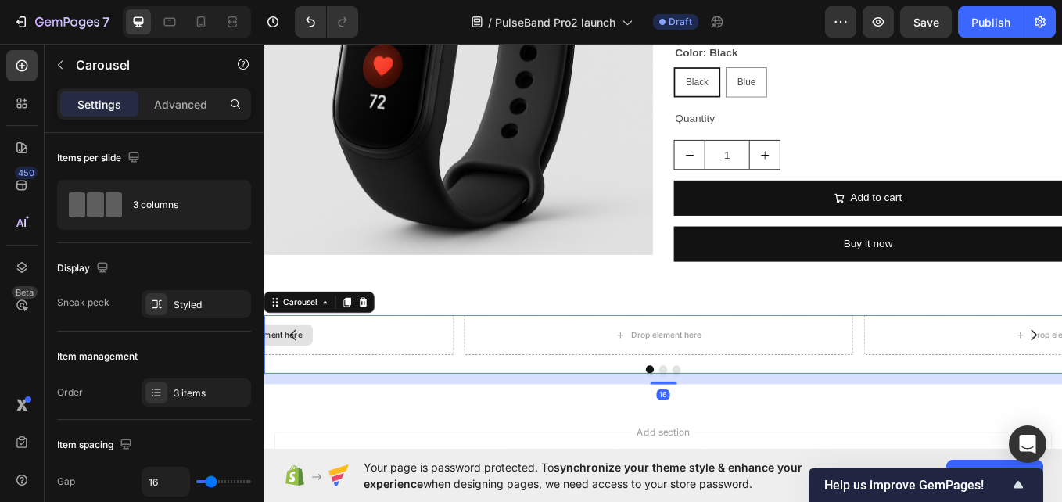
click at [419, 390] on div "Drop element here" at bounding box center [258, 385] width 458 height 47
click at [303, 383] on icon "Carousel Back Arrow" at bounding box center [298, 385] width 19 height 19
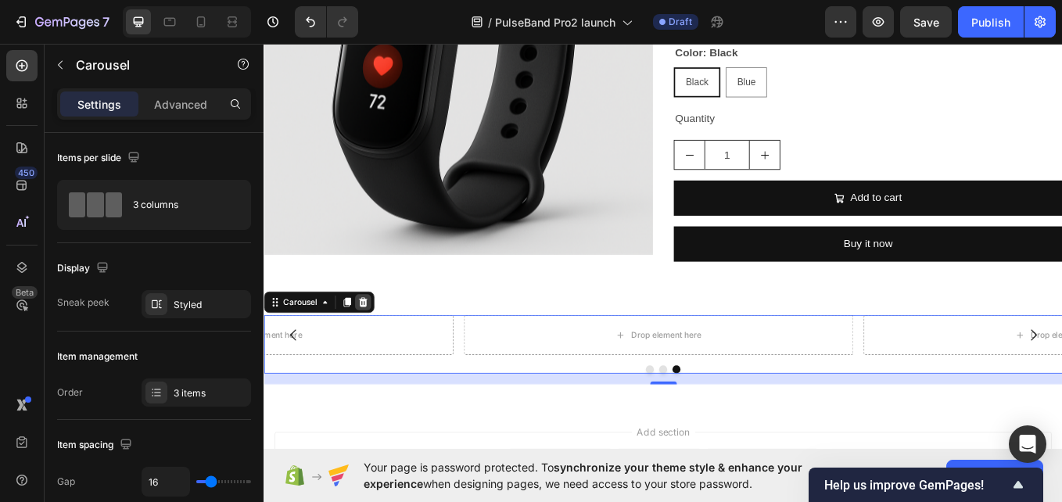
click at [380, 350] on icon at bounding box center [380, 347] width 10 height 11
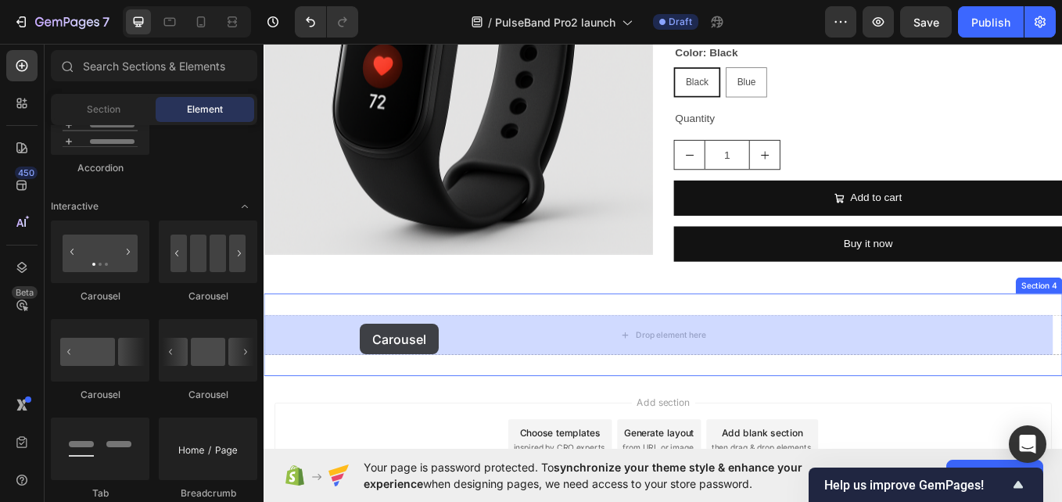
drag, startPoint x: 443, startPoint y: 398, endPoint x: 377, endPoint y: 373, distance: 70.3
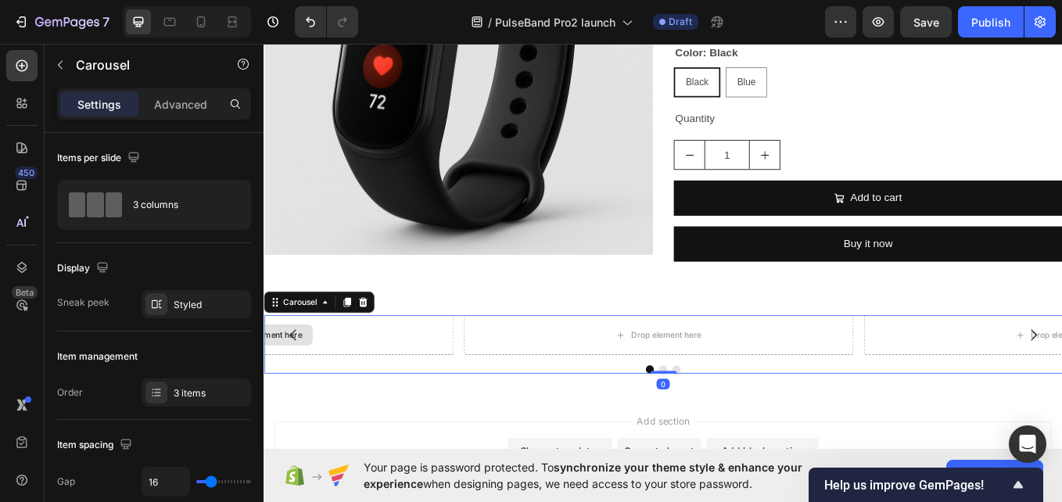
click at [377, 372] on div "Drop element here" at bounding box center [258, 385] width 458 height 47
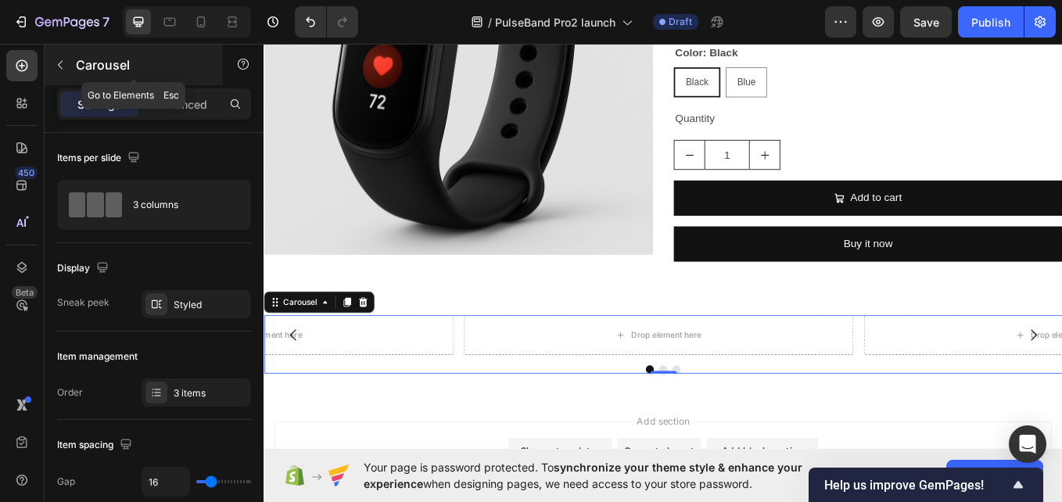
click at [61, 59] on icon "button" at bounding box center [60, 65] width 13 height 13
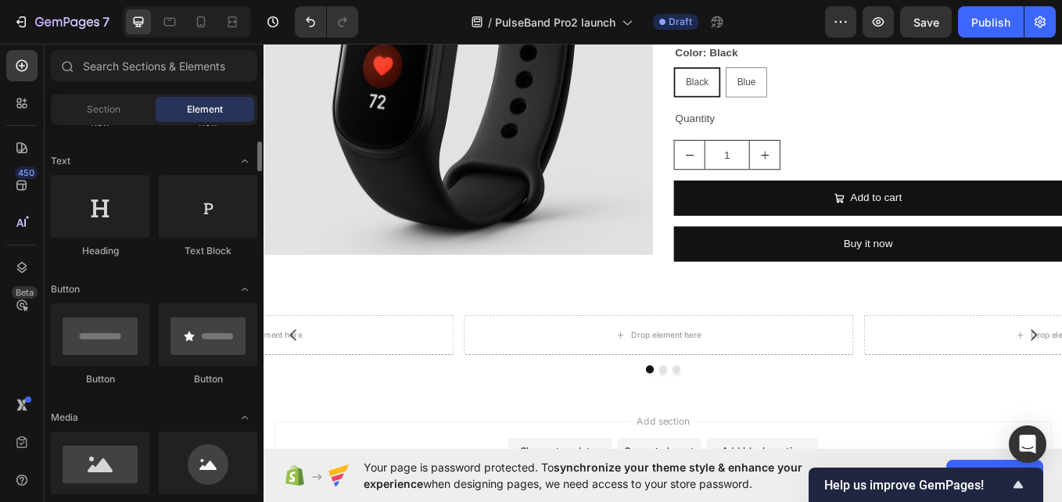
scroll to position [188, 0]
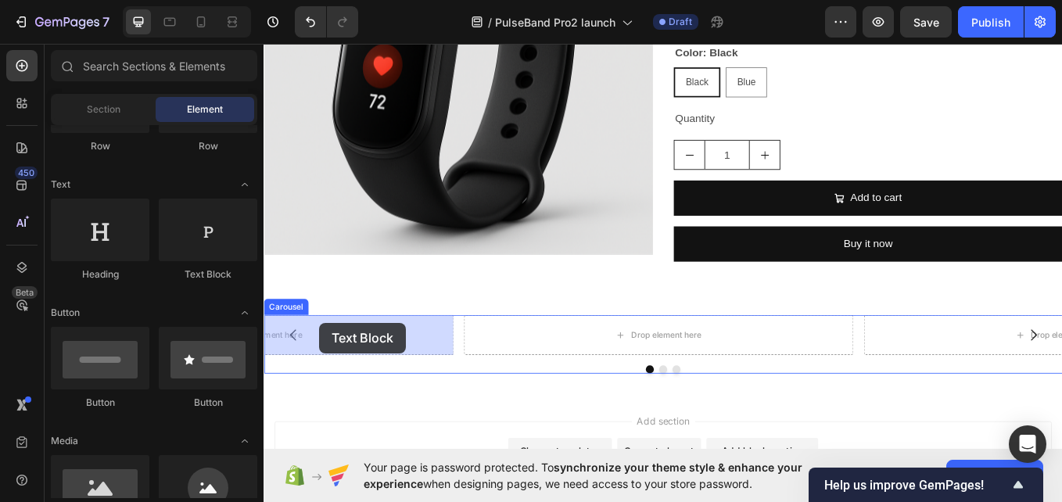
drag, startPoint x: 487, startPoint y: 273, endPoint x: 329, endPoint y: 372, distance: 185.6
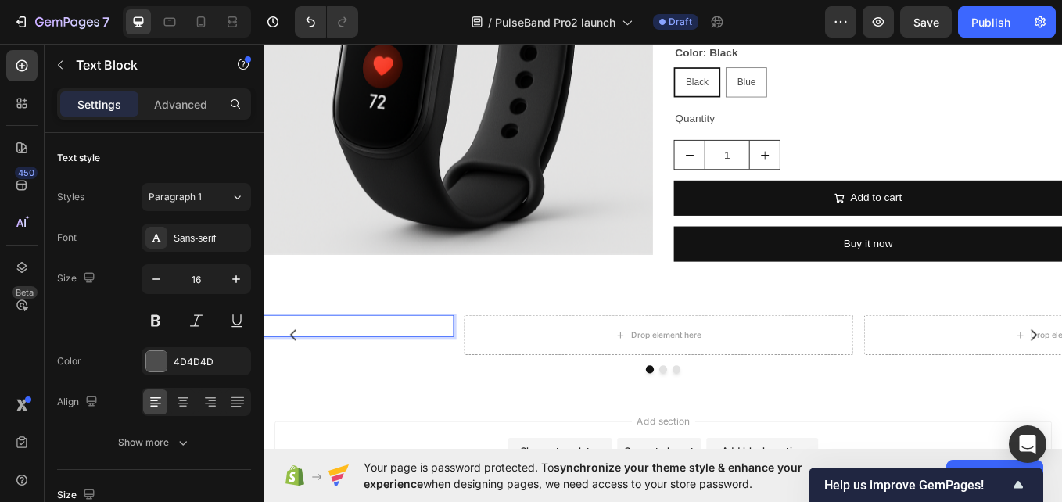
click at [330, 372] on div "Replace this text with your content" at bounding box center [258, 375] width 458 height 26
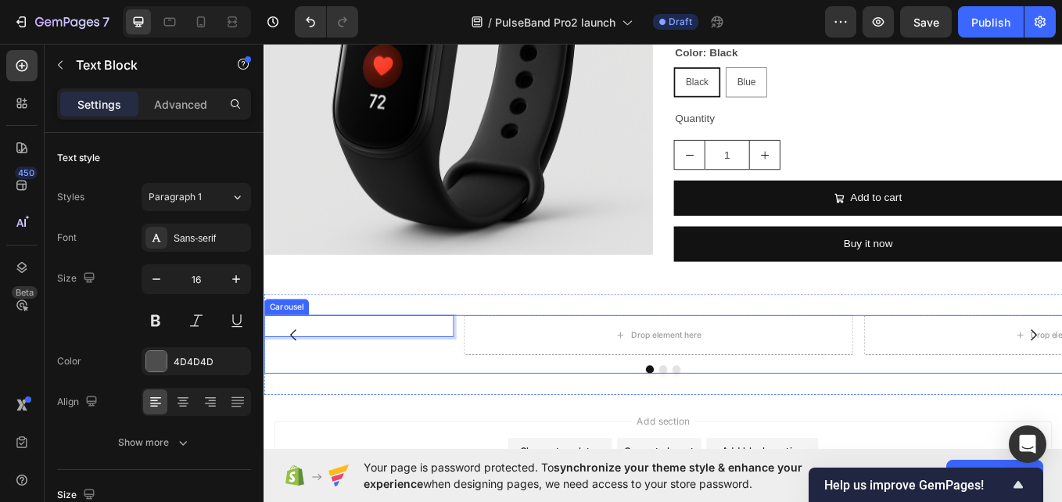
click at [297, 384] on icon "Carousel Back Arrow" at bounding box center [298, 385] width 19 height 19
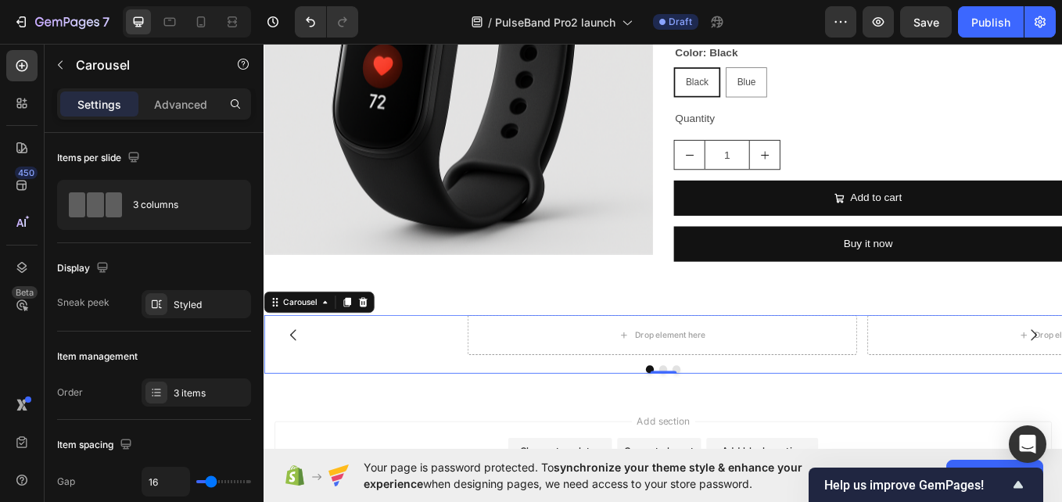
click at [297, 384] on icon "Carousel Back Arrow" at bounding box center [298, 385] width 19 height 19
click at [727, 375] on p "Replace this text with" at bounding box center [727, 375] width 454 height 23
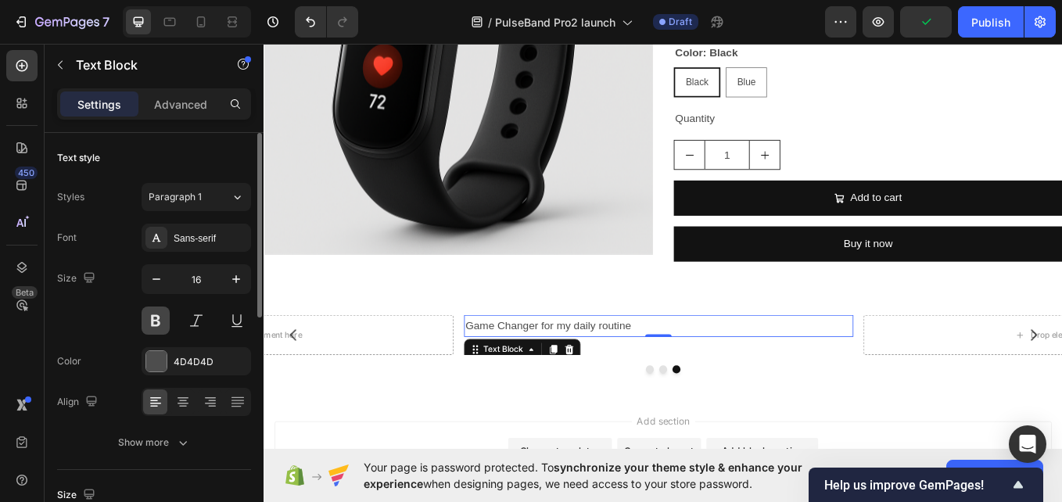
click at [154, 325] on button at bounding box center [156, 321] width 28 height 28
click at [242, 288] on button "button" at bounding box center [236, 279] width 28 height 28
click at [236, 280] on icon "button" at bounding box center [236, 279] width 8 height 8
type input "18"
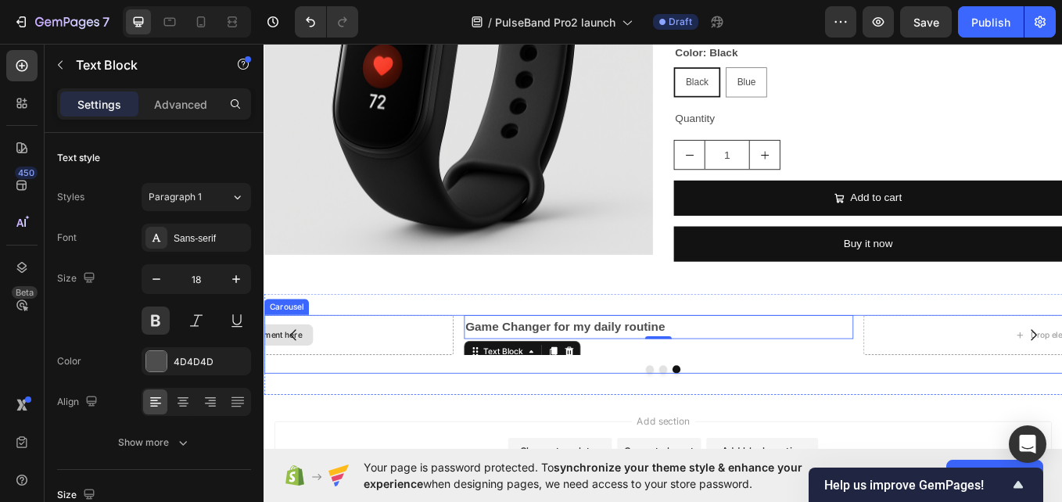
click at [416, 387] on div "Drop element here" at bounding box center [258, 385] width 458 height 47
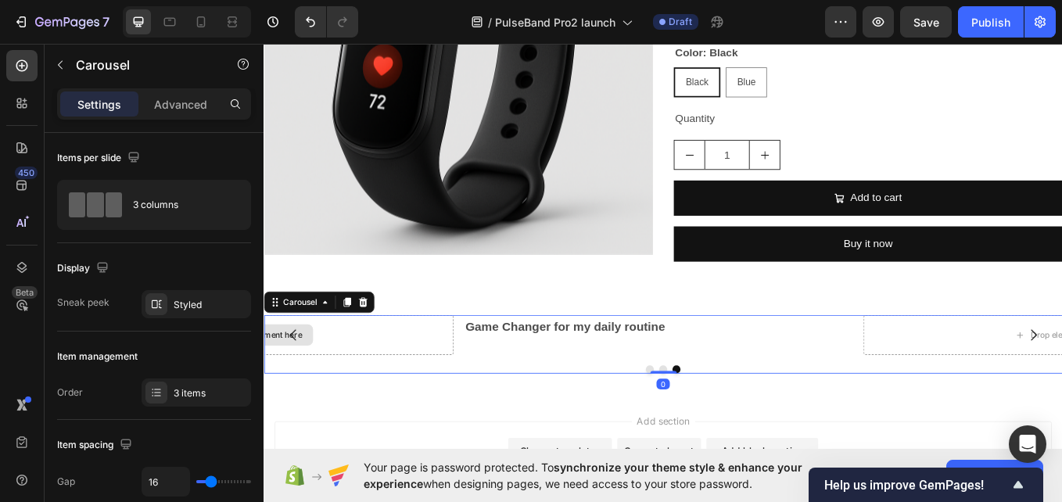
click at [416, 387] on div "Drop element here" at bounding box center [258, 385] width 458 height 47
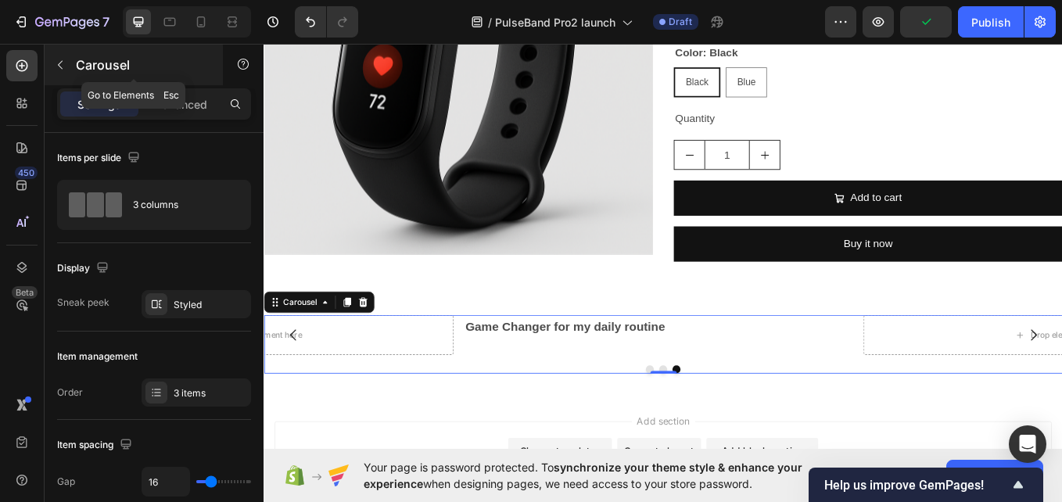
click at [58, 63] on icon "button" at bounding box center [60, 65] width 13 height 13
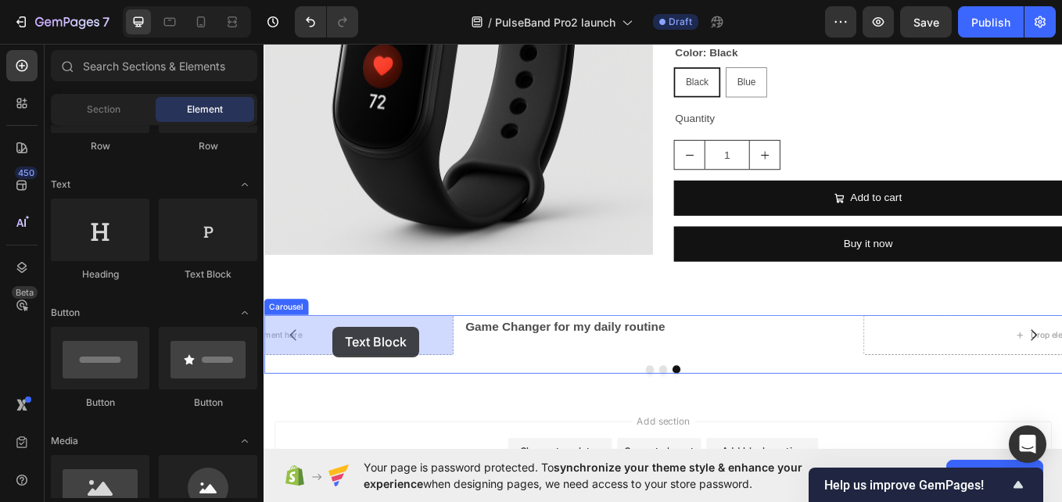
drag, startPoint x: 466, startPoint y: 286, endPoint x: 344, endPoint y: 376, distance: 151.6
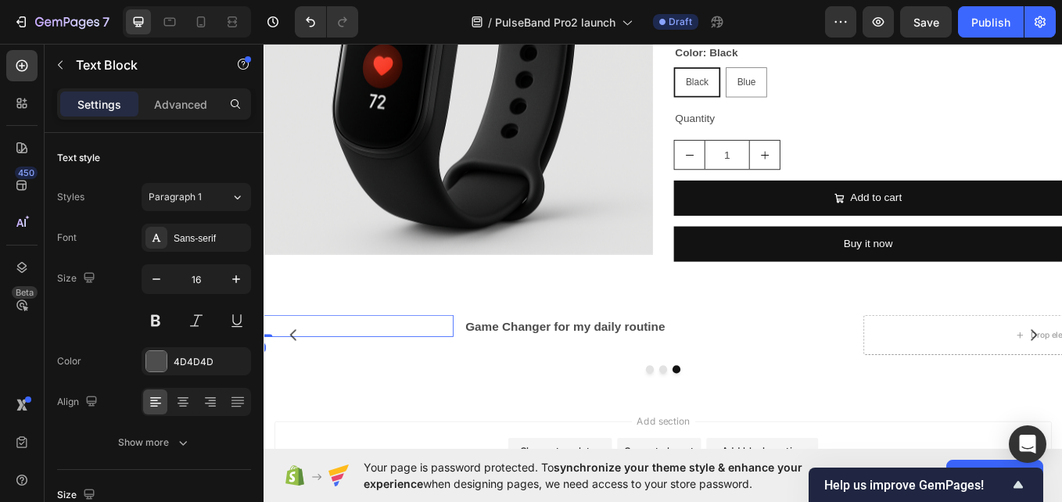
click at [344, 376] on div "Replace this text with your content" at bounding box center [258, 375] width 458 height 26
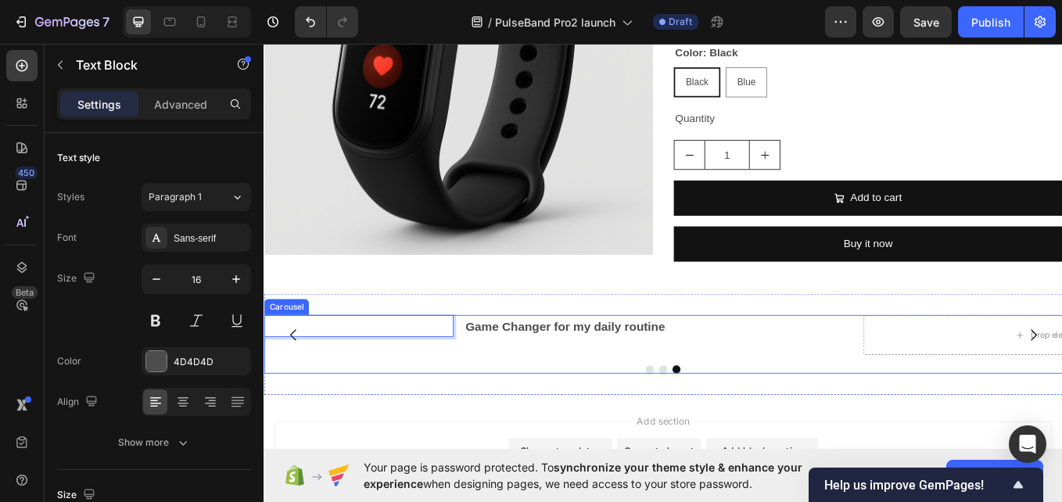
click at [298, 390] on icon "Carousel Back Arrow" at bounding box center [297, 385] width 7 height 13
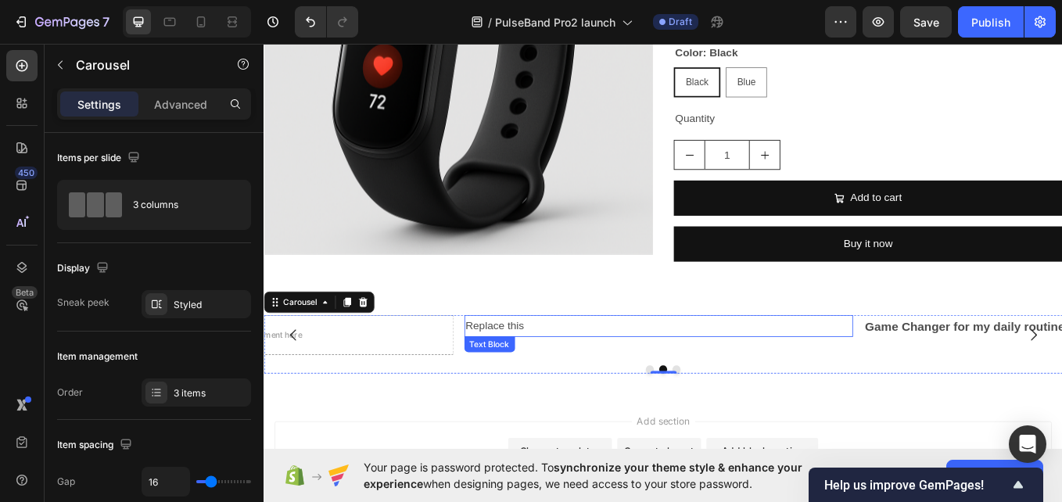
click at [645, 377] on p "Replace this" at bounding box center [727, 375] width 454 height 23
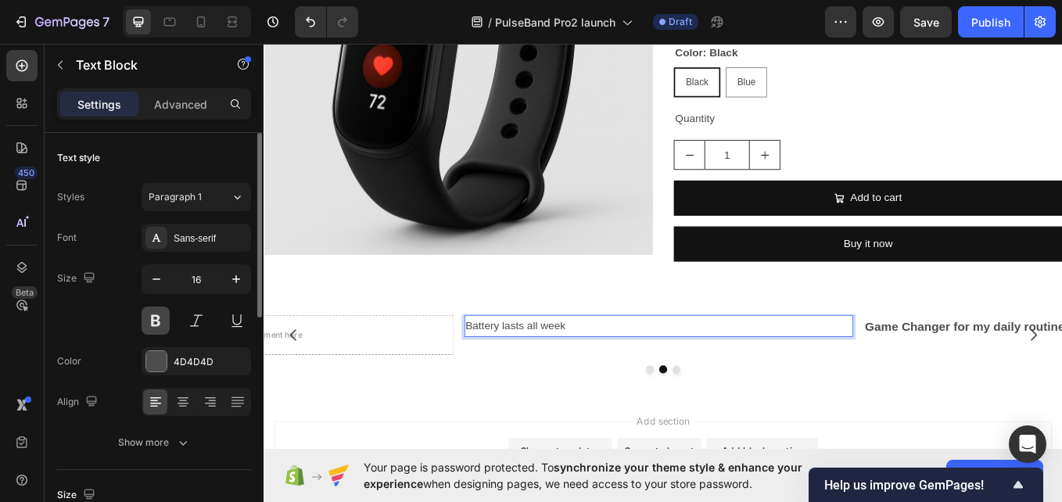
click at [160, 321] on button at bounding box center [156, 321] width 28 height 28
click at [240, 286] on icon "button" at bounding box center [236, 279] width 16 height 16
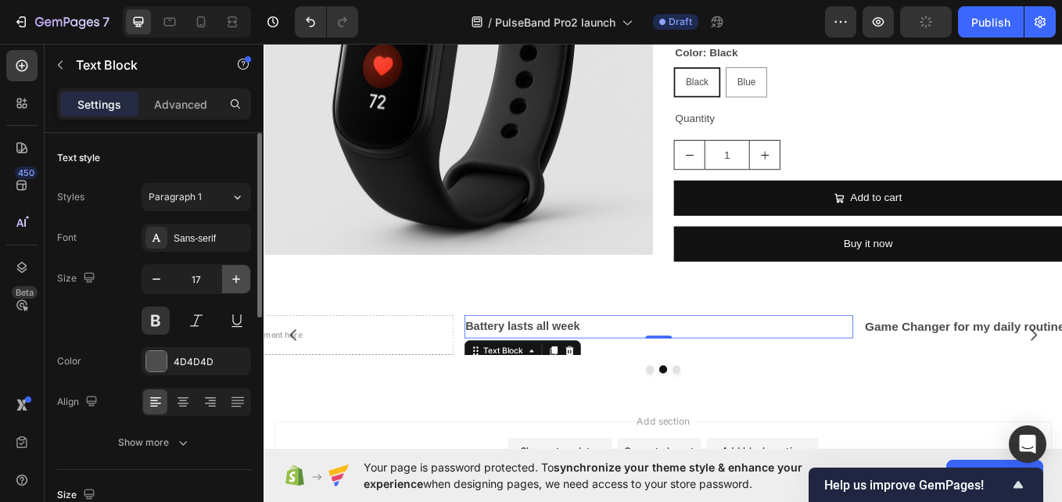
click at [240, 286] on icon "button" at bounding box center [236, 279] width 16 height 16
type input "18"
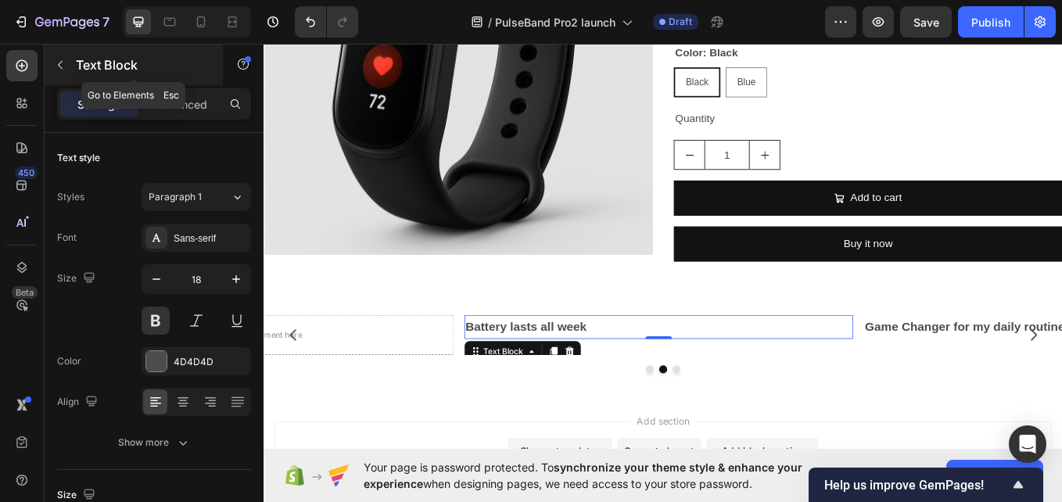
click at [63, 64] on icon "button" at bounding box center [60, 65] width 13 height 13
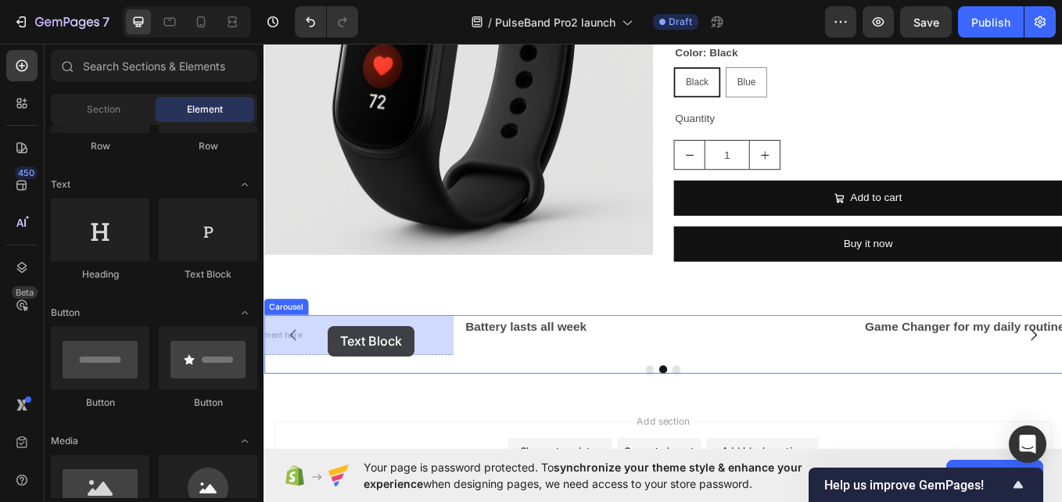
drag, startPoint x: 446, startPoint y: 302, endPoint x: 336, endPoint y: 375, distance: 132.1
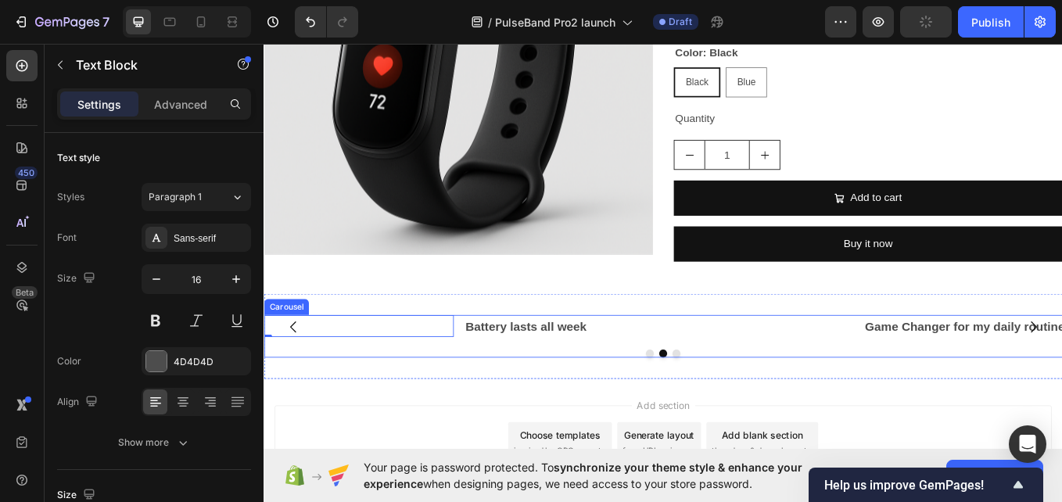
click at [298, 377] on icon "Carousel Back Arrow" at bounding box center [298, 376] width 19 height 19
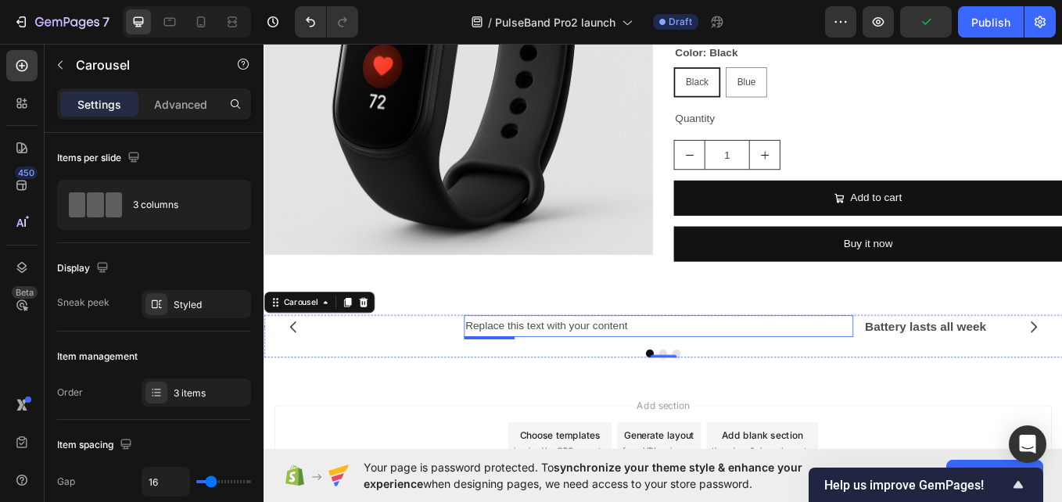
click at [728, 367] on div "Replace this text with your content" at bounding box center [727, 375] width 458 height 26
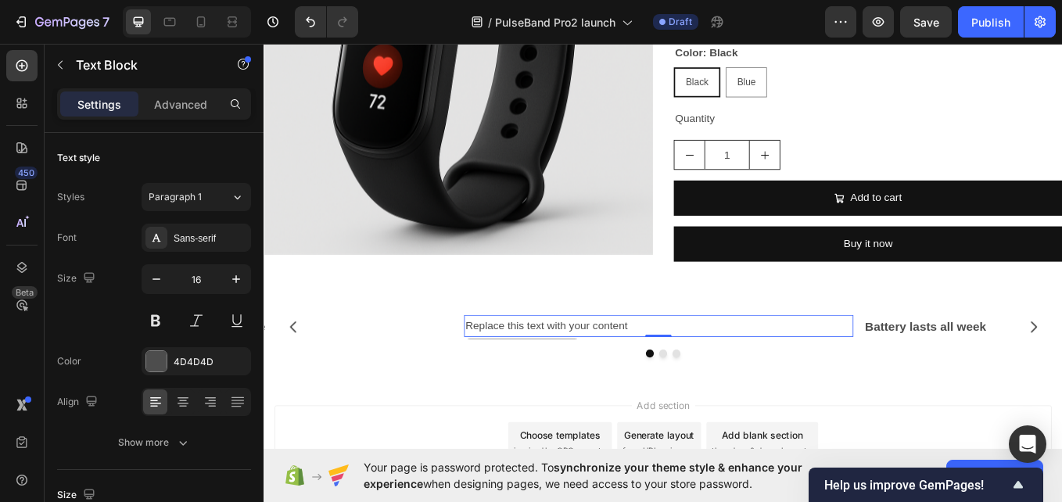
click at [727, 367] on div "Replace this text with your content" at bounding box center [727, 375] width 458 height 26
click at [162, 318] on button at bounding box center [156, 321] width 28 height 28
click at [234, 282] on icon "button" at bounding box center [236, 279] width 16 height 16
type input "18"
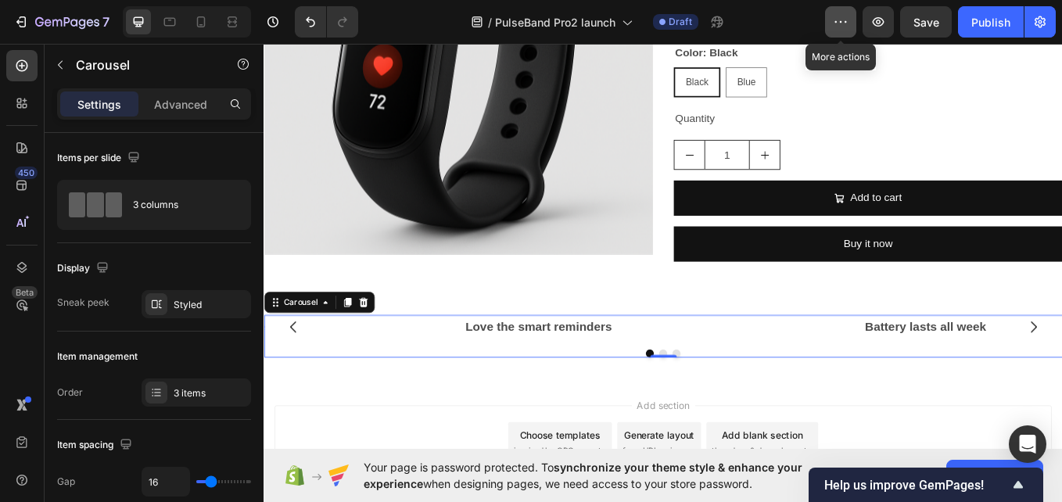
click at [841, 23] on icon "button" at bounding box center [841, 22] width 16 height 16
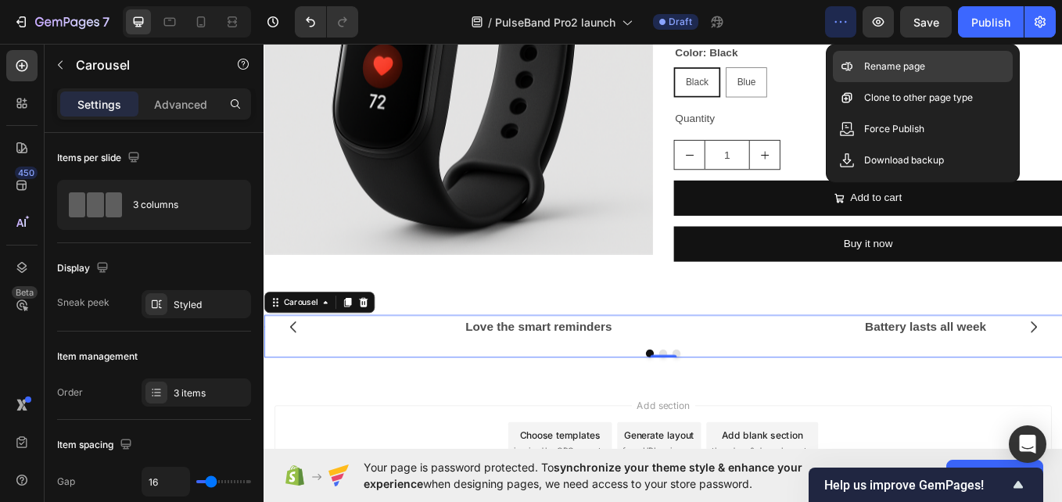
click at [857, 78] on div "Rename page" at bounding box center [923, 66] width 180 height 31
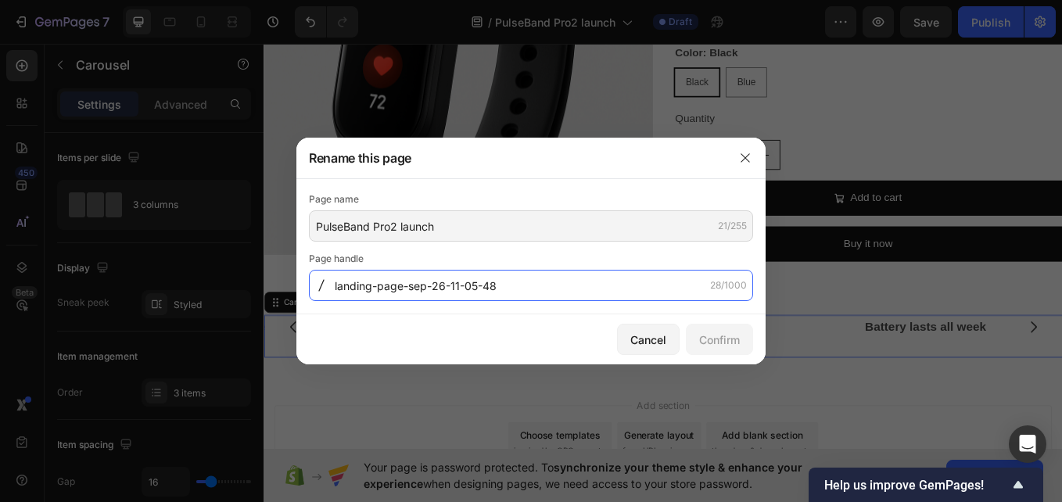
click at [637, 289] on input "landing-page-sep-26-11-05-48" at bounding box center [531, 285] width 444 height 31
type input "pulseband-pro2"
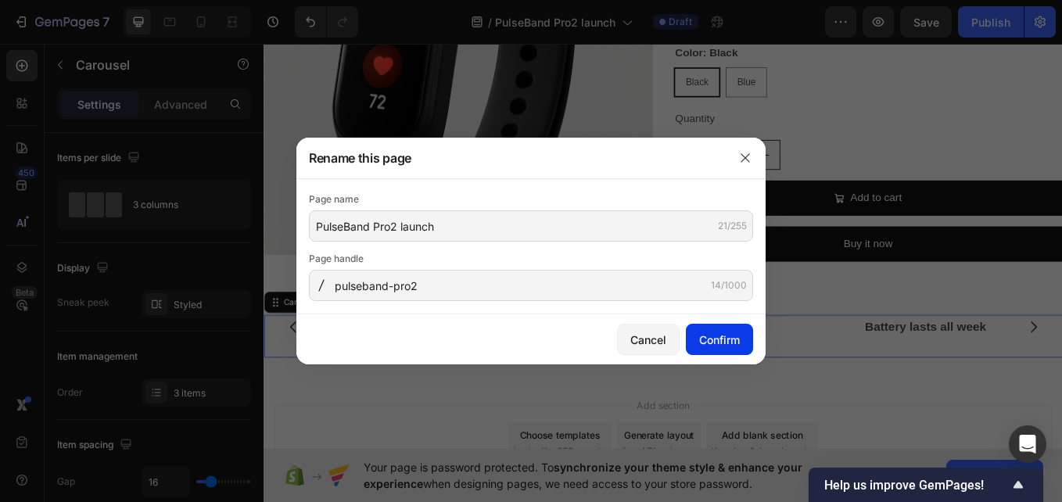
click at [700, 337] on div "Confirm" at bounding box center [719, 340] width 41 height 16
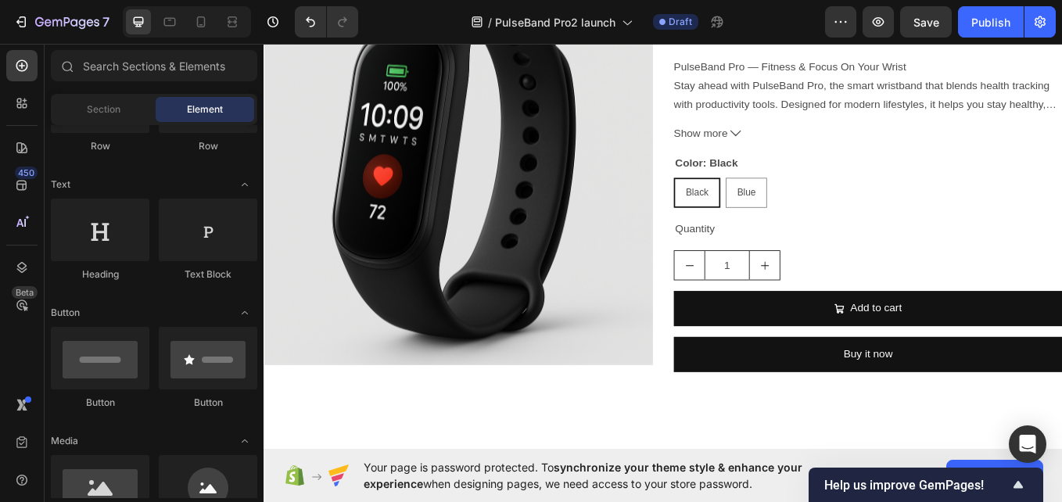
scroll to position [0, 0]
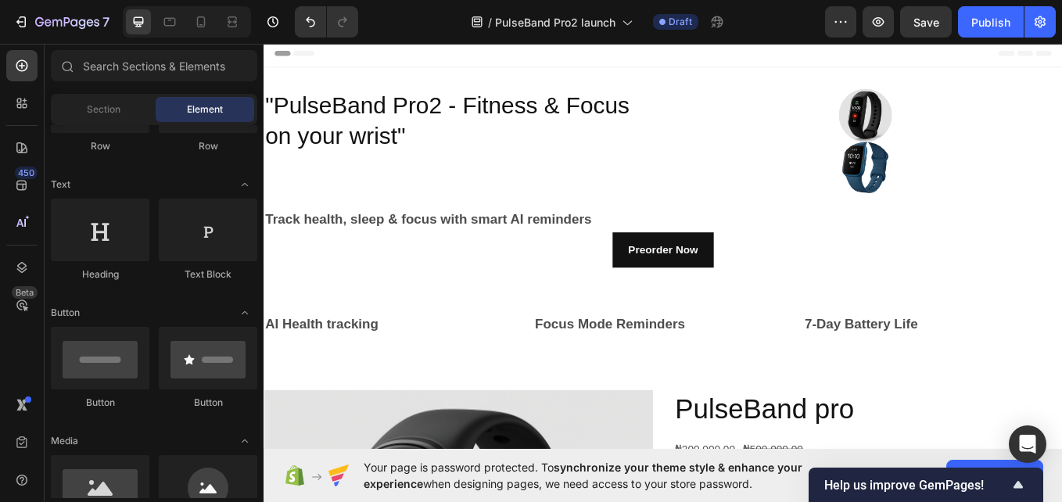
drag, startPoint x: 1198, startPoint y: 429, endPoint x: 1289, endPoint y: 72, distance: 368.8
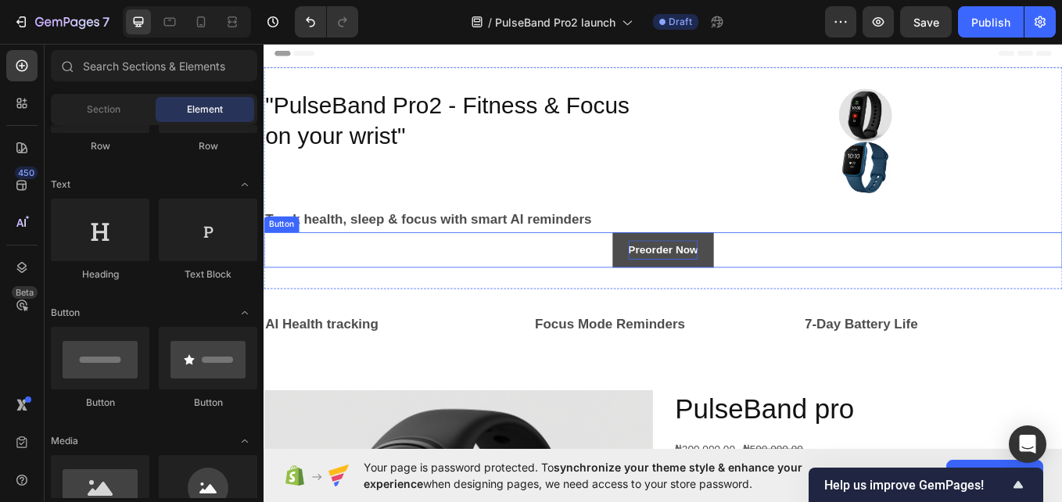
click at [738, 278] on p "Preorder Now" at bounding box center [733, 286] width 82 height 23
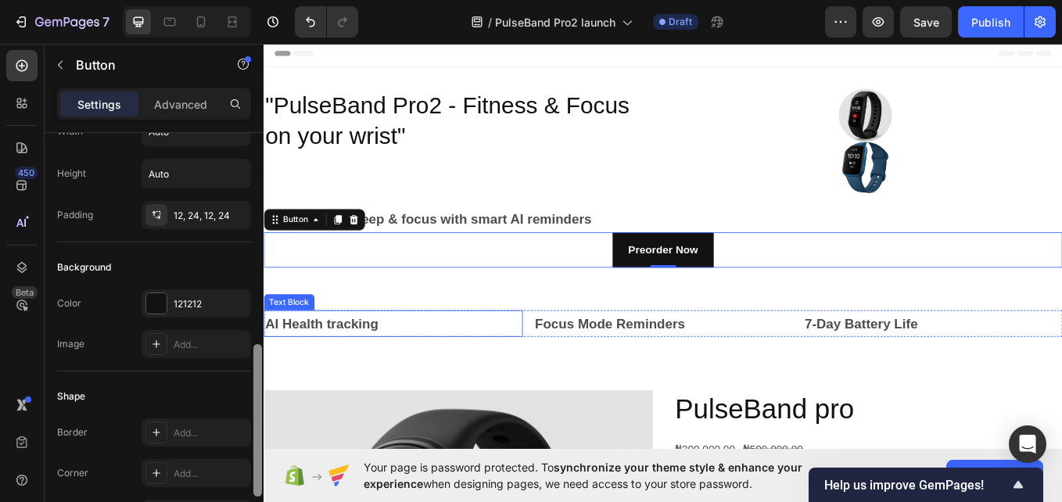
scroll to position [191, 0]
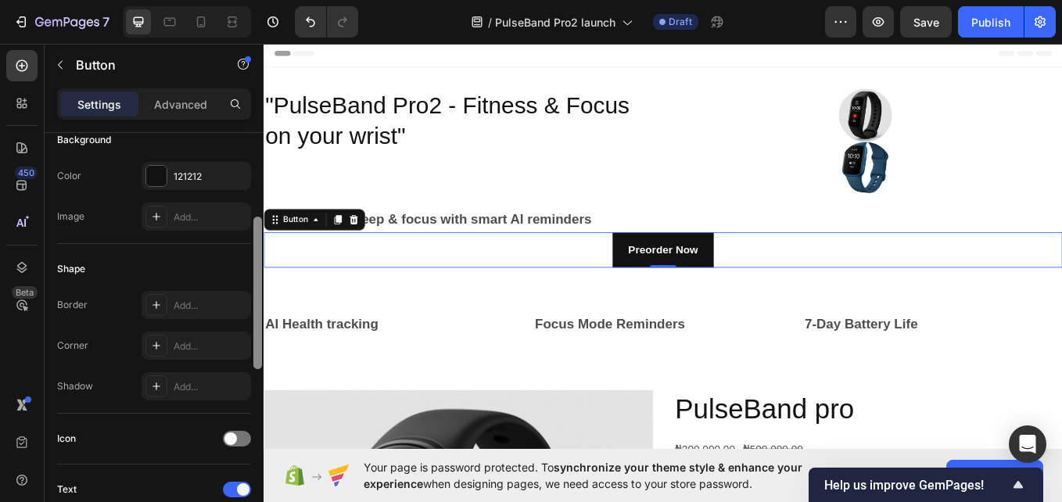
drag, startPoint x: 260, startPoint y: 226, endPoint x: 261, endPoint y: 296, distance: 70.4
click at [261, 296] on div at bounding box center [257, 293] width 9 height 153
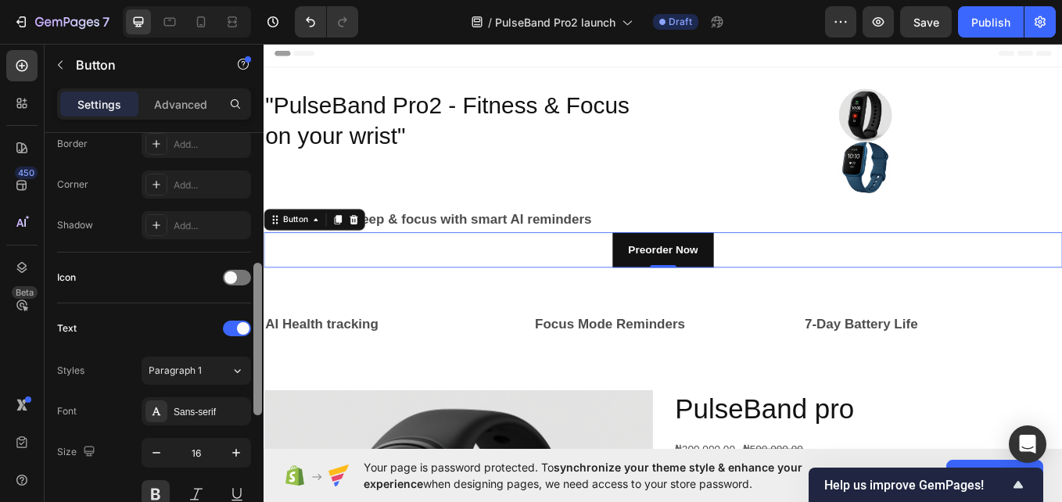
scroll to position [343, 0]
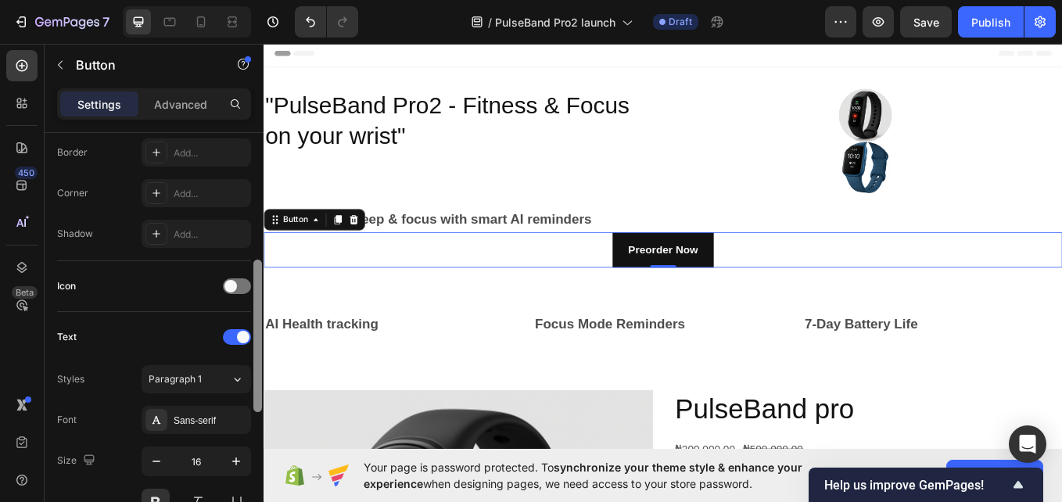
drag, startPoint x: 258, startPoint y: 296, endPoint x: 256, endPoint y: 352, distance: 56.4
click at [256, 352] on div at bounding box center [257, 336] width 9 height 153
click at [232, 286] on span at bounding box center [230, 286] width 13 height 13
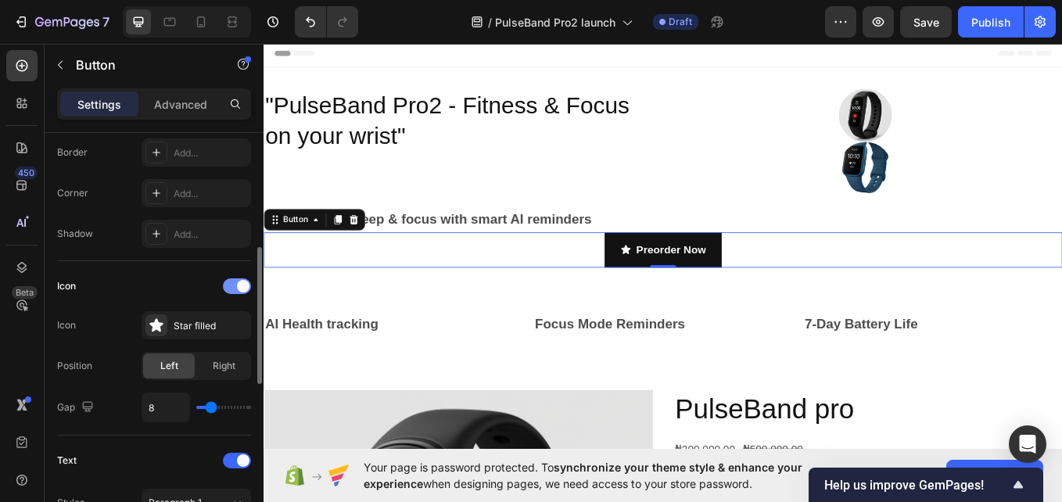
click at [237, 286] on span at bounding box center [243, 286] width 13 height 13
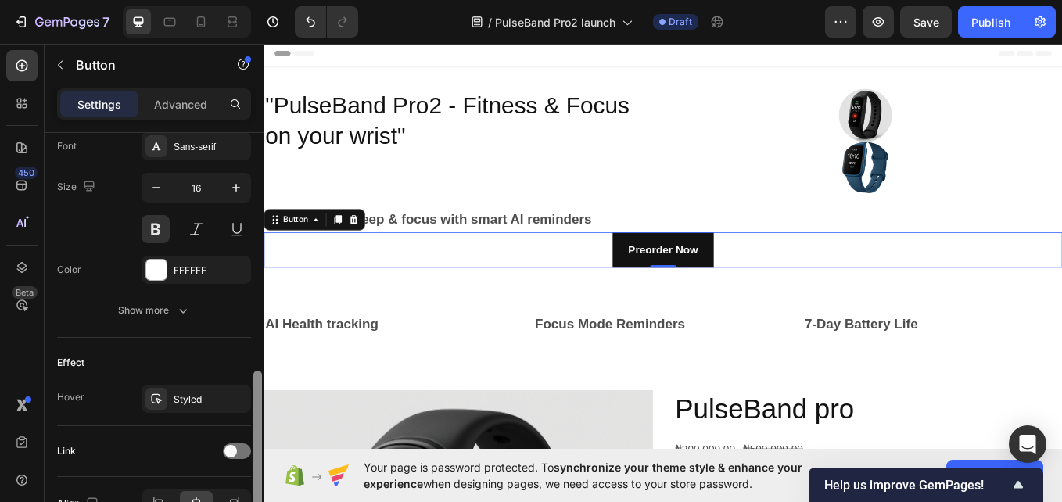
scroll to position [708, 0]
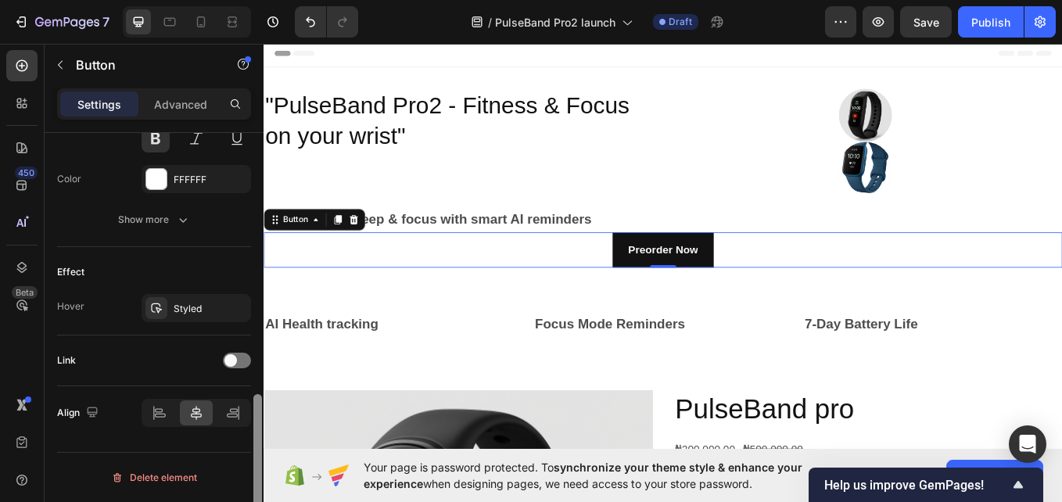
drag, startPoint x: 260, startPoint y: 316, endPoint x: 253, endPoint y: 484, distance: 168.3
click at [253, 484] on div at bounding box center [258, 340] width 12 height 414
click at [235, 365] on span at bounding box center [230, 360] width 13 height 13
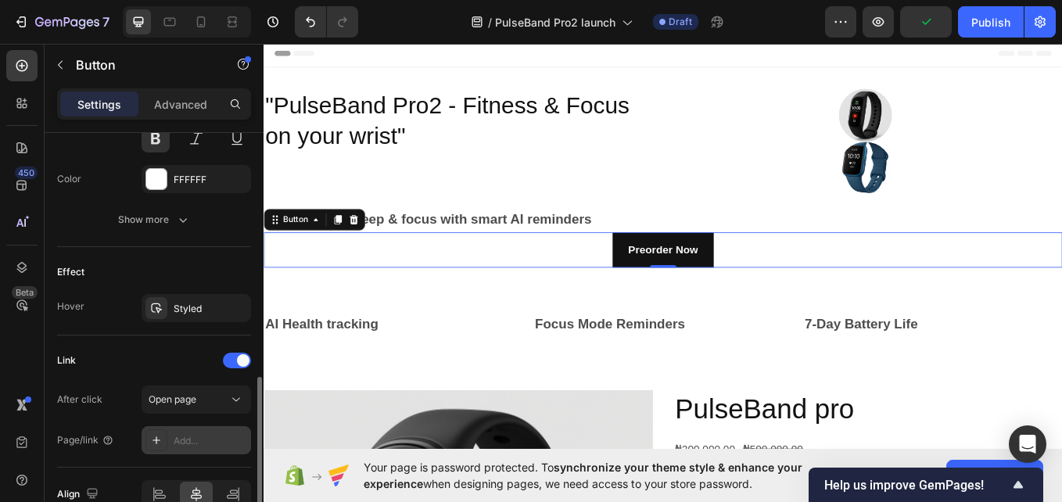
click at [215, 431] on div "Add..." at bounding box center [197, 440] width 110 height 28
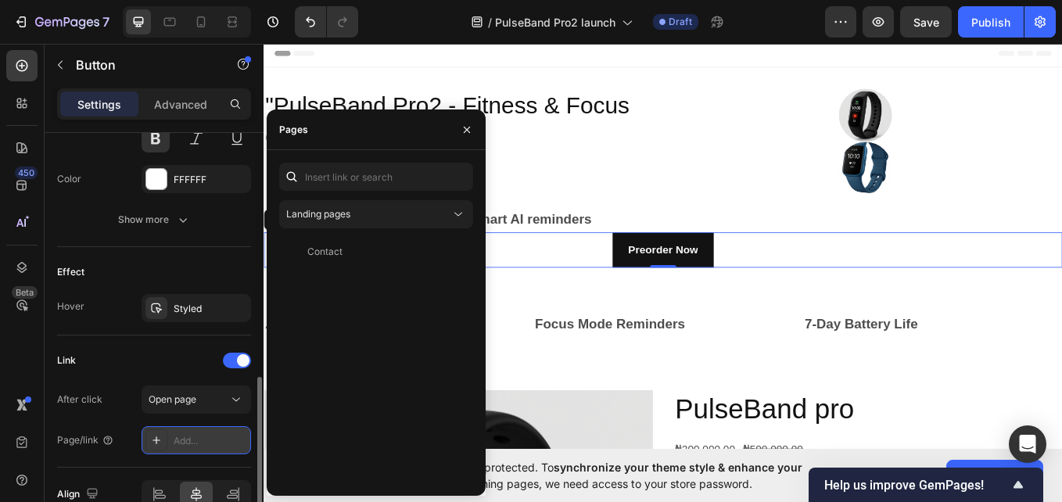
click at [154, 430] on div at bounding box center [156, 440] width 22 height 22
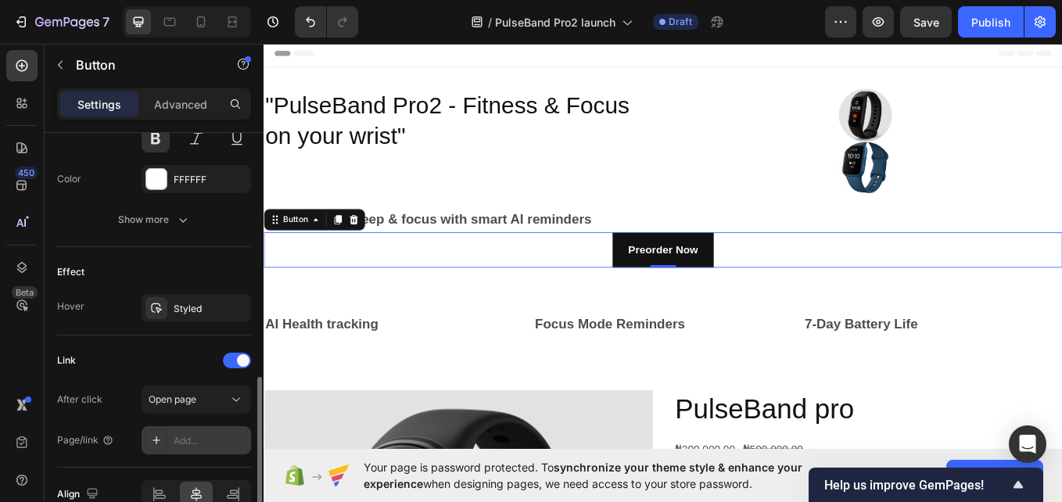
click at [154, 430] on div at bounding box center [156, 440] width 22 height 22
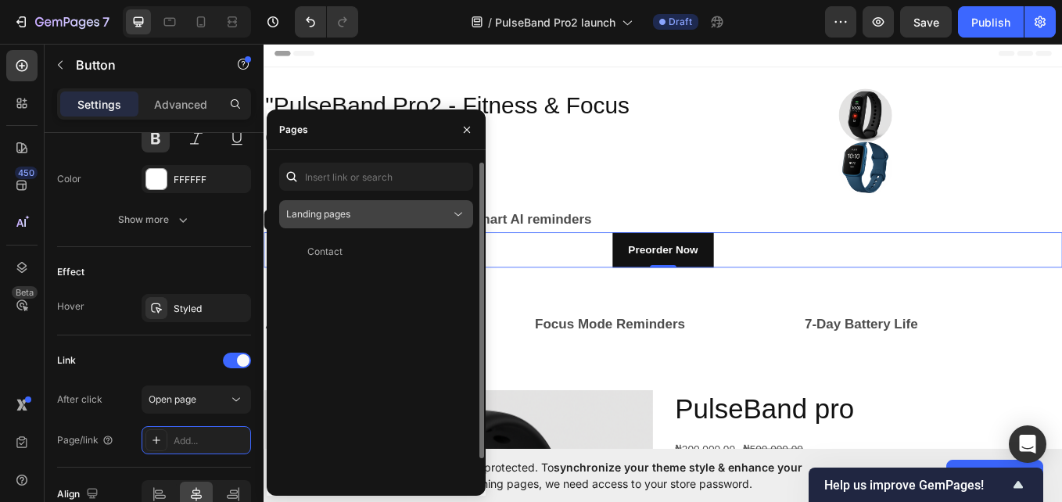
click at [462, 214] on icon at bounding box center [459, 215] width 16 height 16
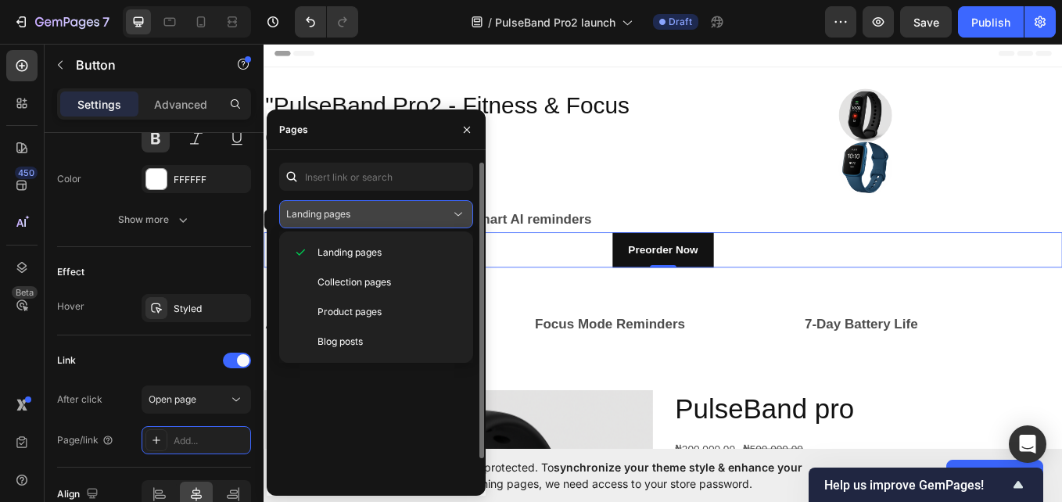
click at [462, 214] on icon at bounding box center [459, 215] width 16 height 16
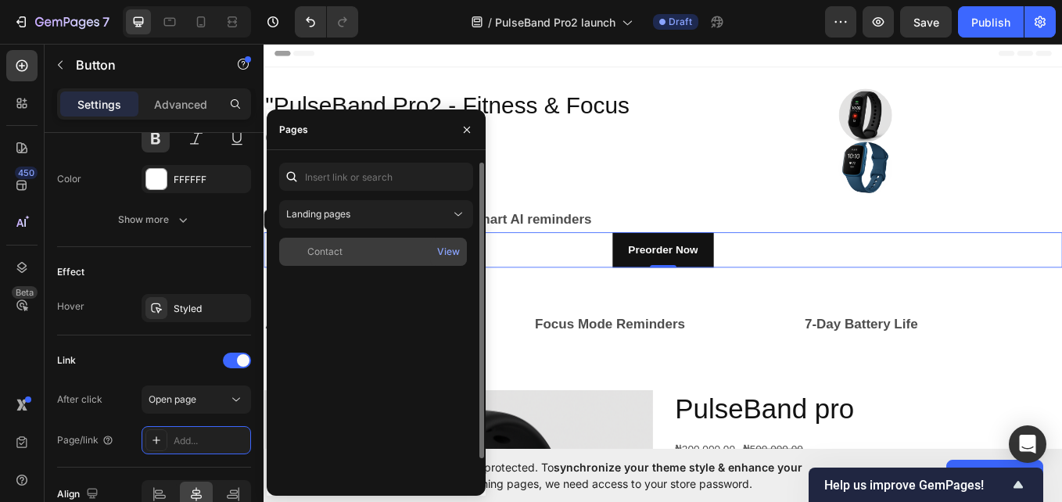
click at [377, 245] on div "Contact" at bounding box center [373, 252] width 175 height 14
click at [441, 251] on div "View" at bounding box center [448, 252] width 23 height 14
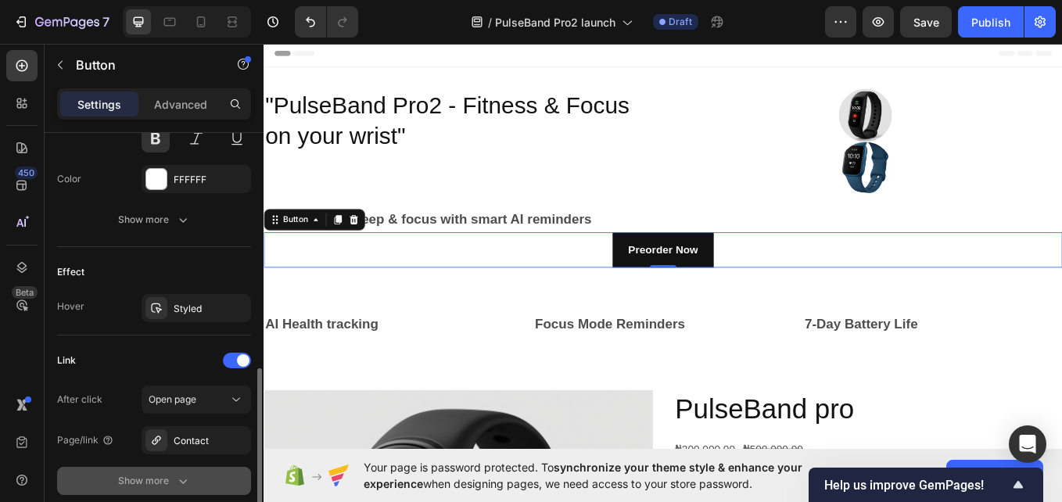
click at [179, 483] on icon "button" at bounding box center [183, 481] width 16 height 16
click at [176, 482] on span "Yes" at bounding box center [169, 481] width 16 height 14
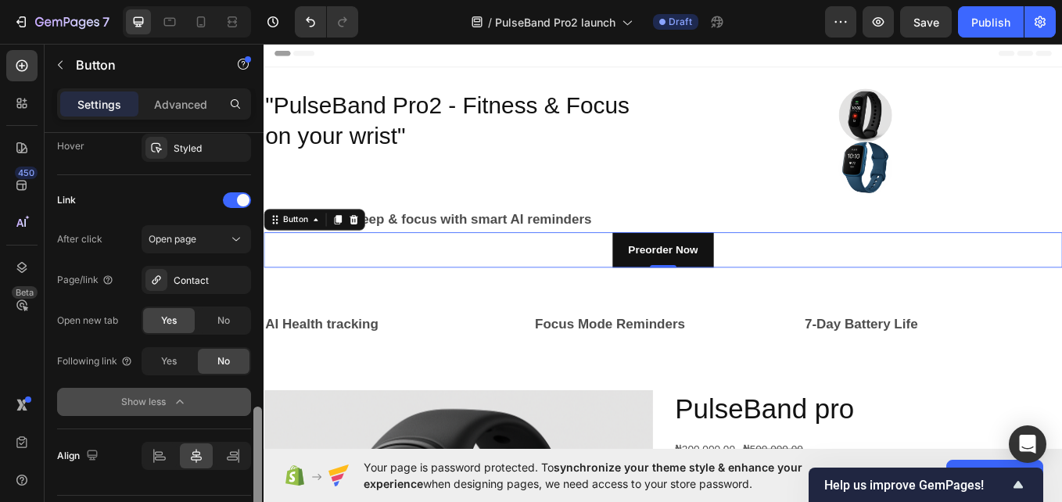
scroll to position [871, 0]
drag, startPoint x: 257, startPoint y: 451, endPoint x: 252, endPoint y: 502, distance: 51.1
click at [252, 0] on html "7 / PulseBand Pro2 launch Draft Preview Save Publish 450 Beta Sections(18) Elem…" at bounding box center [531, 0] width 1062 height 0
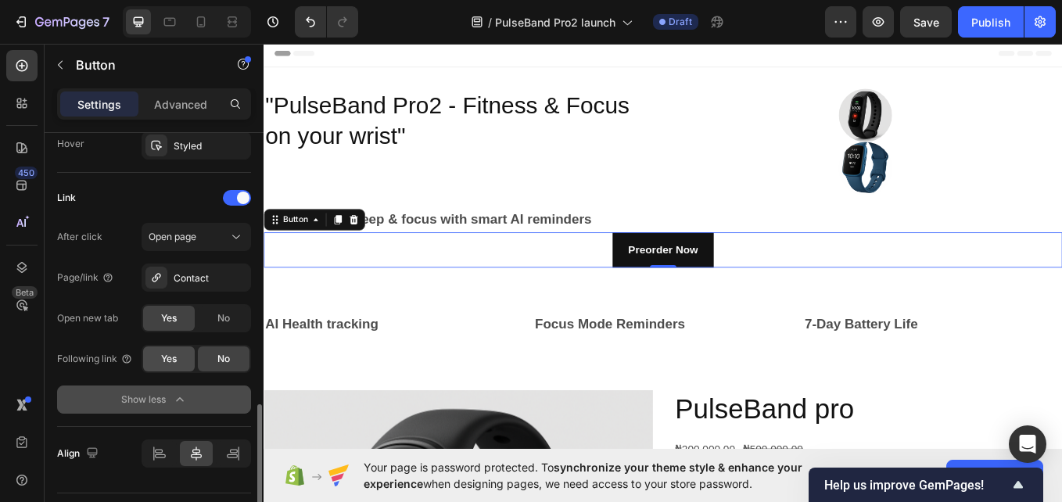
click at [163, 362] on span "Yes" at bounding box center [169, 359] width 16 height 14
click at [199, 396] on button "Show less" at bounding box center [154, 400] width 194 height 28
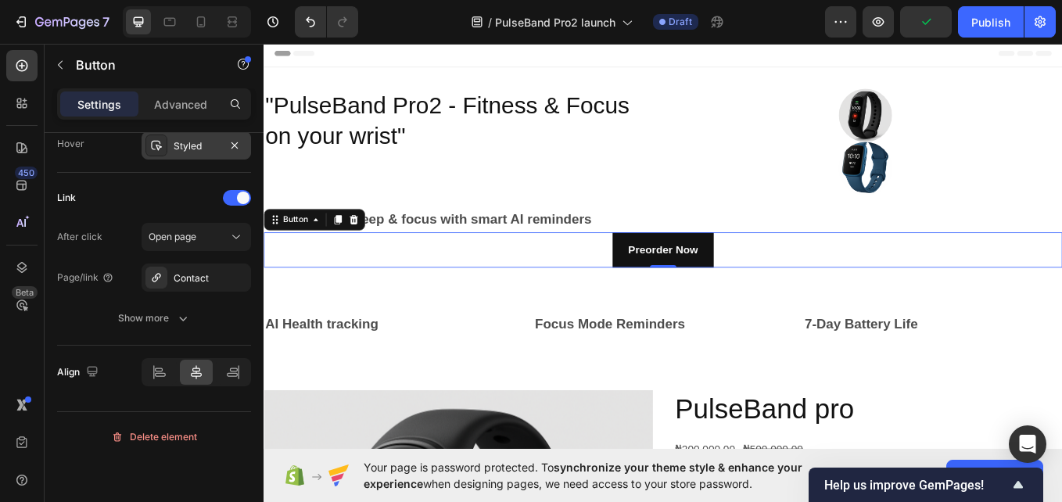
click at [213, 141] on div "Styled" at bounding box center [196, 146] width 45 height 14
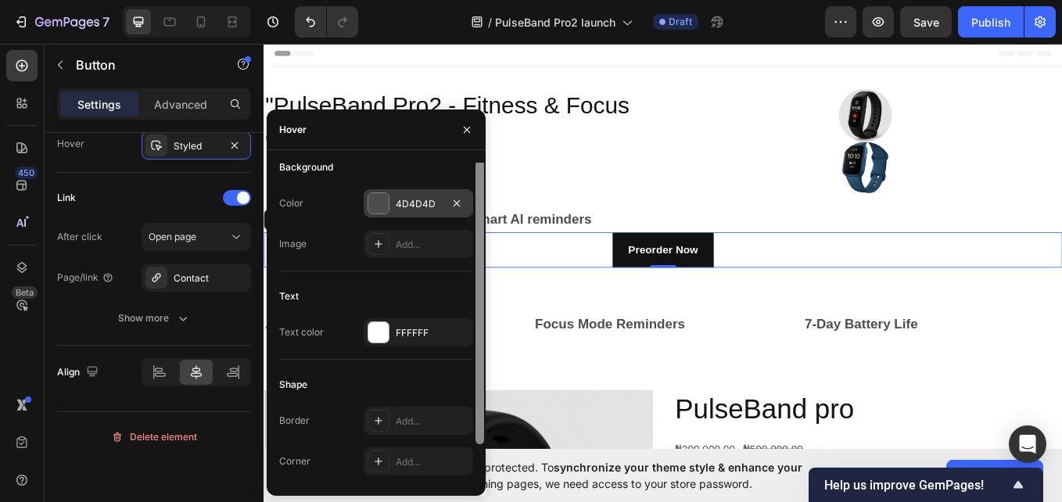
scroll to position [0, 0]
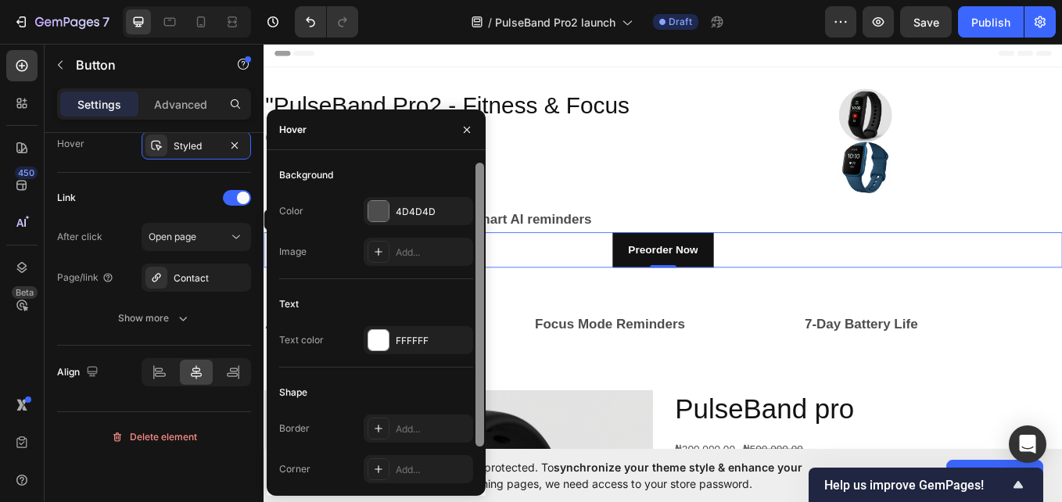
drag, startPoint x: 481, startPoint y: 213, endPoint x: 466, endPoint y: 180, distance: 36.1
click at [467, 181] on div "Background Color 4D4D4D Image Add... Text Text color FFFFFF Shape Border Add...…" at bounding box center [376, 323] width 219 height 321
click at [464, 141] on button "button" at bounding box center [466, 129] width 25 height 25
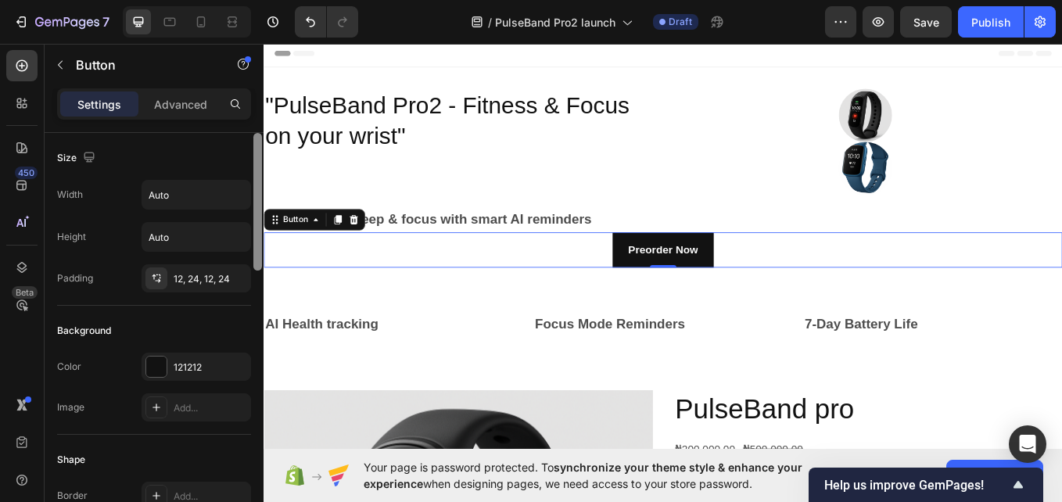
drag, startPoint x: 262, startPoint y: 436, endPoint x: 254, endPoint y: 128, distance: 307.5
click at [254, 128] on div "Settings Advanced Size Width Auto Height Auto Padding 12, 24, 12, 24 Background…" at bounding box center [154, 317] width 219 height 458
click at [176, 106] on p "Advanced" at bounding box center [180, 104] width 53 height 16
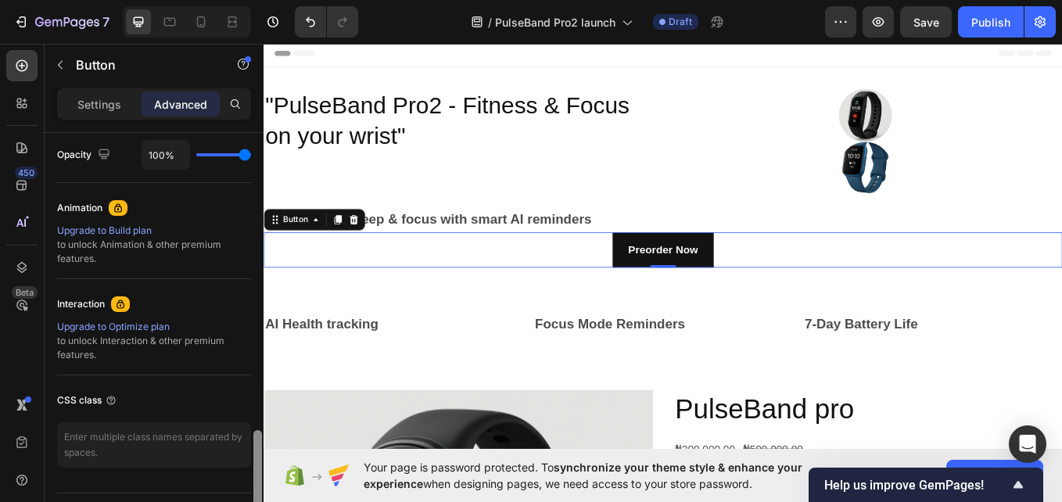
scroll to position [672, 0]
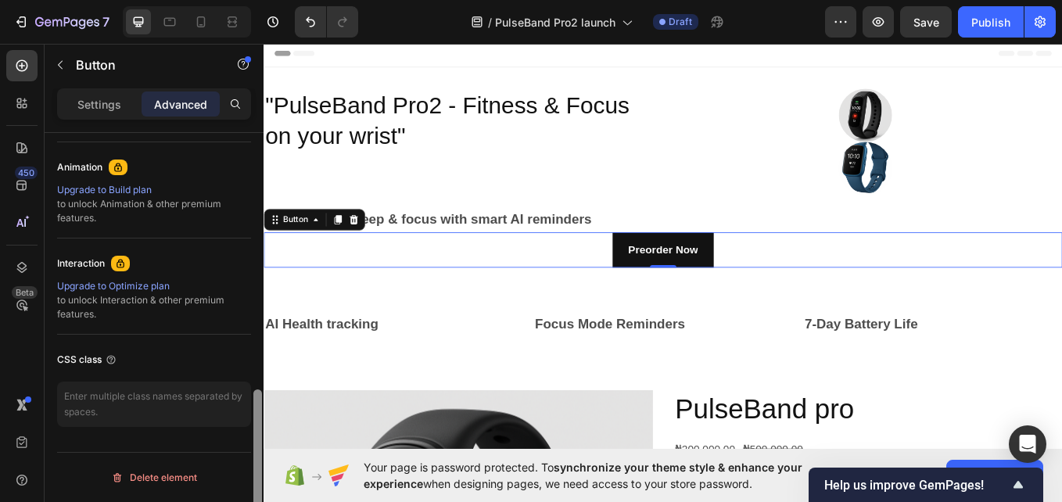
drag, startPoint x: 257, startPoint y: 156, endPoint x: 261, endPoint y: 427, distance: 270.7
click at [261, 427] on div at bounding box center [257, 468] width 9 height 157
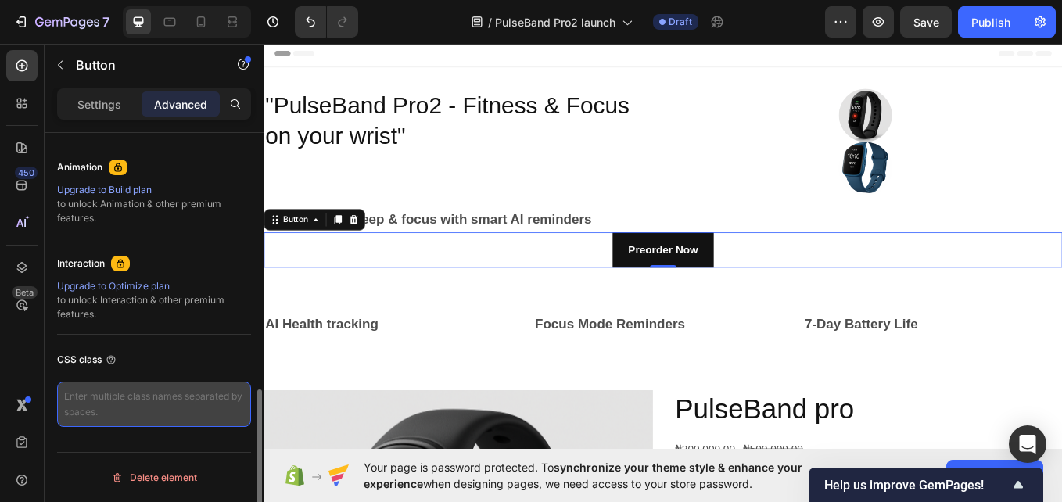
click at [188, 418] on textarea at bounding box center [154, 404] width 194 height 45
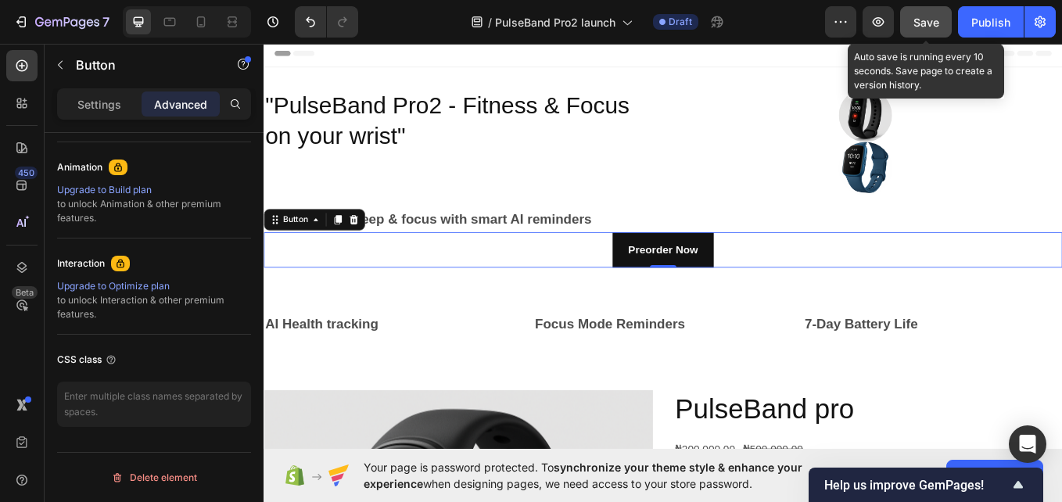
click at [910, 24] on button "Save" at bounding box center [926, 21] width 52 height 31
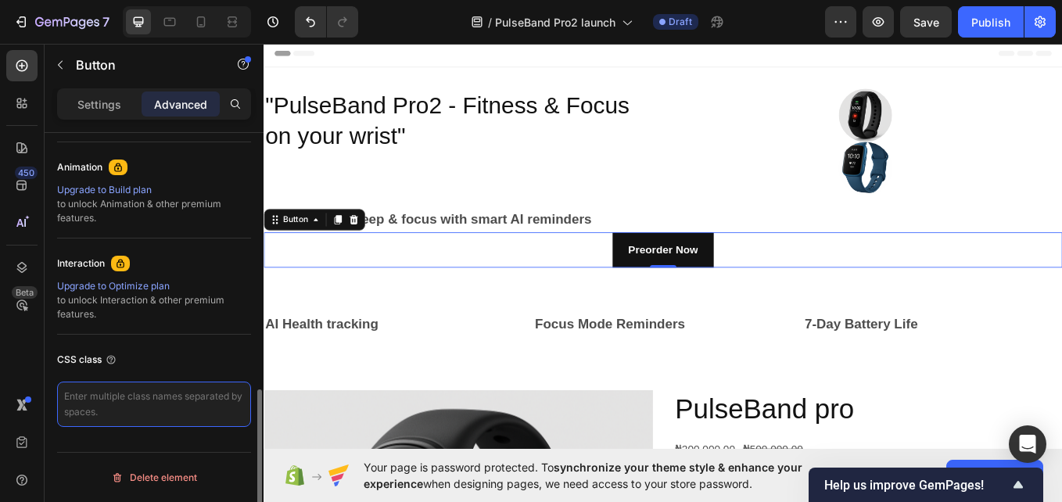
click at [206, 404] on textarea at bounding box center [154, 404] width 194 height 45
paste textarea "btn-preorder { background-color: #007BFF; /* Button color (blue) */ color: #fff…"
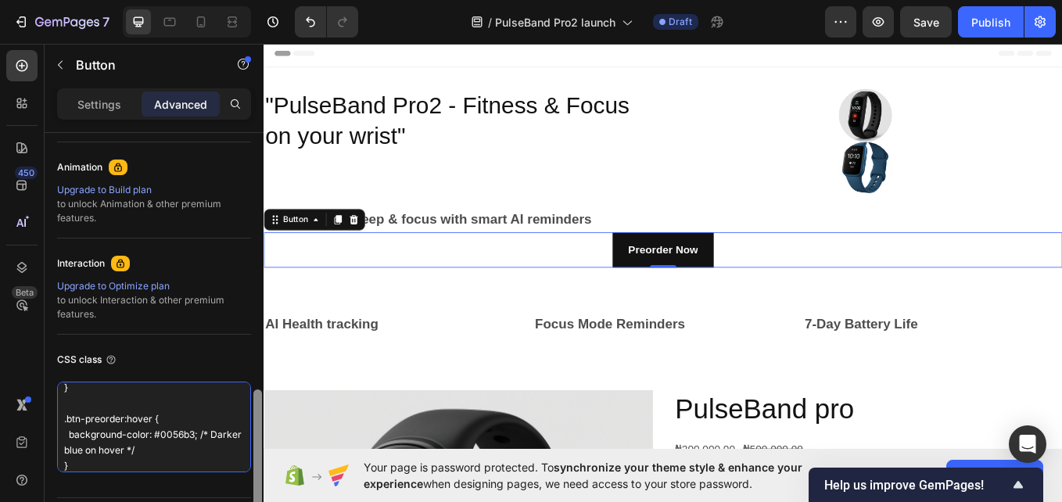
scroll to position [717, 0]
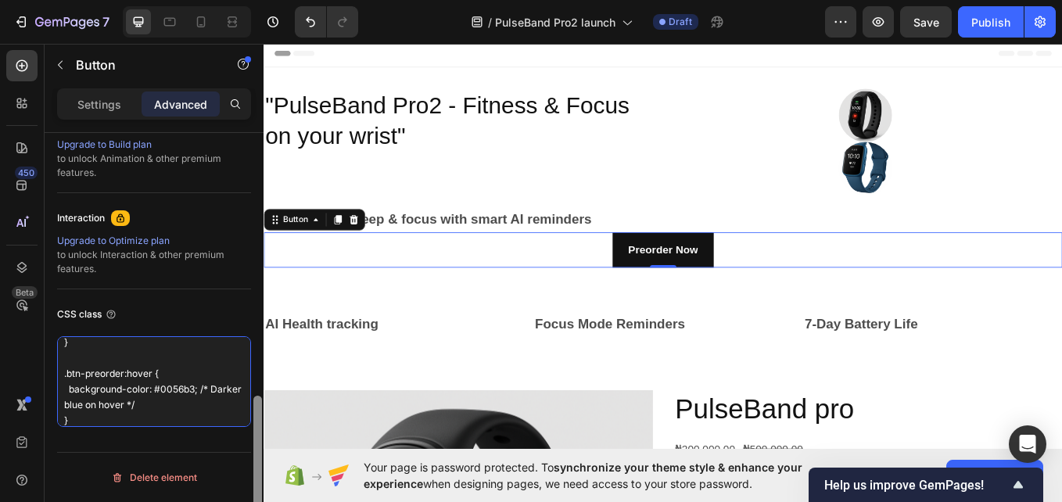
drag, startPoint x: 257, startPoint y: 411, endPoint x: 214, endPoint y: 433, distance: 49.0
click at [246, 465] on div "Display on Desktop Yes No Tablet Yes No Mobile Yes No Spacing (px) 0 0 0 0 0 0 …" at bounding box center [154, 340] width 219 height 414
type textarea "btn-preorder { background-color: #007BFF; /* Button color (blue) */ color: #fff…"
click at [190, 326] on div "CSS class" at bounding box center [154, 314] width 194 height 25
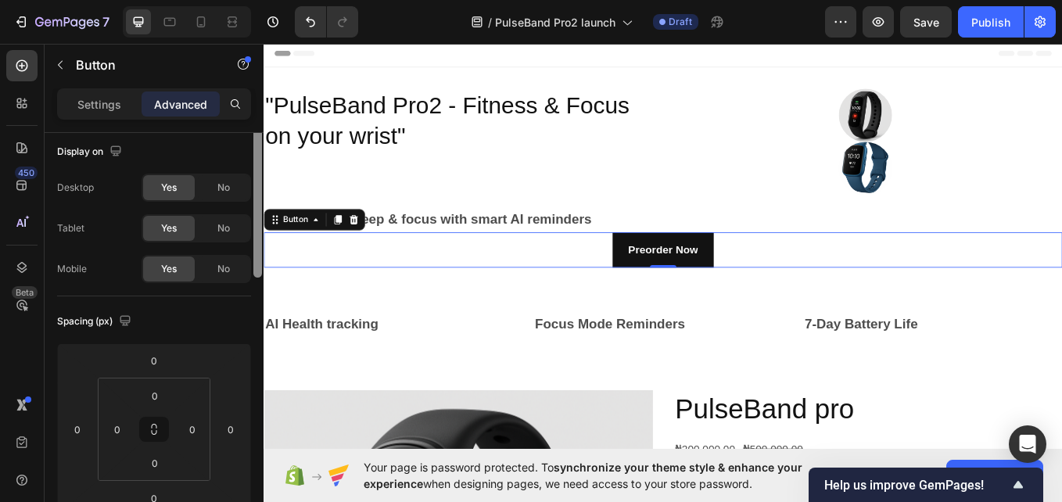
scroll to position [0, 0]
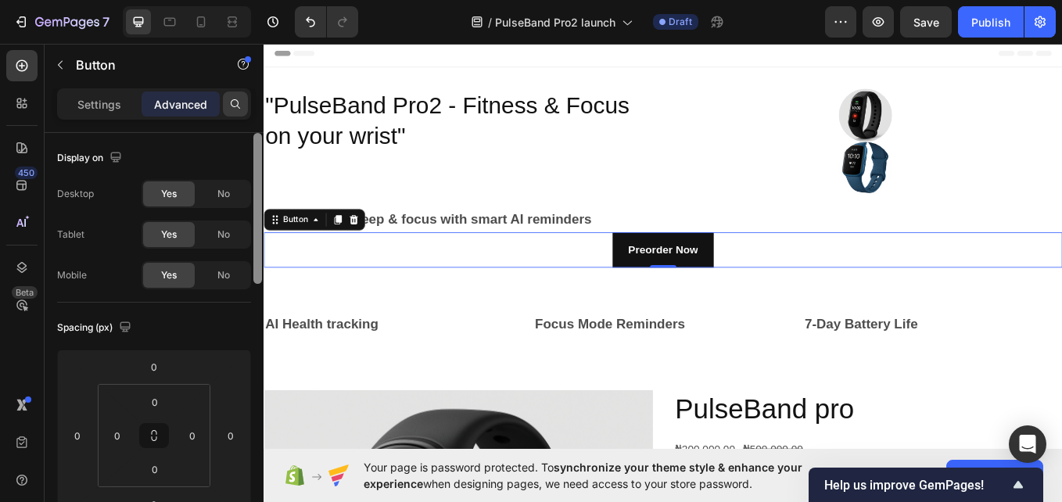
drag, startPoint x: 258, startPoint y: 433, endPoint x: 246, endPoint y: 109, distance: 324.1
click at [246, 109] on div "Settings Advanced Display on Desktop Yes No Tablet Yes No Mobile Yes No Spacing…" at bounding box center [154, 317] width 219 height 458
click at [103, 94] on div "Settings" at bounding box center [99, 104] width 78 height 25
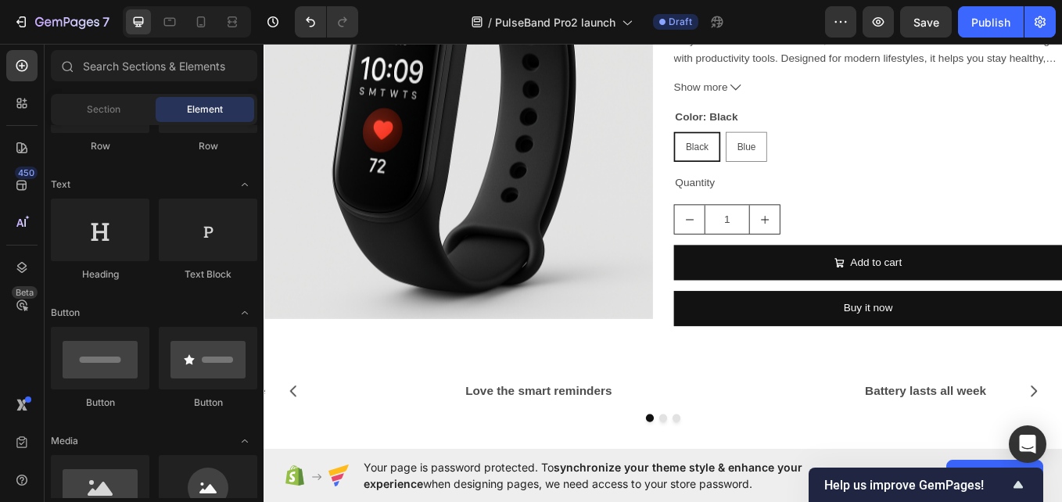
scroll to position [557, 0]
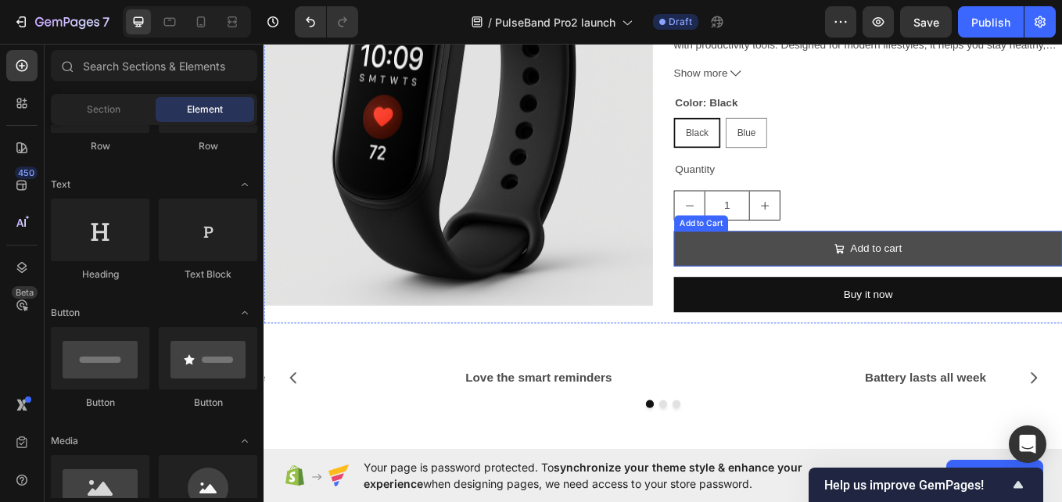
click at [994, 268] on button "Add to cart" at bounding box center [973, 284] width 457 height 41
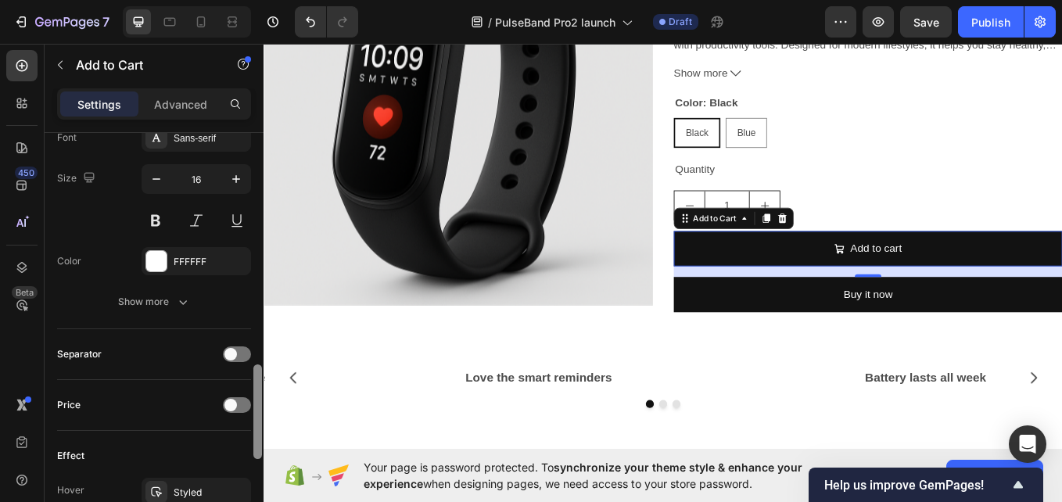
scroll to position [972, 0]
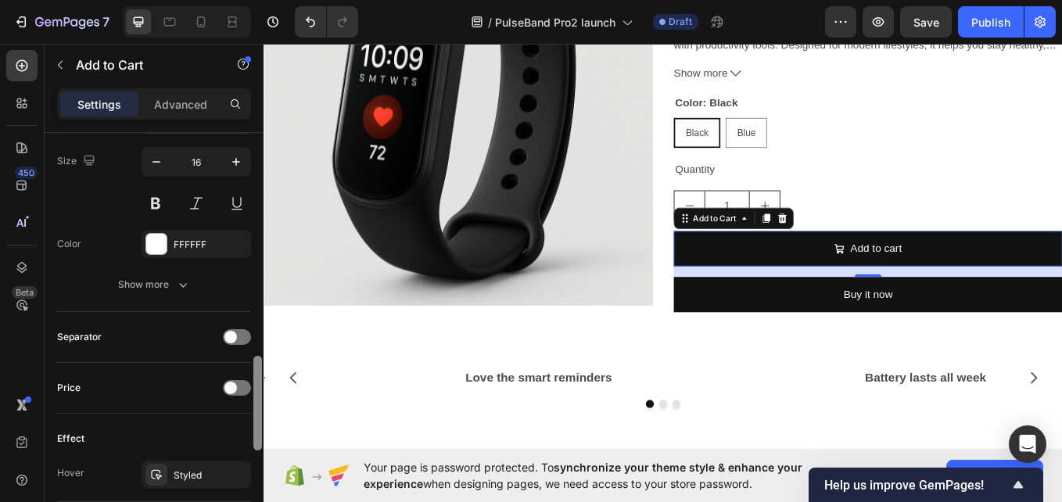
drag, startPoint x: 257, startPoint y: 223, endPoint x: 255, endPoint y: 447, distance: 223.7
click at [255, 447] on div at bounding box center [257, 403] width 9 height 95
click at [231, 381] on div at bounding box center [237, 388] width 28 height 16
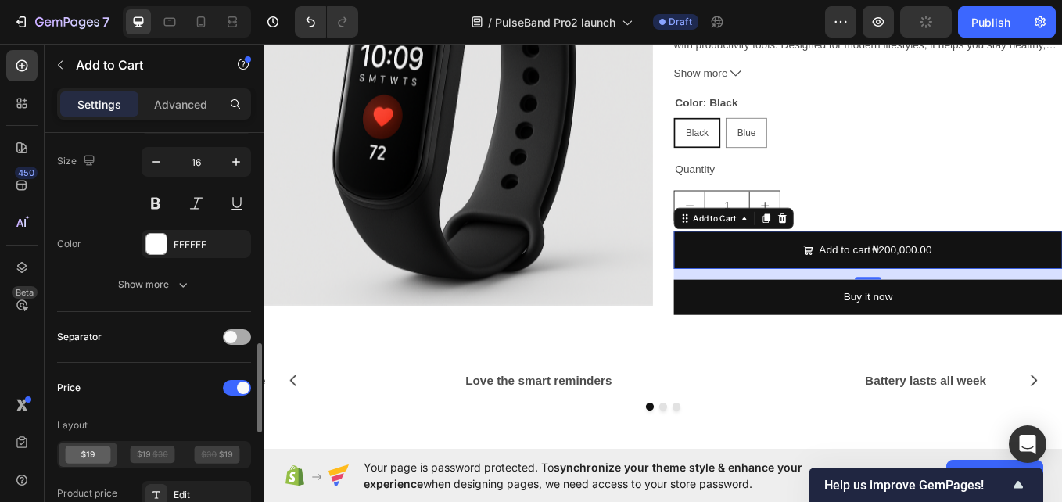
click at [228, 342] on span at bounding box center [230, 337] width 13 height 13
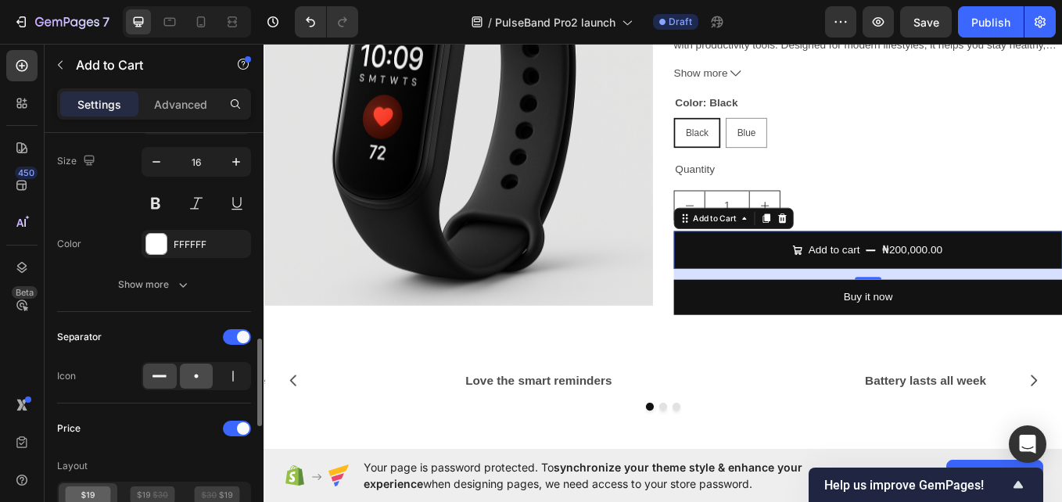
click at [203, 375] on icon at bounding box center [197, 376] width 16 height 16
click at [160, 382] on icon at bounding box center [160, 376] width 16 height 16
click at [193, 374] on icon at bounding box center [197, 376] width 16 height 16
click at [145, 368] on div at bounding box center [160, 376] width 34 height 25
click at [194, 379] on icon at bounding box center [197, 376] width 16 height 16
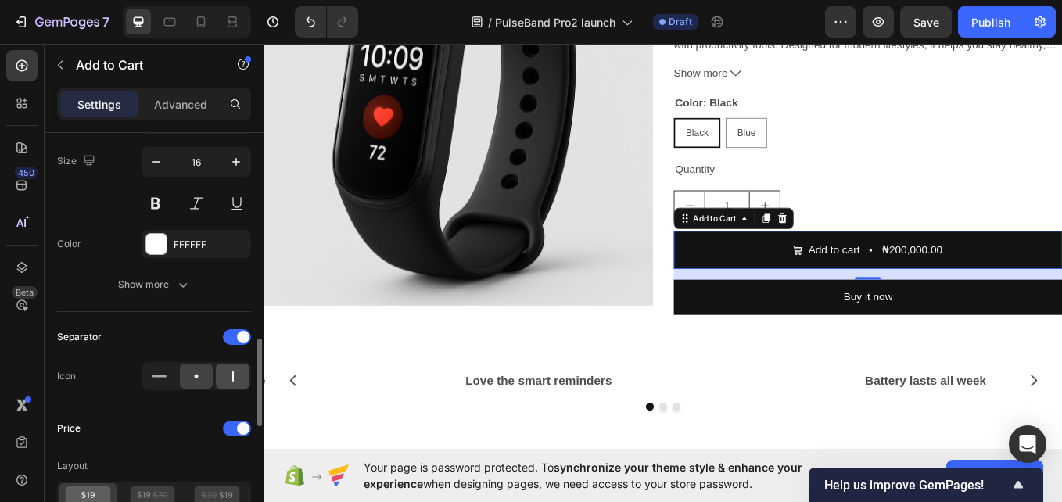
click at [231, 383] on icon at bounding box center [233, 376] width 16 height 16
click at [158, 371] on icon at bounding box center [160, 376] width 16 height 16
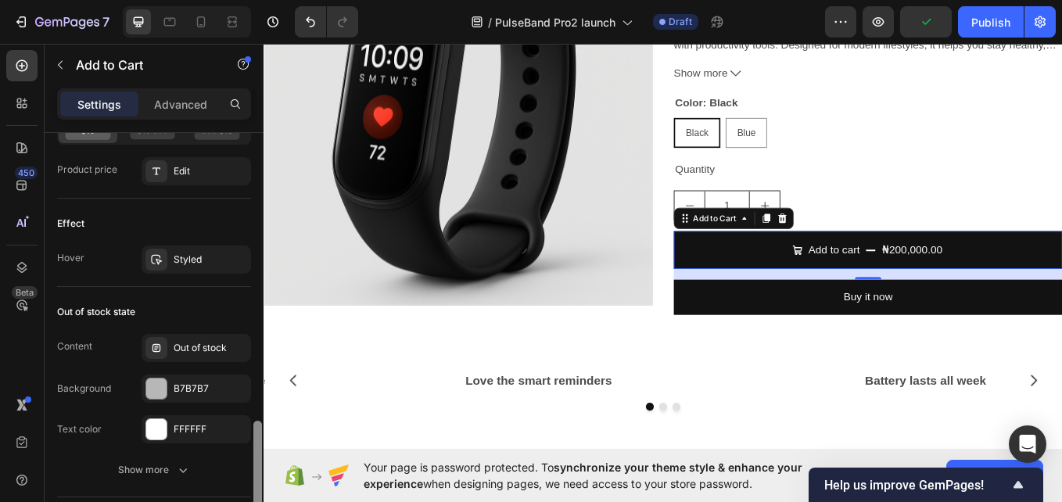
scroll to position [1340, 0]
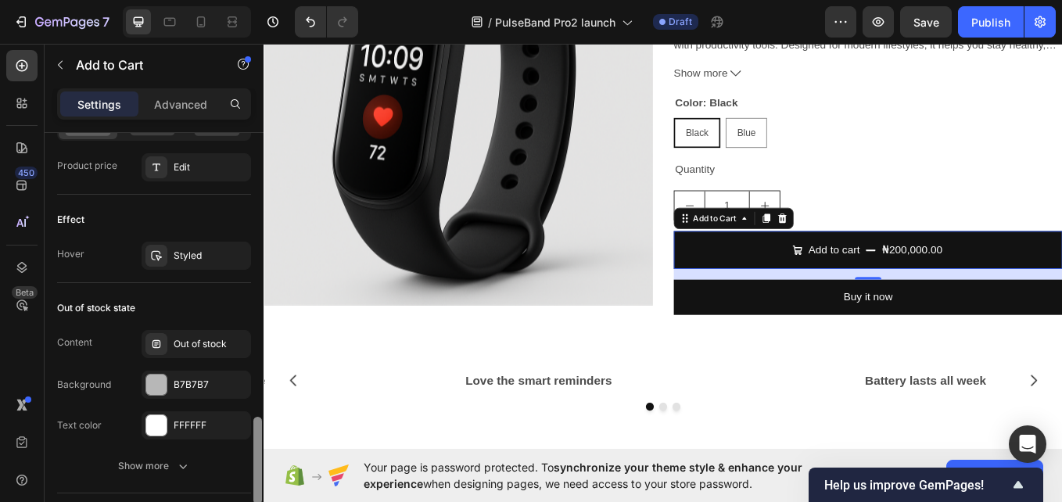
drag, startPoint x: 256, startPoint y: 406, endPoint x: 250, endPoint y: 483, distance: 77.6
click at [250, 483] on div "Layout Product source PulseBand pro Size Width 100% Height Auto Padding 12, 24,…" at bounding box center [154, 340] width 219 height 414
click at [250, 483] on div "Out of stock state Content Out of stock Background B7B7B7 Text color FFFFFF Sho…" at bounding box center [154, 388] width 194 height 210
click at [223, 350] on div "Out of stock" at bounding box center [211, 344] width 74 height 14
click at [200, 303] on div "Out of stock state" at bounding box center [154, 308] width 194 height 25
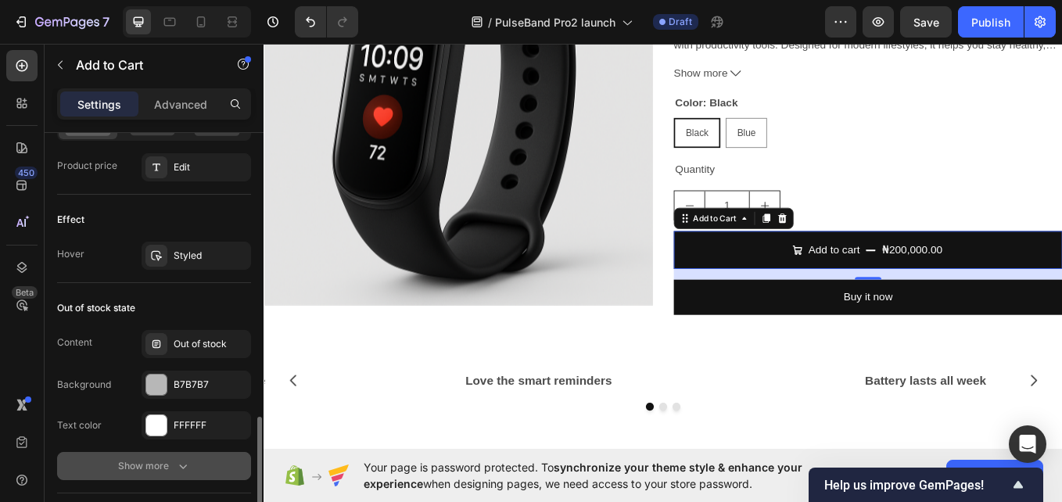
click at [179, 458] on icon "button" at bounding box center [183, 466] width 16 height 16
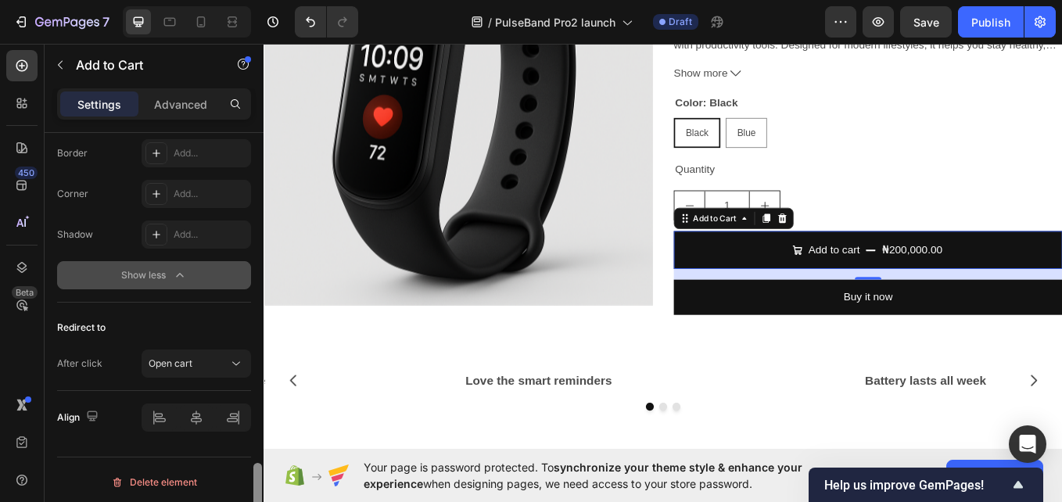
scroll to position [1657, 0]
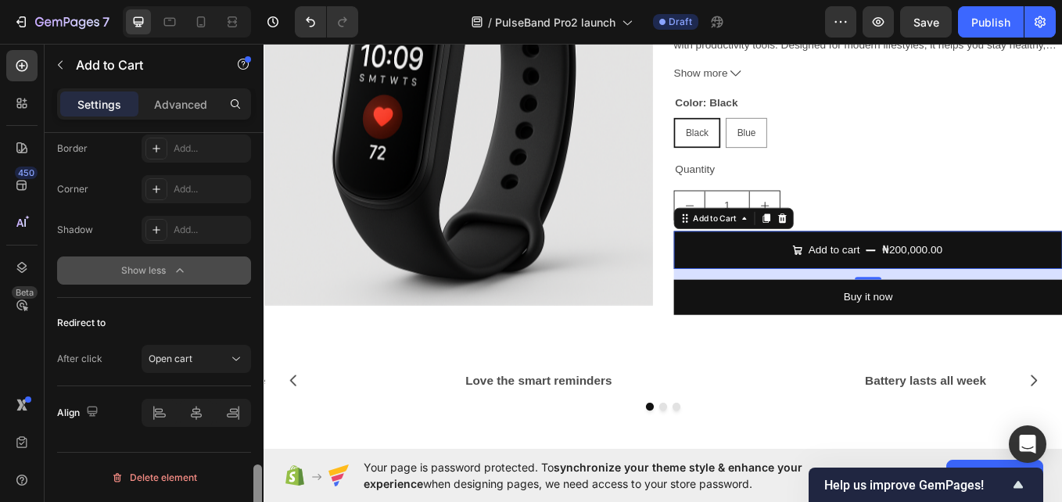
drag, startPoint x: 258, startPoint y: 447, endPoint x: 251, endPoint y: 537, distance: 89.4
click at [251, 0] on html "7 / PulseBand Pro2 launch Draft Preview Save Publish 450 Beta Sections(18) Elem…" at bounding box center [531, 0] width 1062 height 0
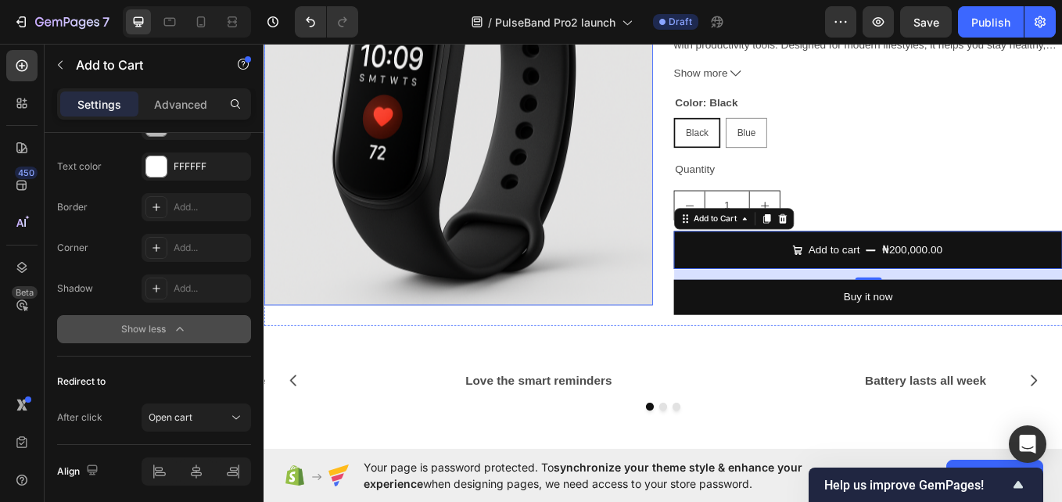
scroll to position [0, 0]
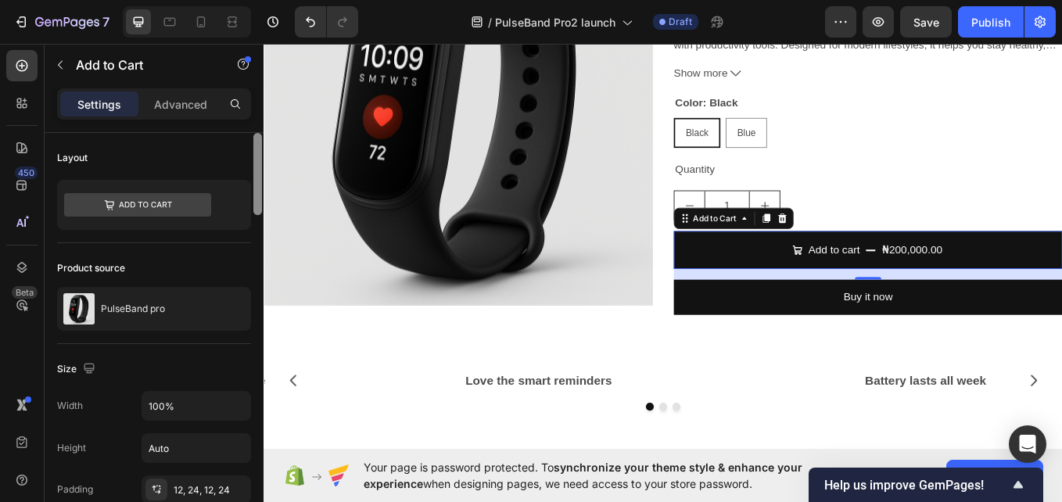
drag, startPoint x: 254, startPoint y: 475, endPoint x: 260, endPoint y: 127, distance: 347.4
click at [260, 121] on div "Settings Advanced Layout Product source PulseBand pro Size Width 100% Height Au…" at bounding box center [154, 317] width 219 height 458
drag, startPoint x: 253, startPoint y: 155, endPoint x: 221, endPoint y: 106, distance: 58.1
click at [242, 96] on div "Settings Advanced Layout Product source PulseBand pro Size Width 100% Height Au…" at bounding box center [154, 317] width 219 height 458
click at [189, 103] on p "Advanced" at bounding box center [180, 104] width 53 height 16
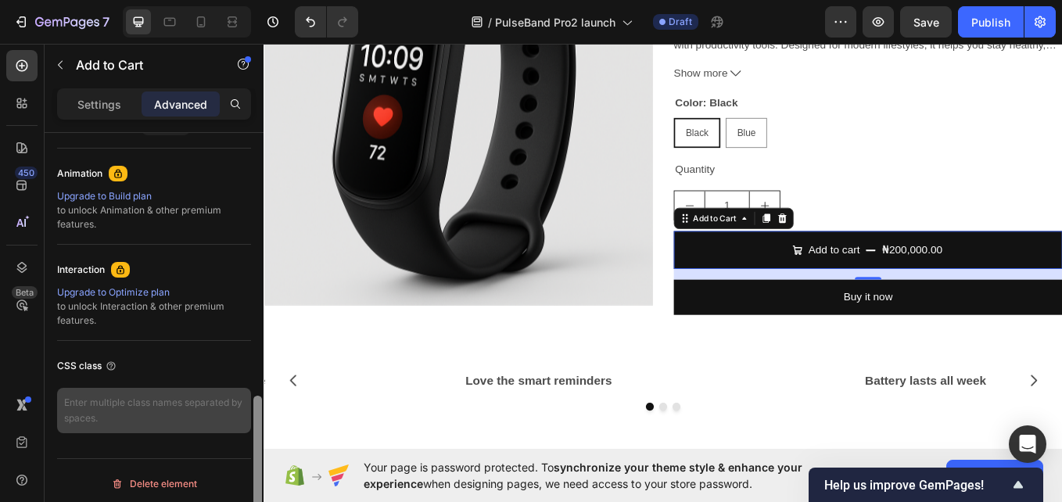
scroll to position [672, 0]
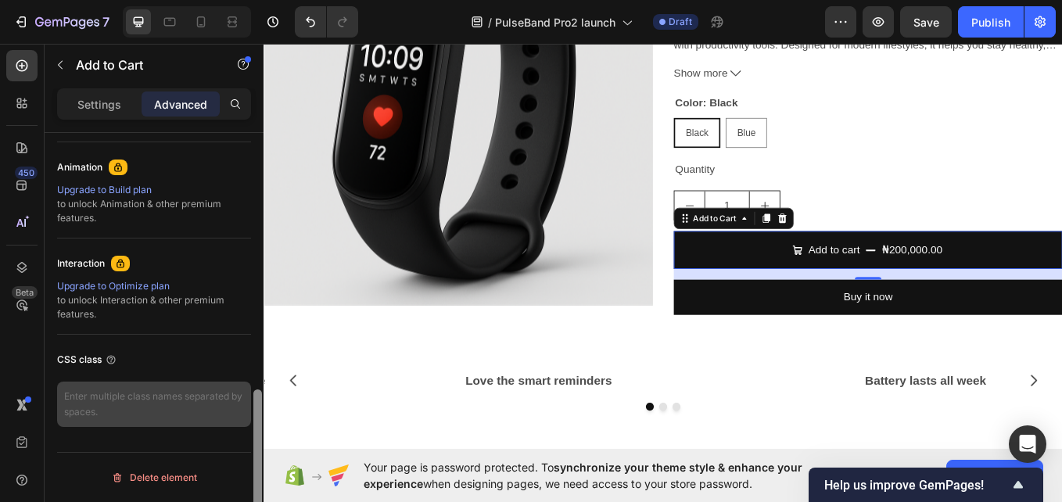
drag, startPoint x: 260, startPoint y: 143, endPoint x: 242, endPoint y: 411, distance: 269.0
click at [242, 411] on div "Display on Desktop Yes No Tablet Yes No Mobile Yes No Spacing (px) 0 0 16 0 0 0…" at bounding box center [154, 340] width 219 height 414
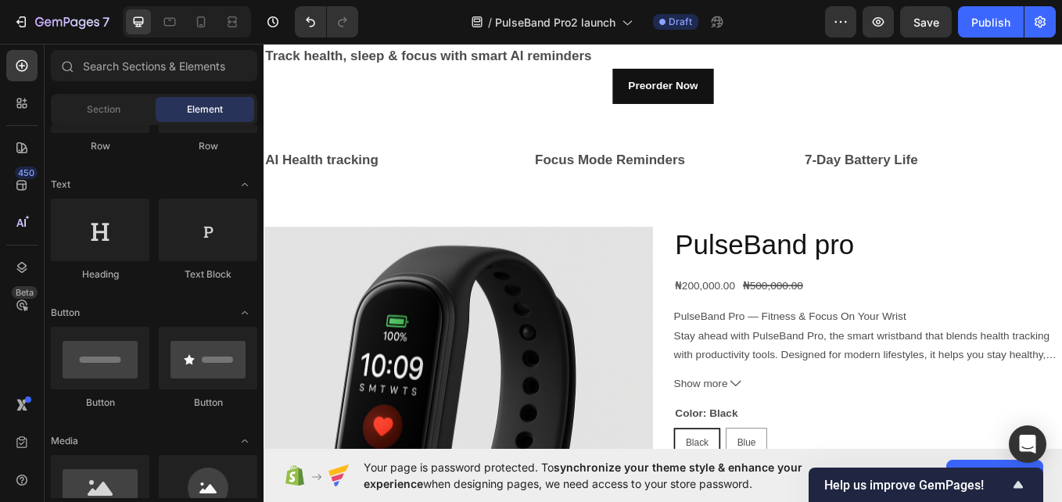
scroll to position [0, 0]
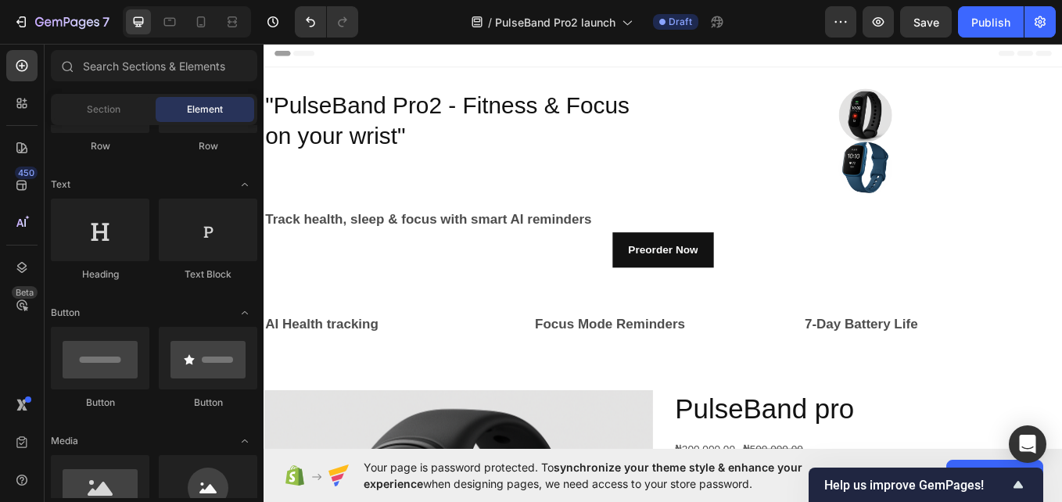
drag, startPoint x: 1191, startPoint y: 284, endPoint x: 1321, endPoint y: 73, distance: 248.3
click at [1032, 24] on button "button" at bounding box center [1040, 21] width 31 height 31
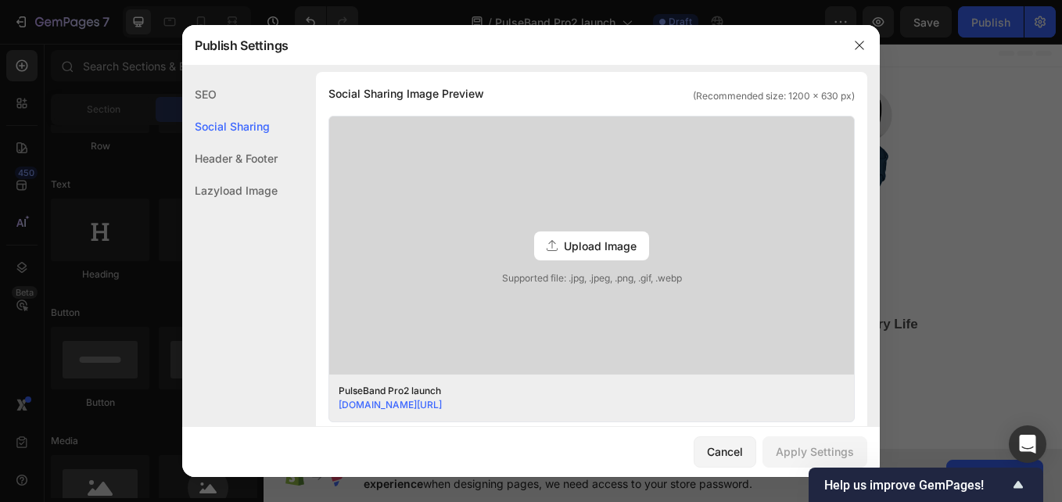
scroll to position [364, 0]
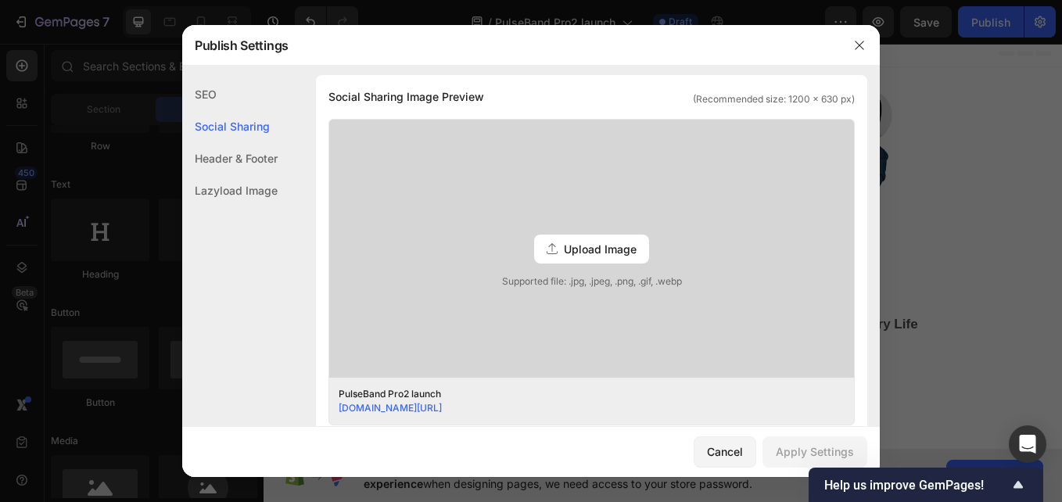
click at [624, 248] on span "Upload Image" at bounding box center [600, 249] width 73 height 16
click at [0, 0] on input "Upload Image Supported file: .jpg, .jpeg, .png, .gif, .webp" at bounding box center [0, 0] width 0 height 0
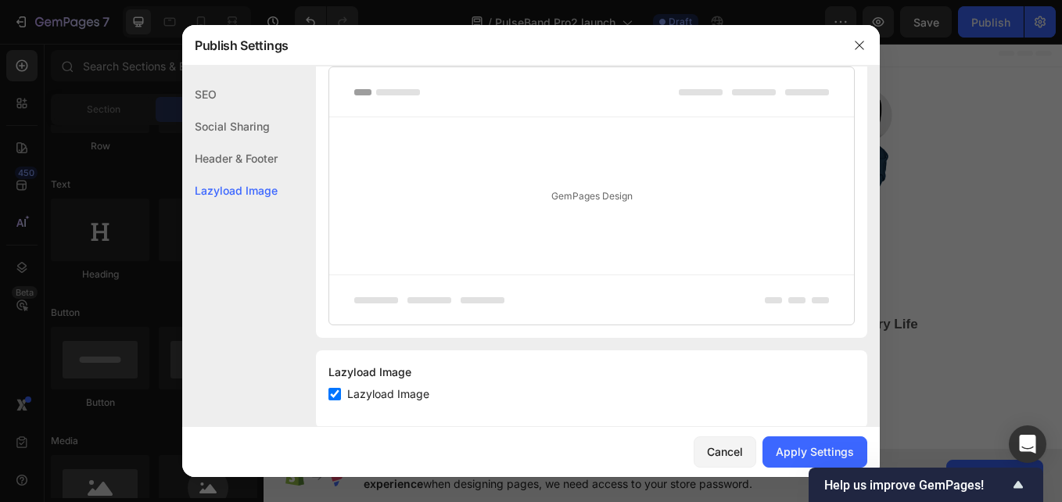
scroll to position [880, 0]
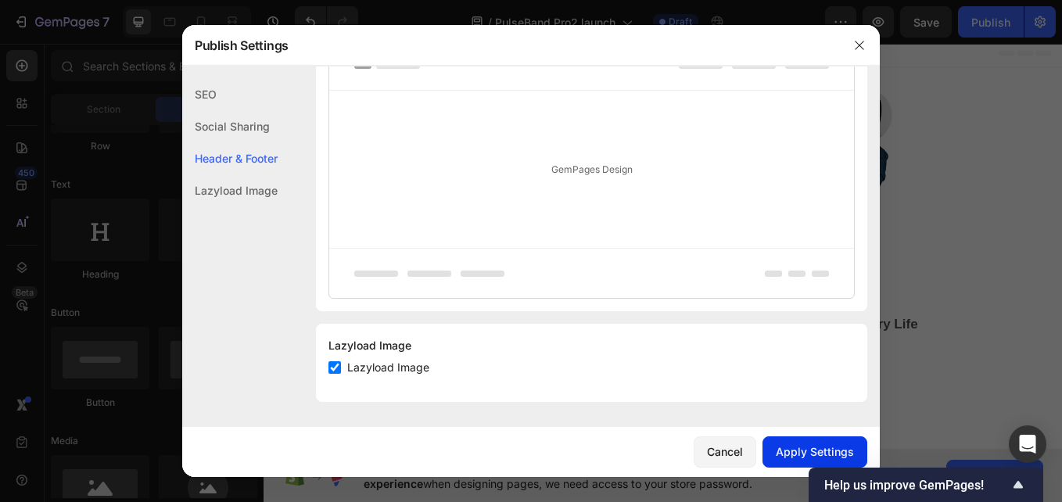
click at [825, 446] on div "Apply Settings" at bounding box center [815, 452] width 78 height 16
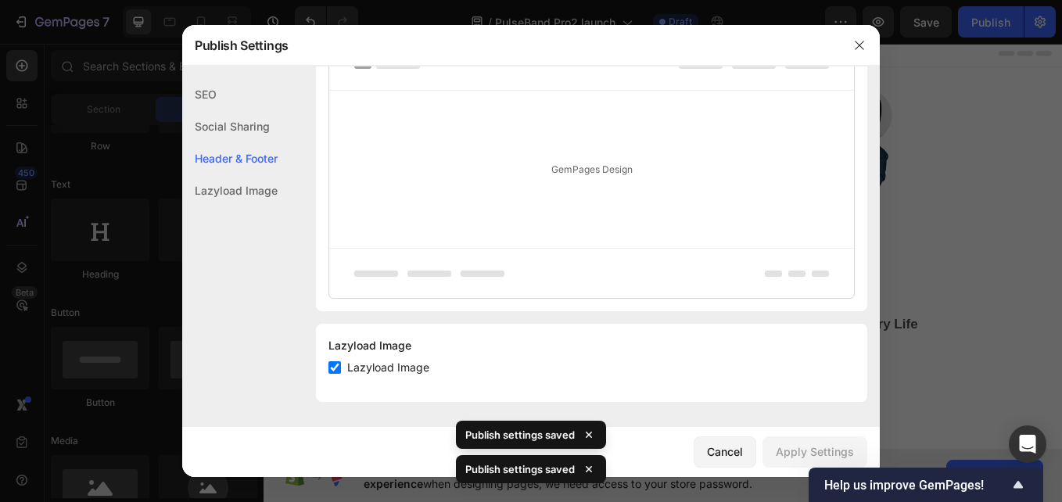
click at [974, 360] on div at bounding box center [531, 251] width 1062 height 502
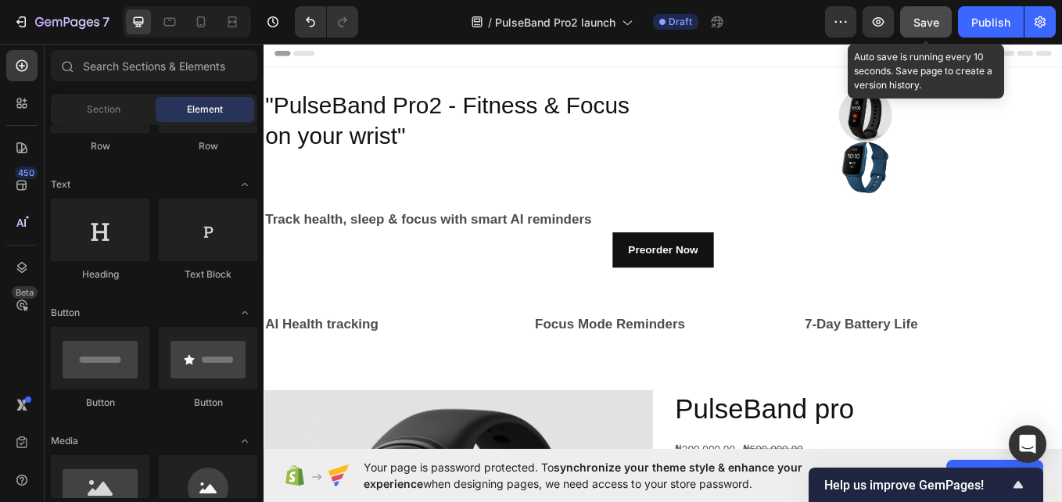
click at [925, 18] on span "Save" at bounding box center [927, 22] width 26 height 13
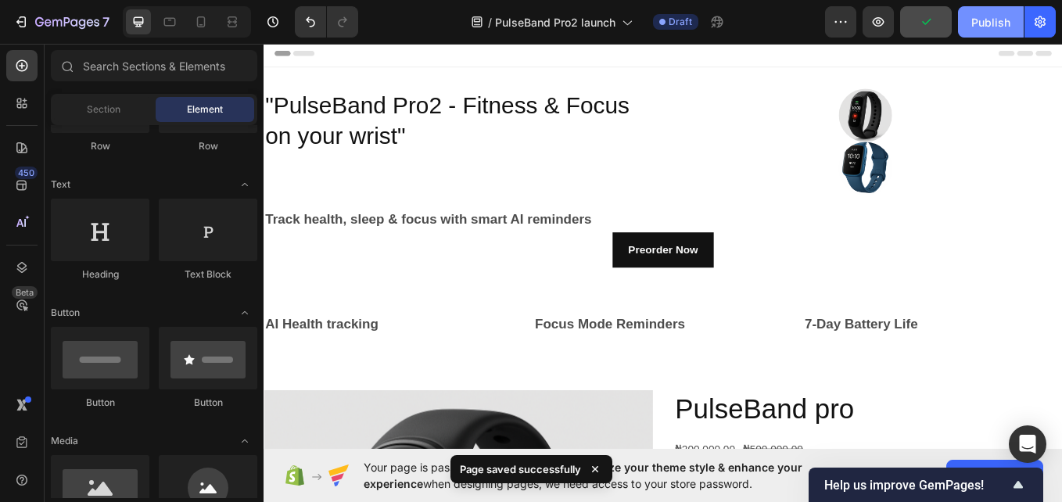
click at [970, 27] on button "Publish" at bounding box center [991, 21] width 66 height 31
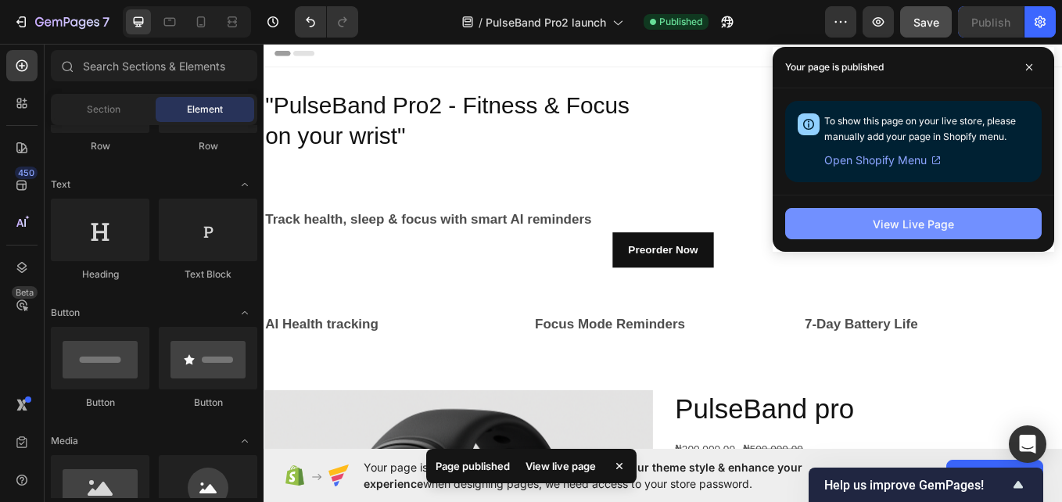
click at [926, 211] on button "View Live Page" at bounding box center [913, 223] width 257 height 31
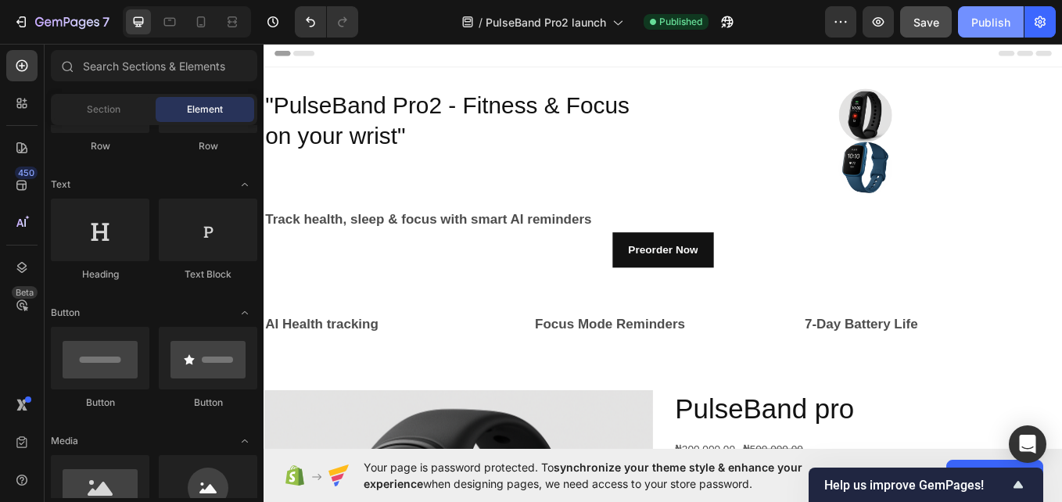
click at [985, 14] on div "Publish" at bounding box center [991, 22] width 39 height 16
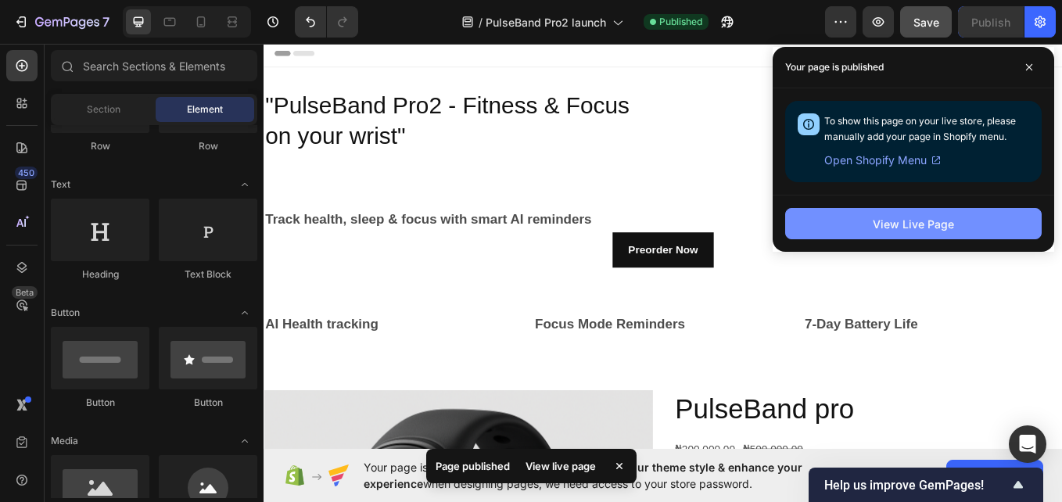
click at [860, 221] on button "View Live Page" at bounding box center [913, 223] width 257 height 31
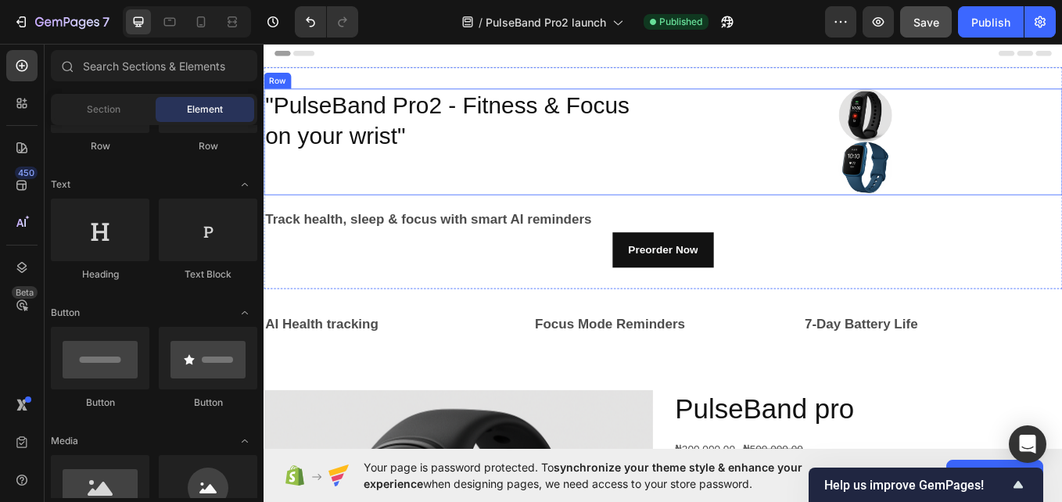
click at [504, 184] on div ""PulseBand Pro2 - Fitness & Focus on your wrist" Heading" at bounding box center [495, 158] width 463 height 125
